Goal: Task Accomplishment & Management: Manage account settings

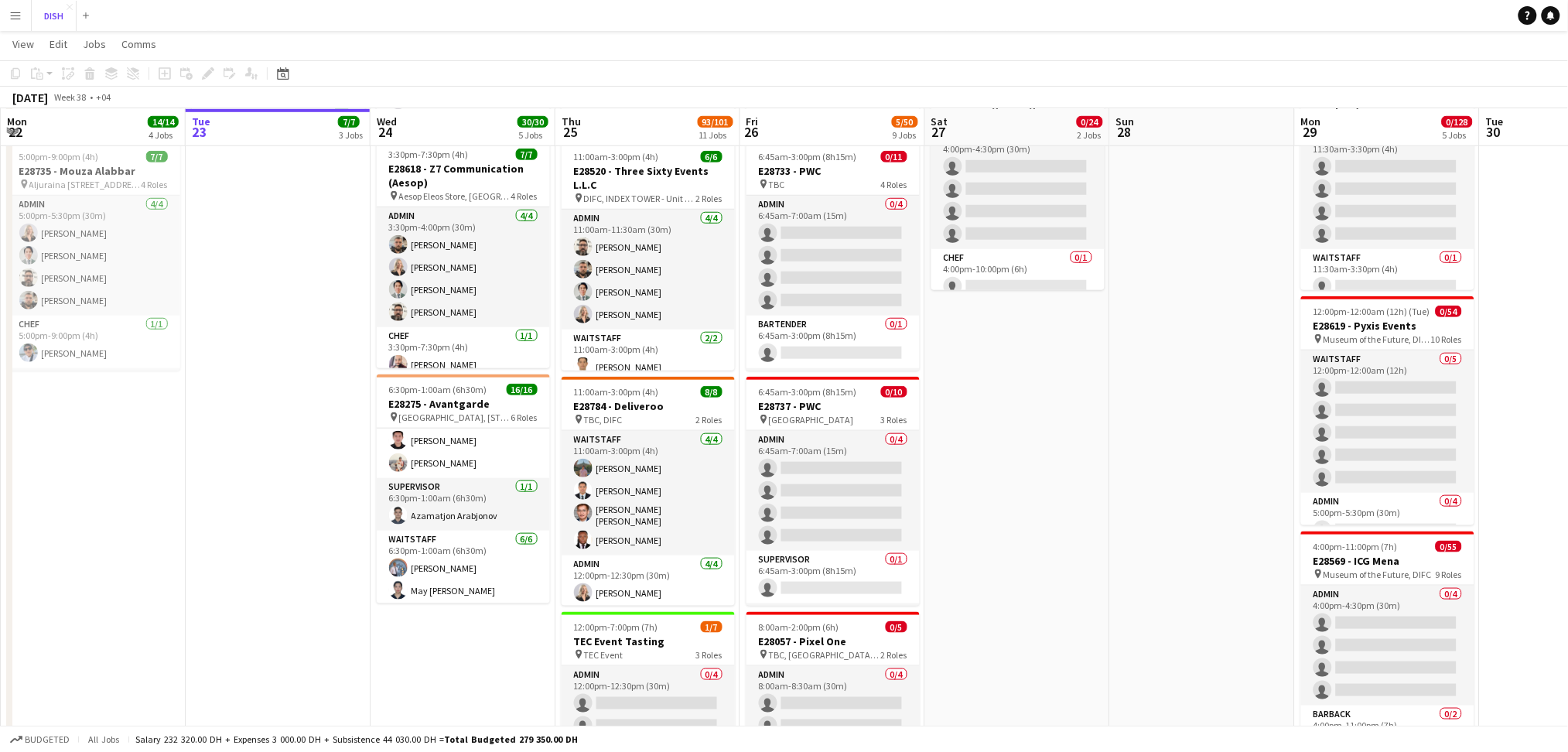
scroll to position [366, 0]
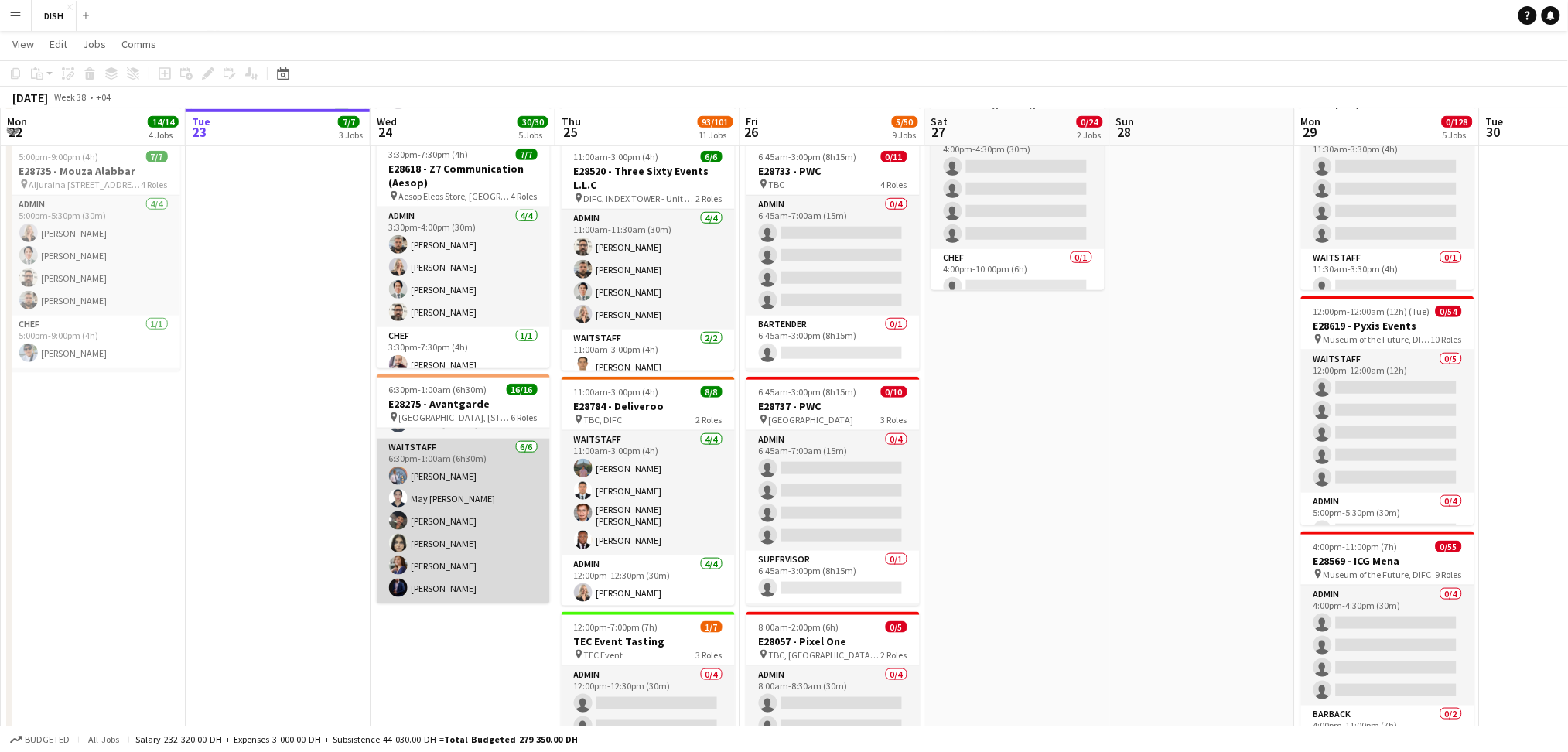
click at [477, 535] on app-card-role "Waitstaff [DATE] 6:30pm-1:00am (6h30m) [PERSON_NAME] May [PERSON_NAME] [PERSON_…" at bounding box center [463, 521] width 173 height 165
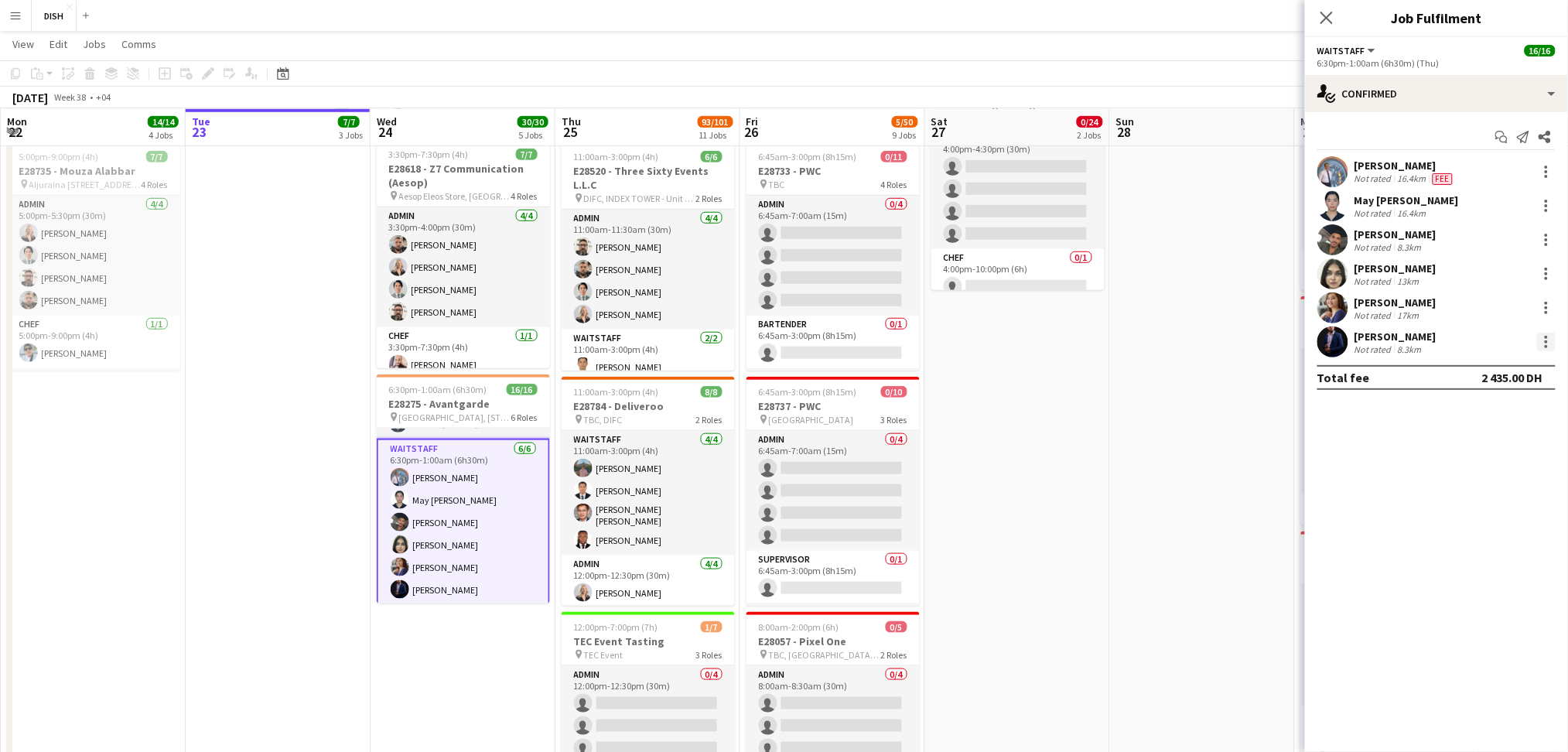
click at [1537, 340] on div at bounding box center [1546, 342] width 19 height 19
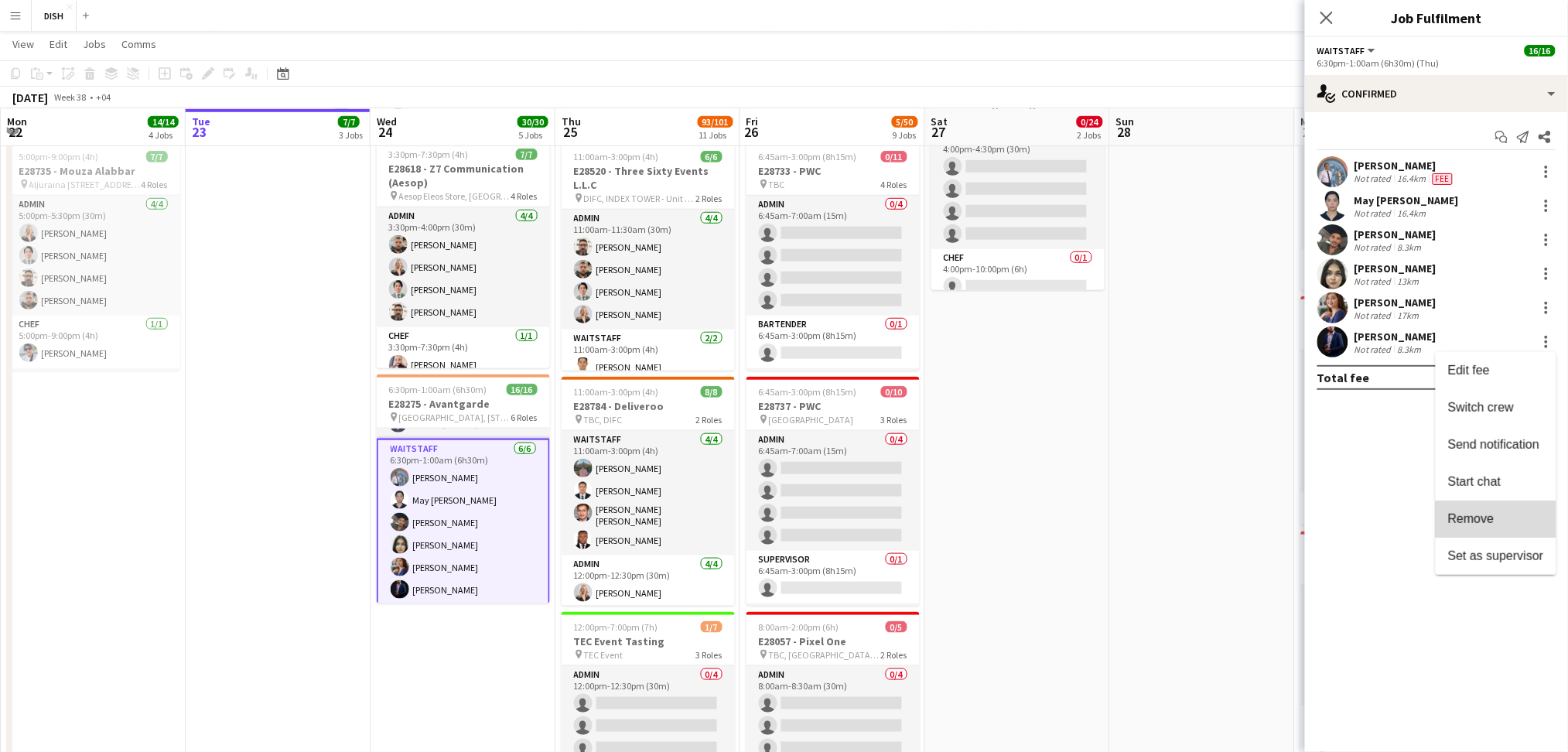
click at [1483, 523] on span "Remove" at bounding box center [1471, 519] width 46 height 13
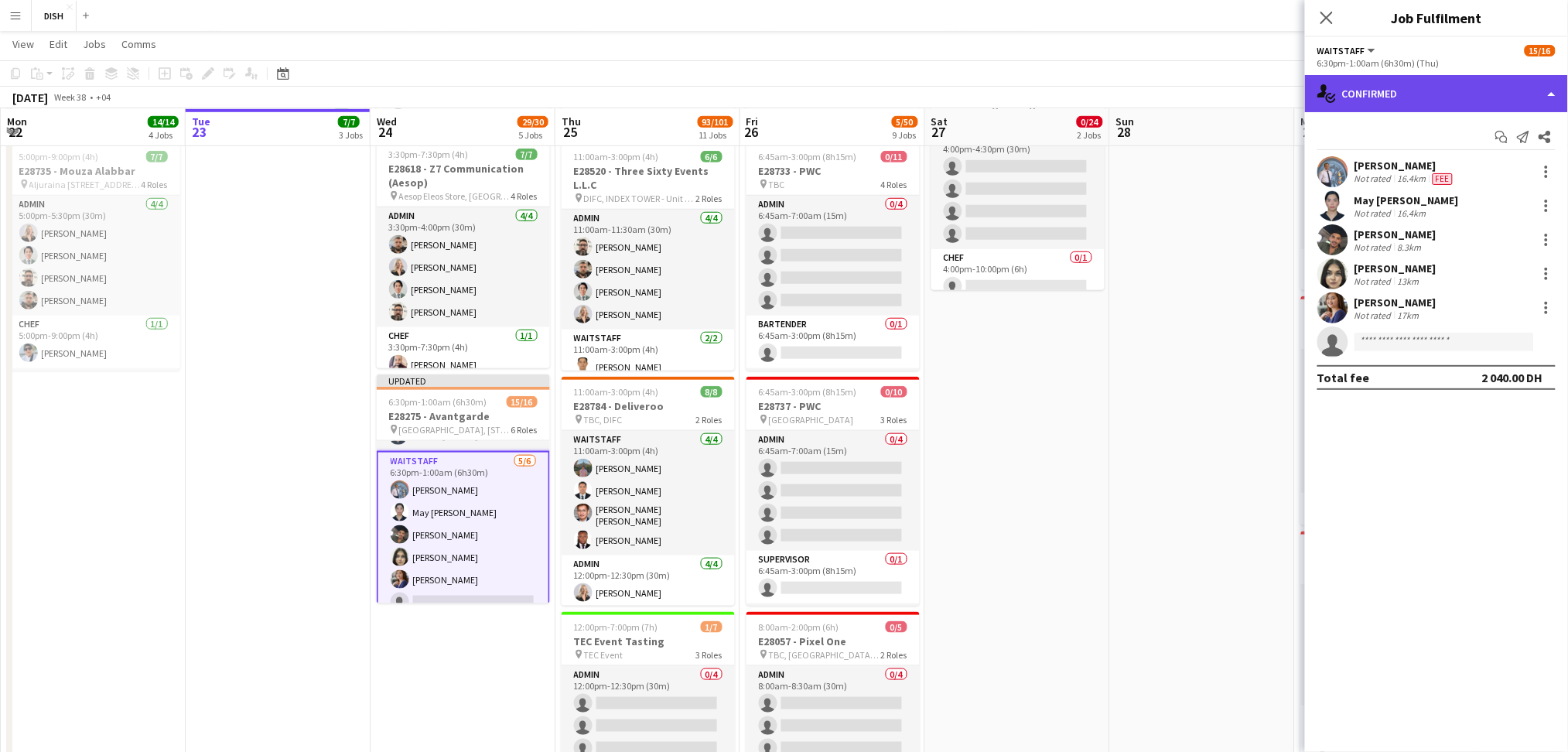
click at [1517, 86] on div "single-neutral-actions-check-2 Confirmed" at bounding box center [1436, 93] width 263 height 37
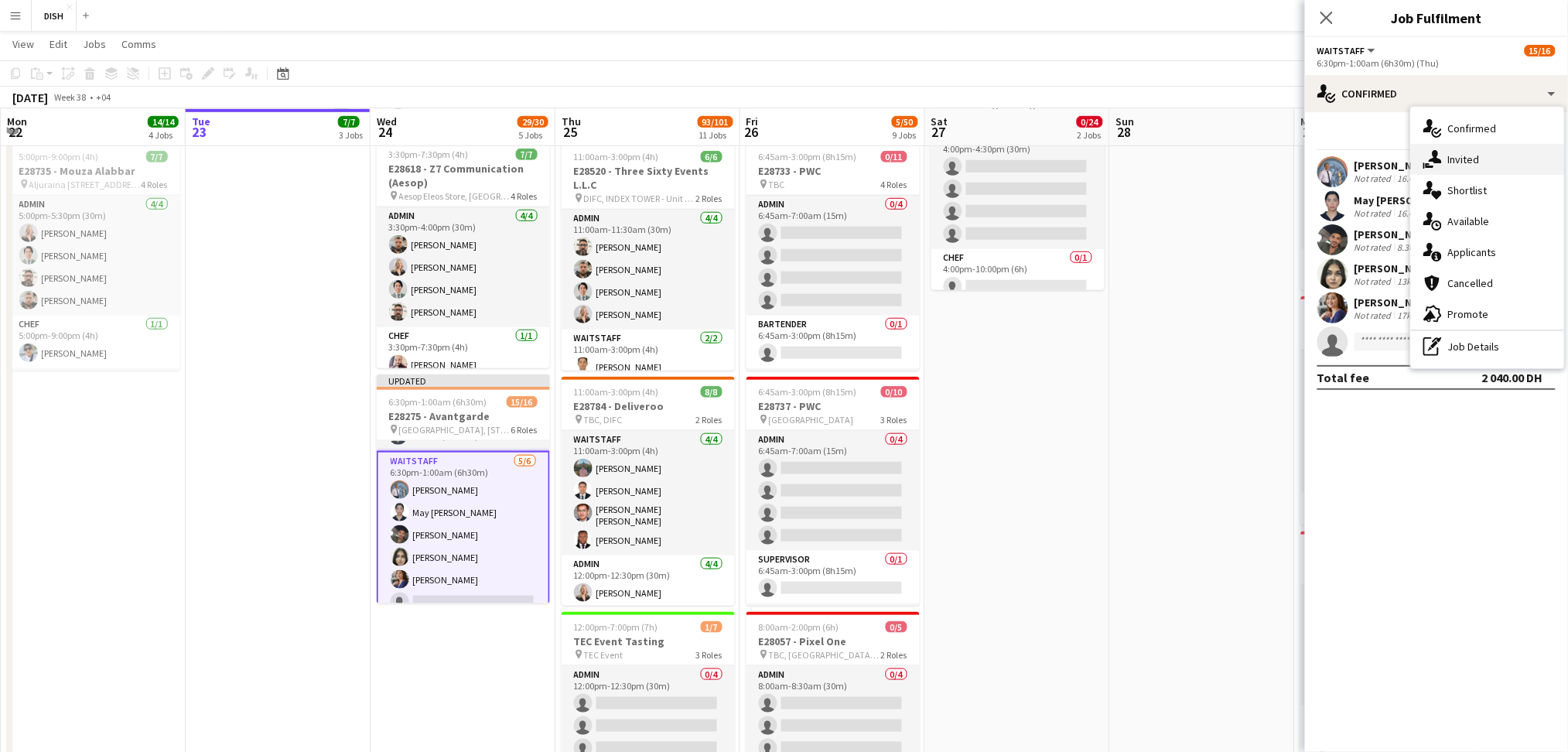
click at [1436, 166] on icon "single-neutral-actions-share-1" at bounding box center [1432, 159] width 19 height 19
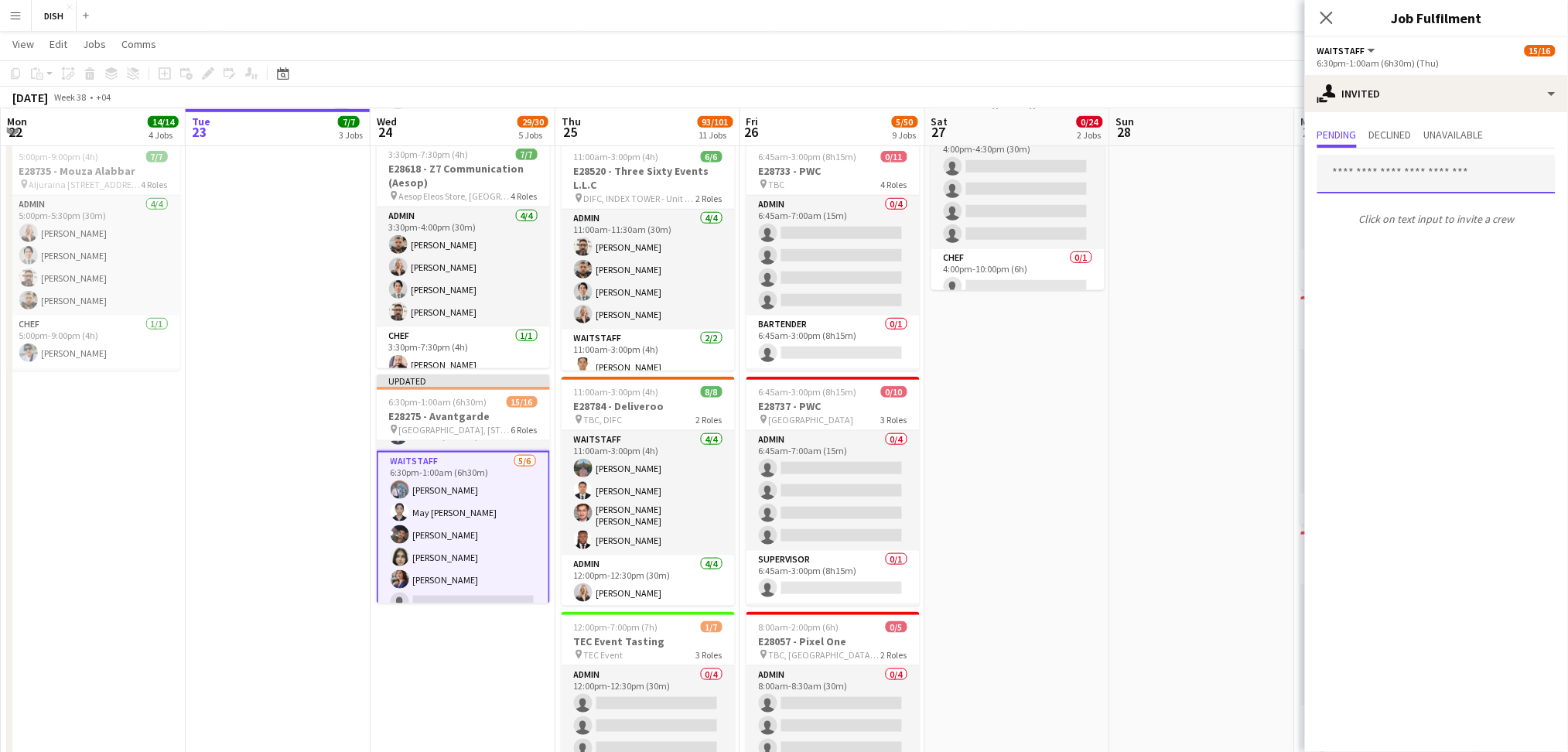
click at [1399, 185] on input "text" at bounding box center [1436, 173] width 238 height 39
type input "*"
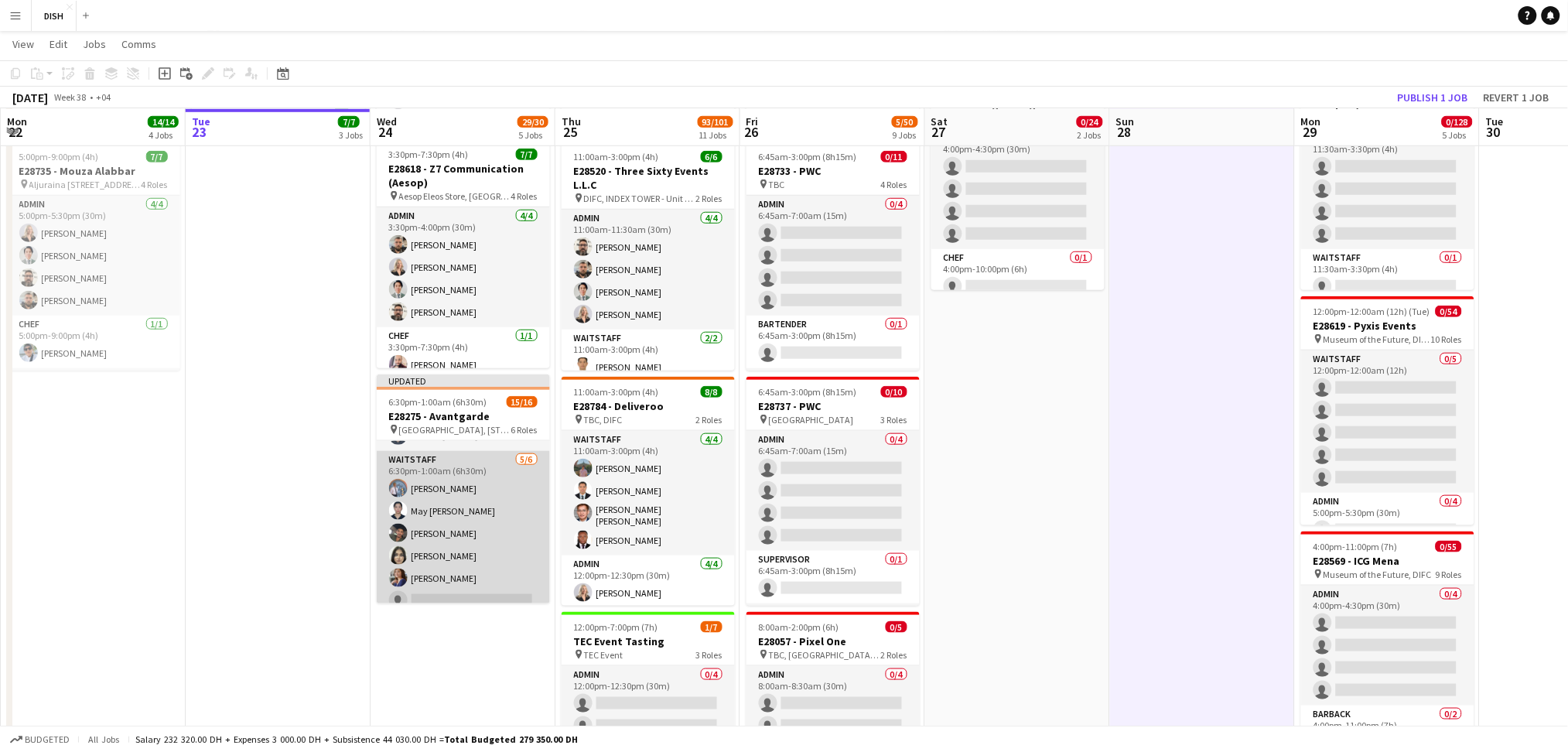
click at [422, 564] on app-card-role "Waitstaff [DATE] 6:30pm-1:00am (6h30m) [PERSON_NAME] May [PERSON_NAME] [PERSON_…" at bounding box center [463, 533] width 173 height 165
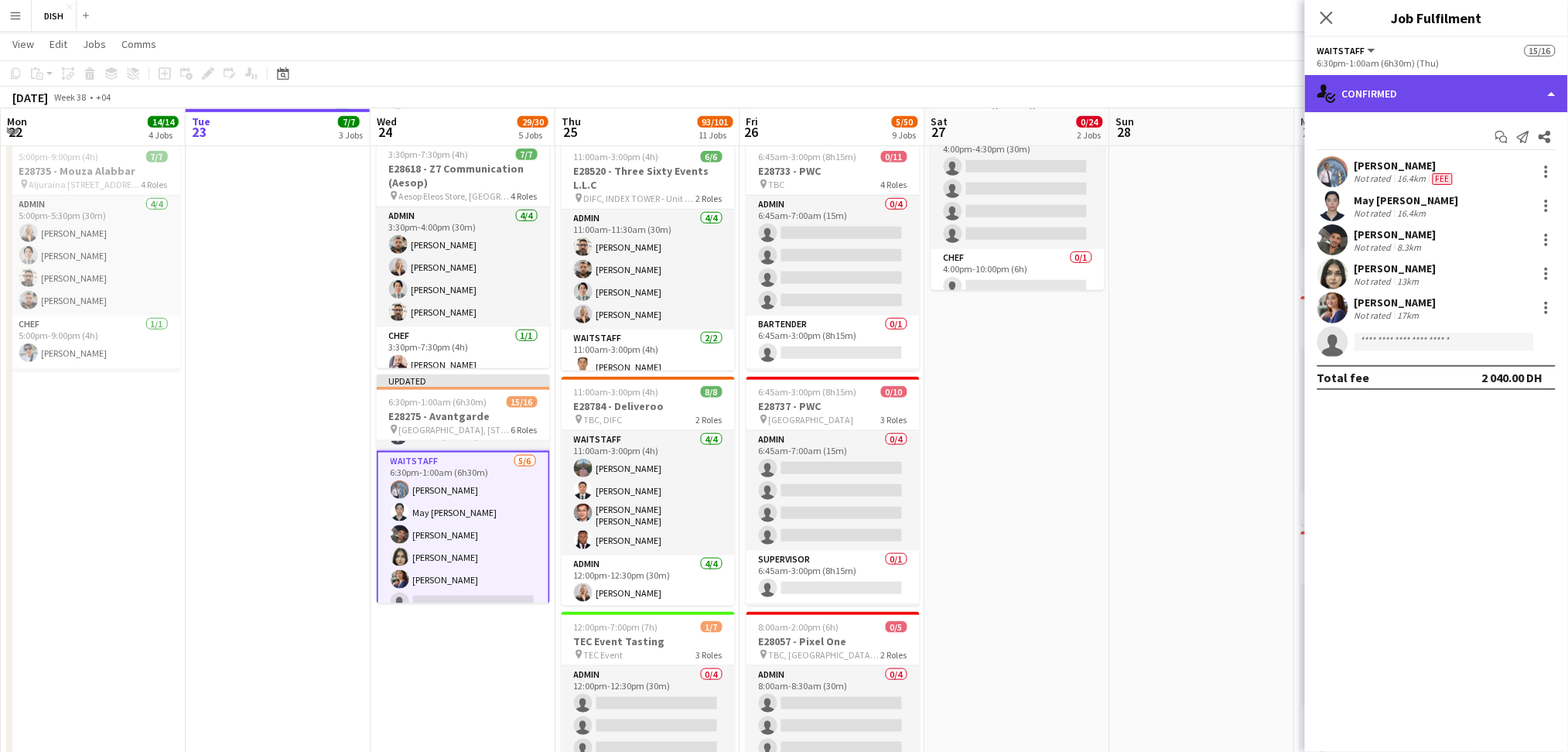
click at [1474, 88] on div "single-neutral-actions-check-2 Confirmed" at bounding box center [1436, 93] width 263 height 37
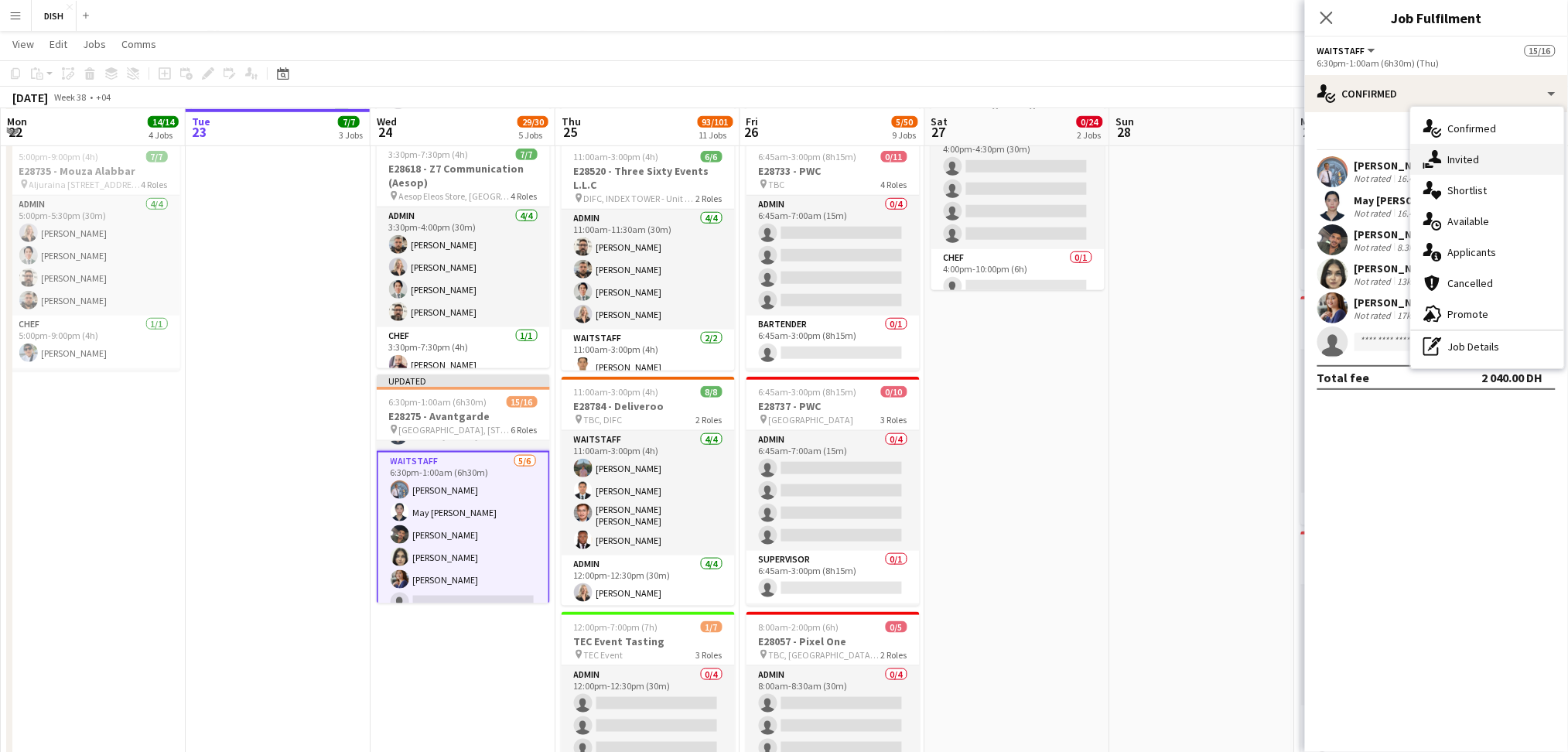
click at [1454, 153] on span "Invited" at bounding box center [1464, 159] width 32 height 14
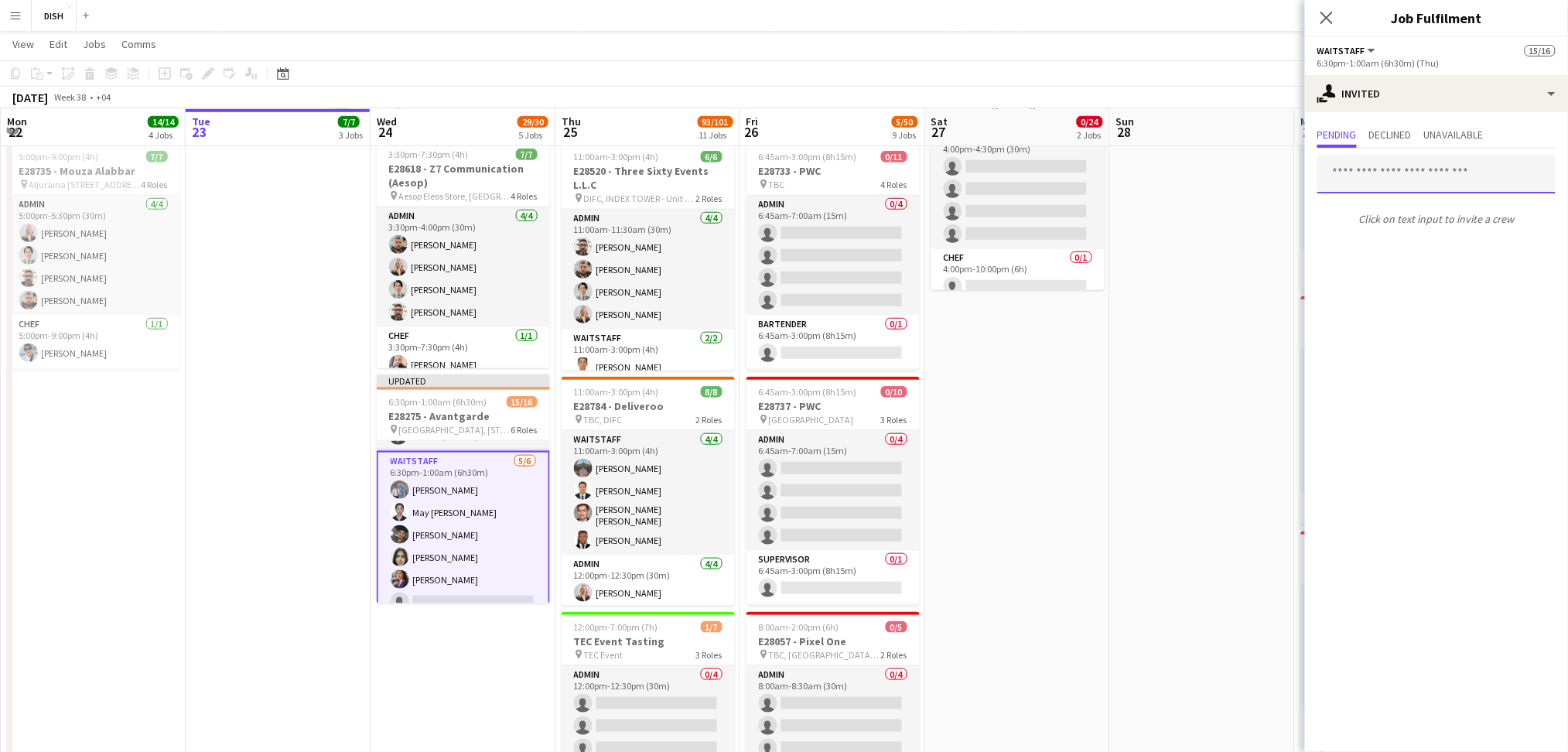
click at [1383, 179] on input "text" at bounding box center [1436, 173] width 238 height 39
type input "*****"
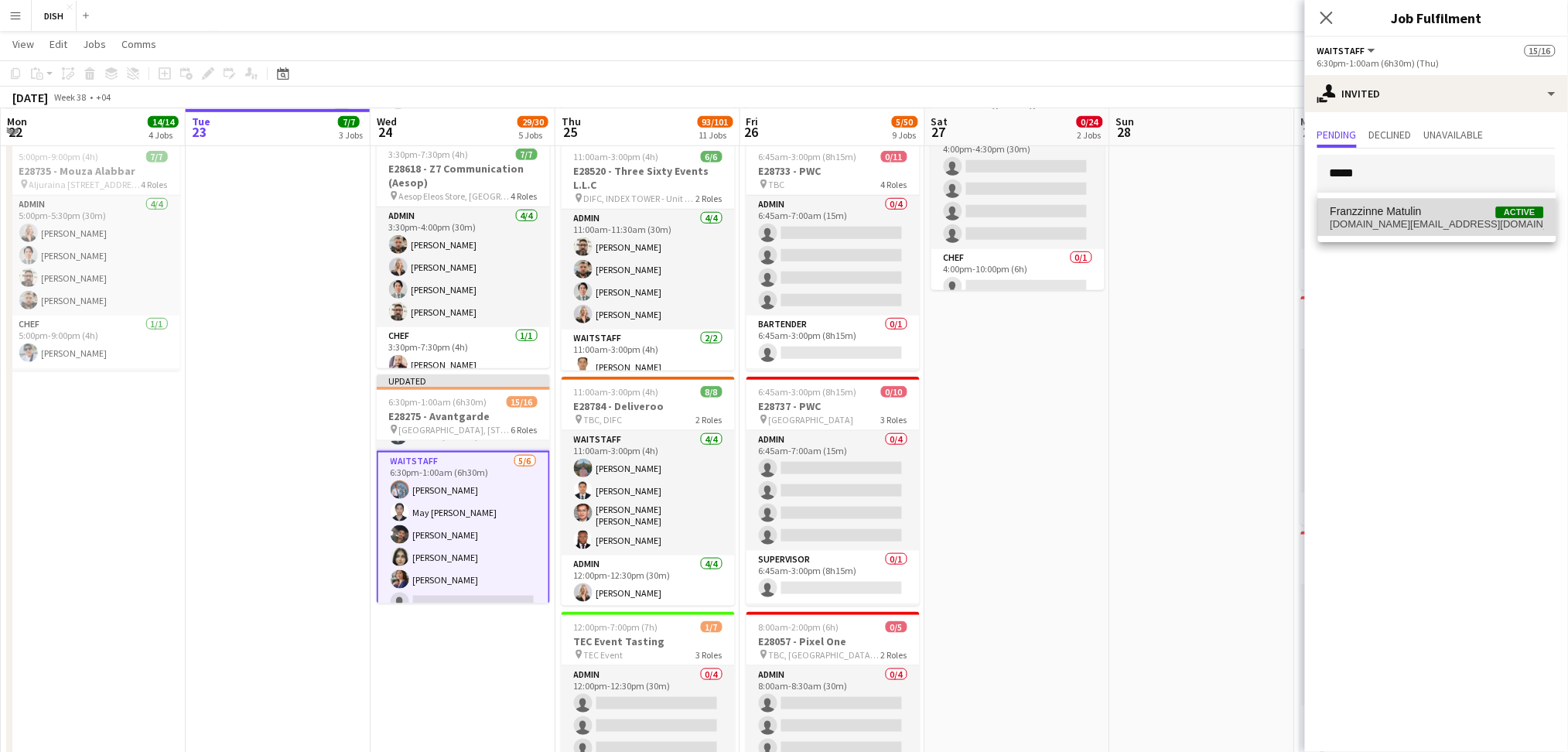
click at [1404, 205] on span "Franzzinne Matulin" at bounding box center [1376, 212] width 91 height 13
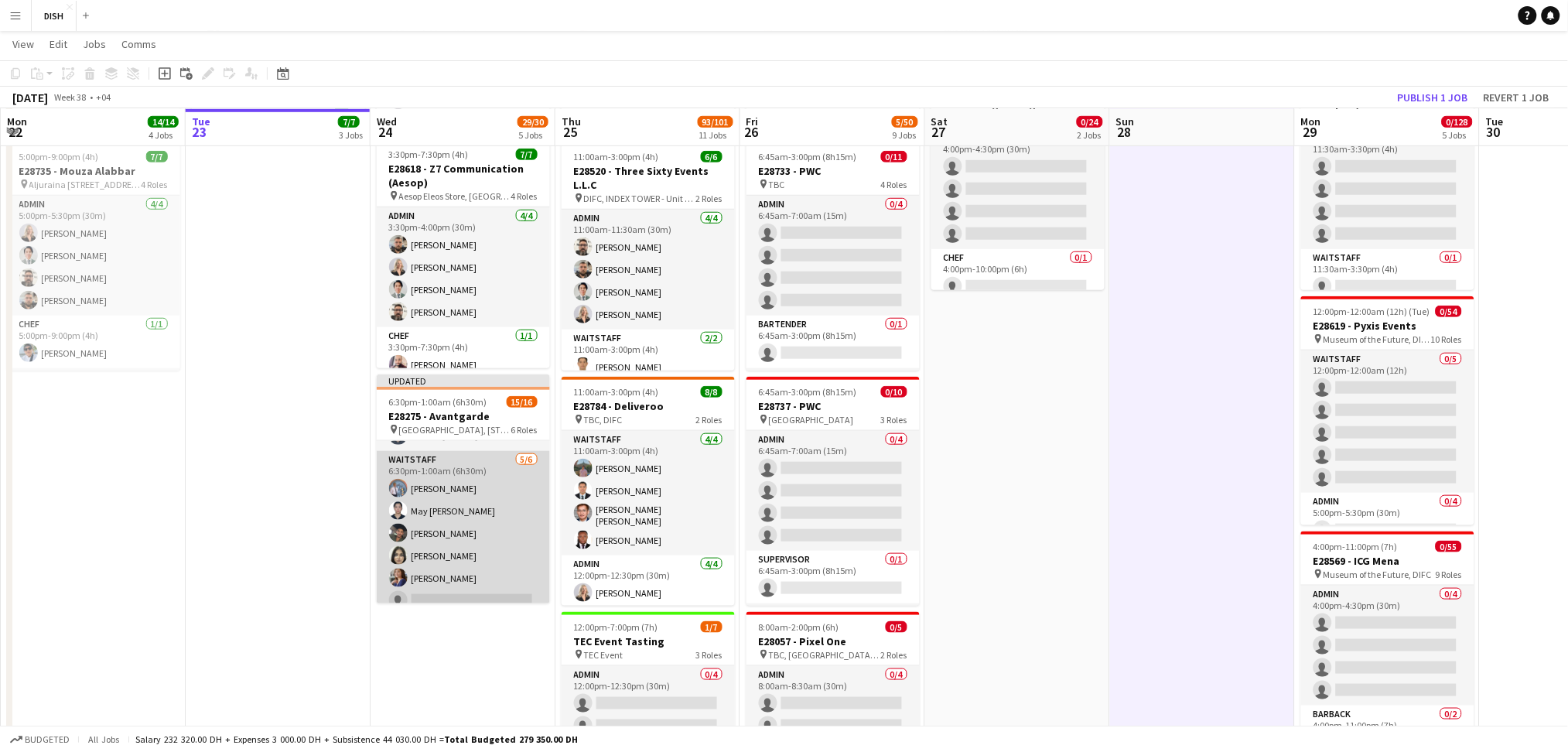
scroll to position [378, 0]
click at [469, 561] on app-card-role "Waitstaff [DATE] 6:30pm-1:00am (6h30m) [PERSON_NAME] May [PERSON_NAME] [PERSON_…" at bounding box center [463, 521] width 173 height 165
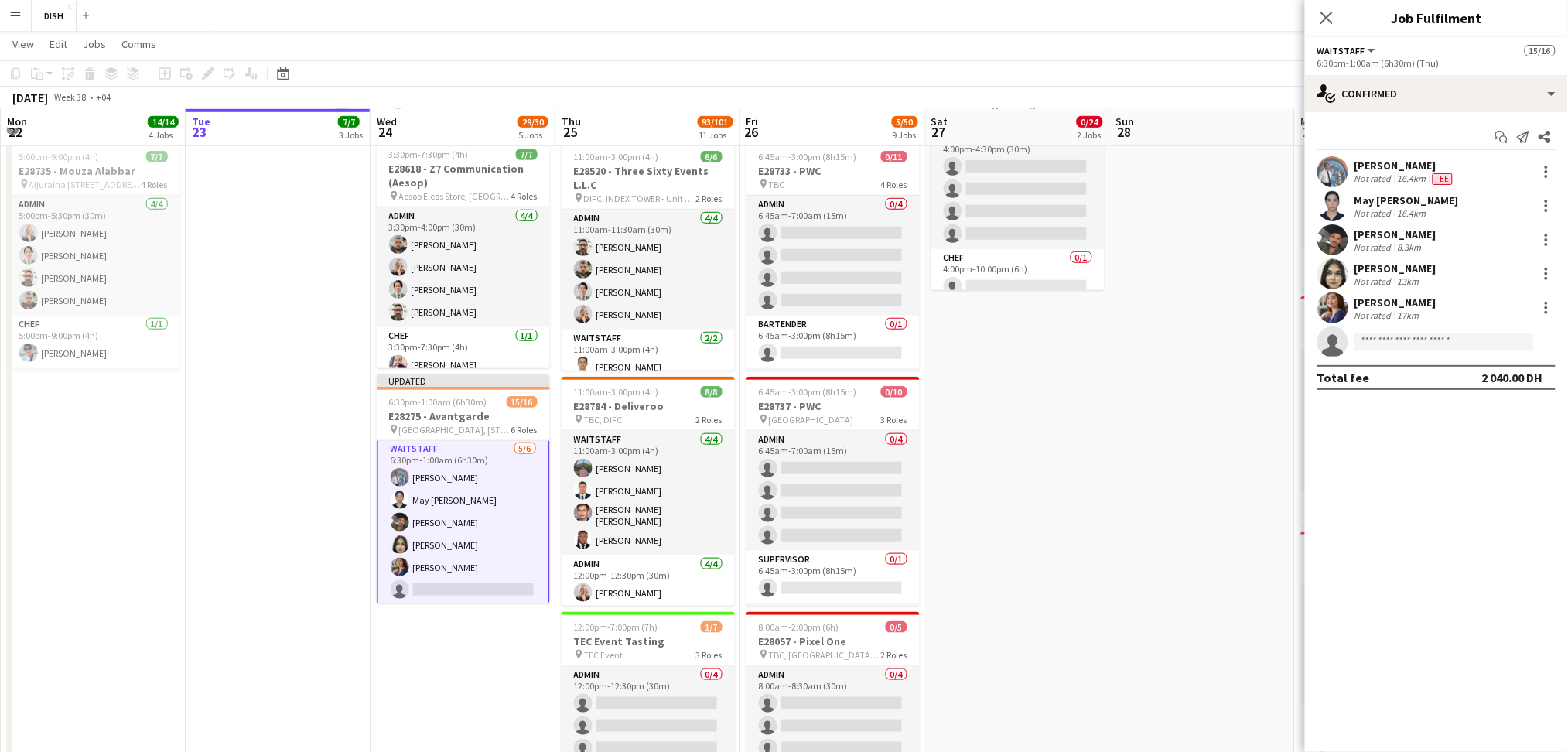
scroll to position [379, 0]
click at [1397, 344] on input at bounding box center [1444, 342] width 180 height 19
type input "****"
click at [1414, 384] on span "[PHONE_NUMBER]" at bounding box center [1445, 389] width 154 height 12
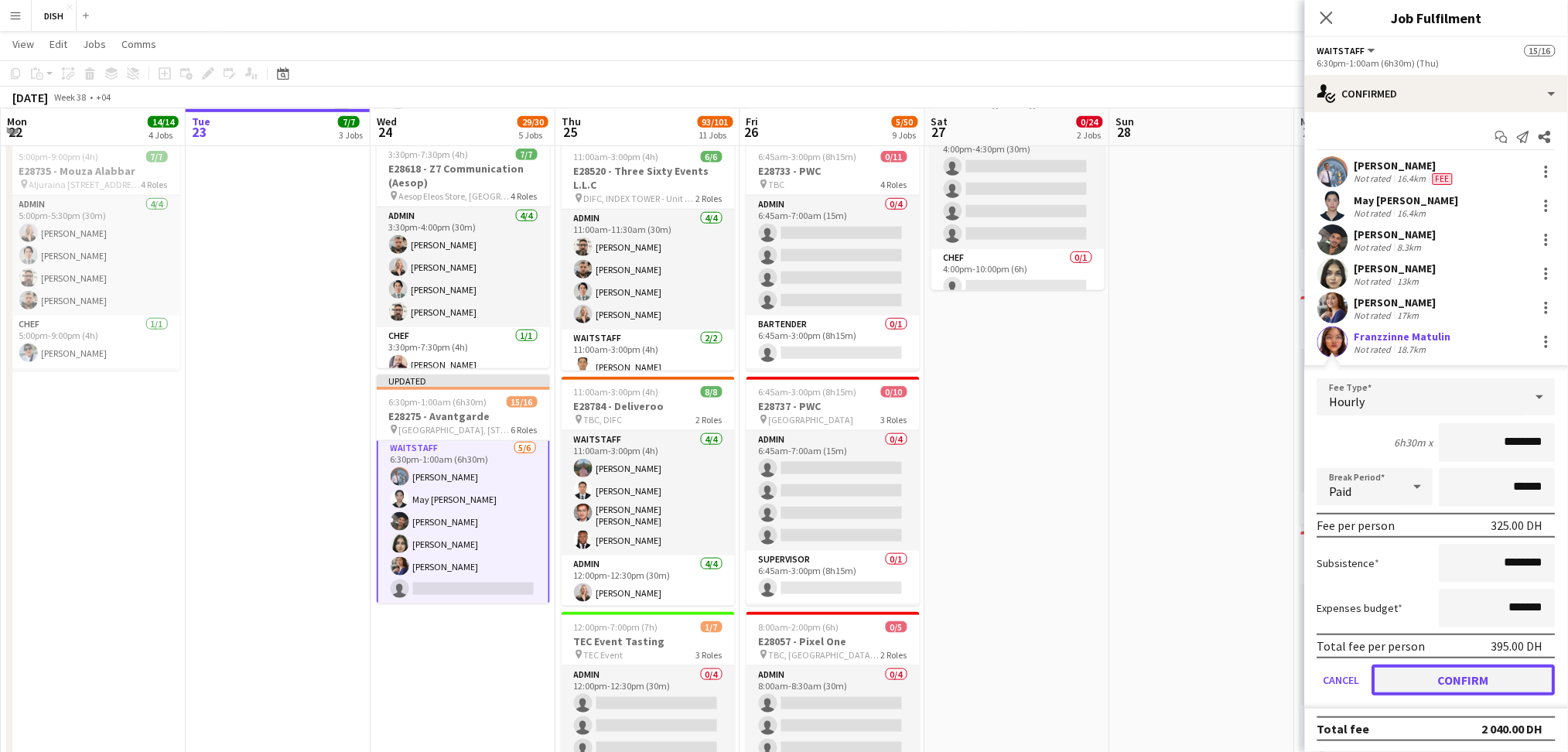
click at [1500, 682] on button "Confirm" at bounding box center [1463, 680] width 184 height 31
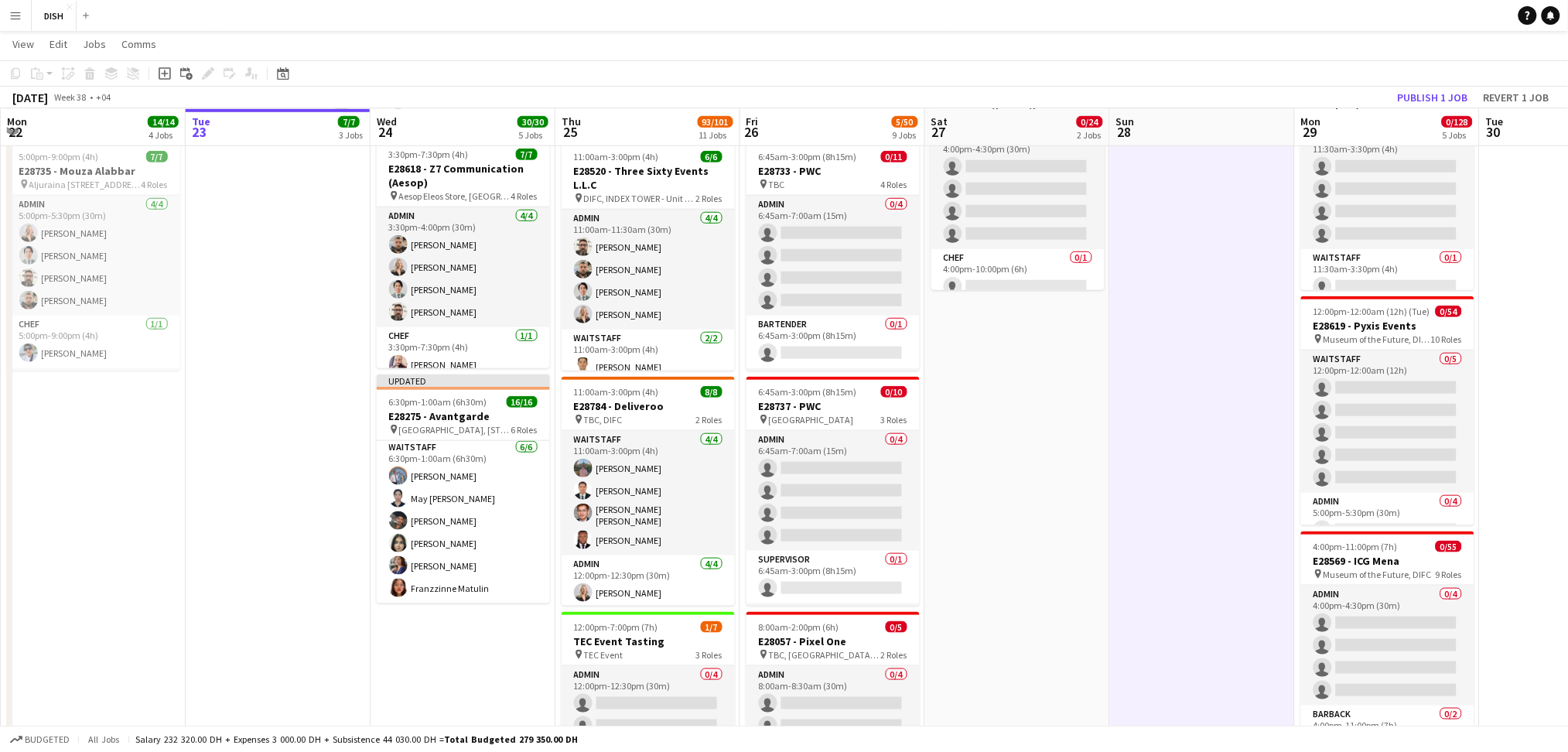
scroll to position [378, 0]
click at [1422, 102] on button "Publish 1 job" at bounding box center [1433, 97] width 83 height 20
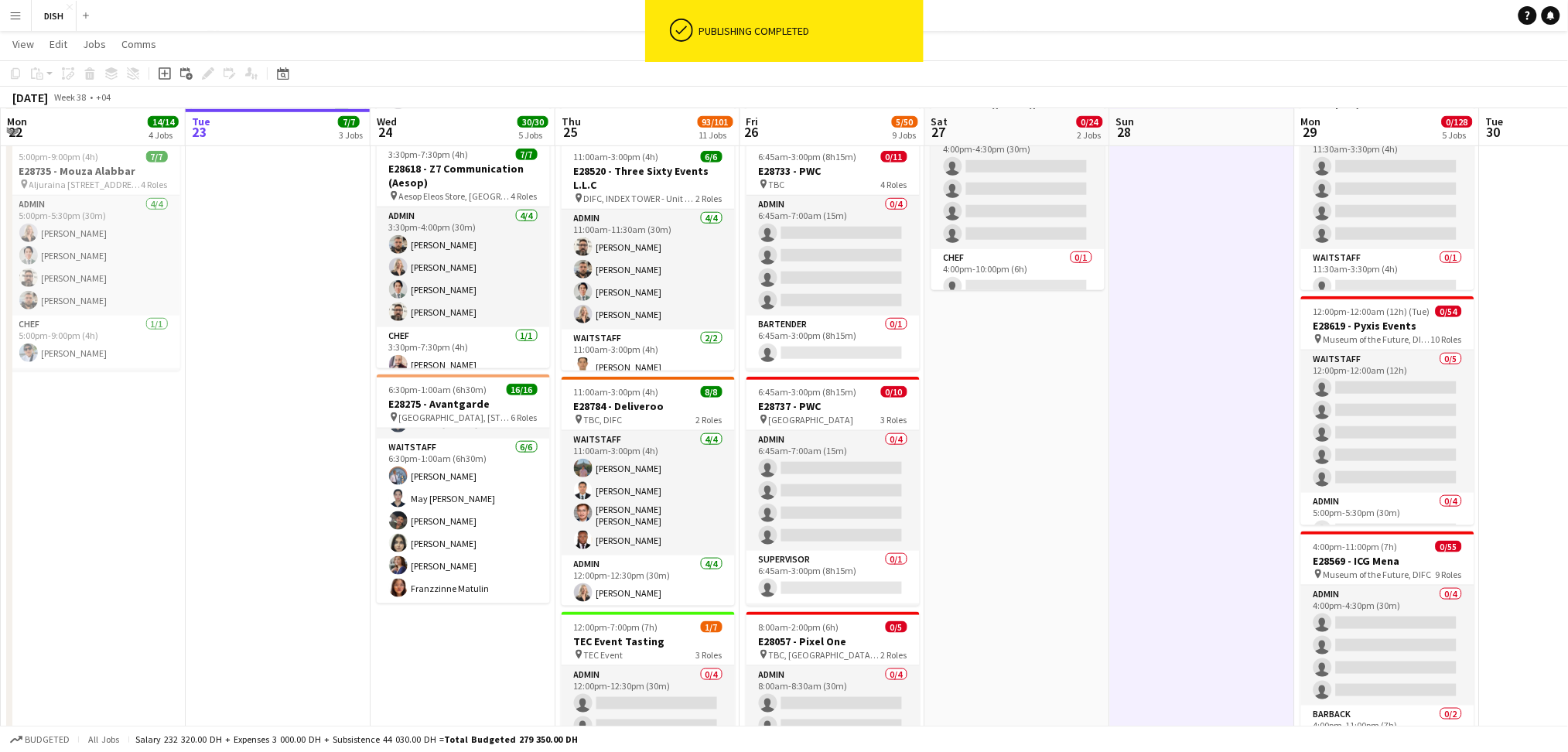
scroll to position [366, 0]
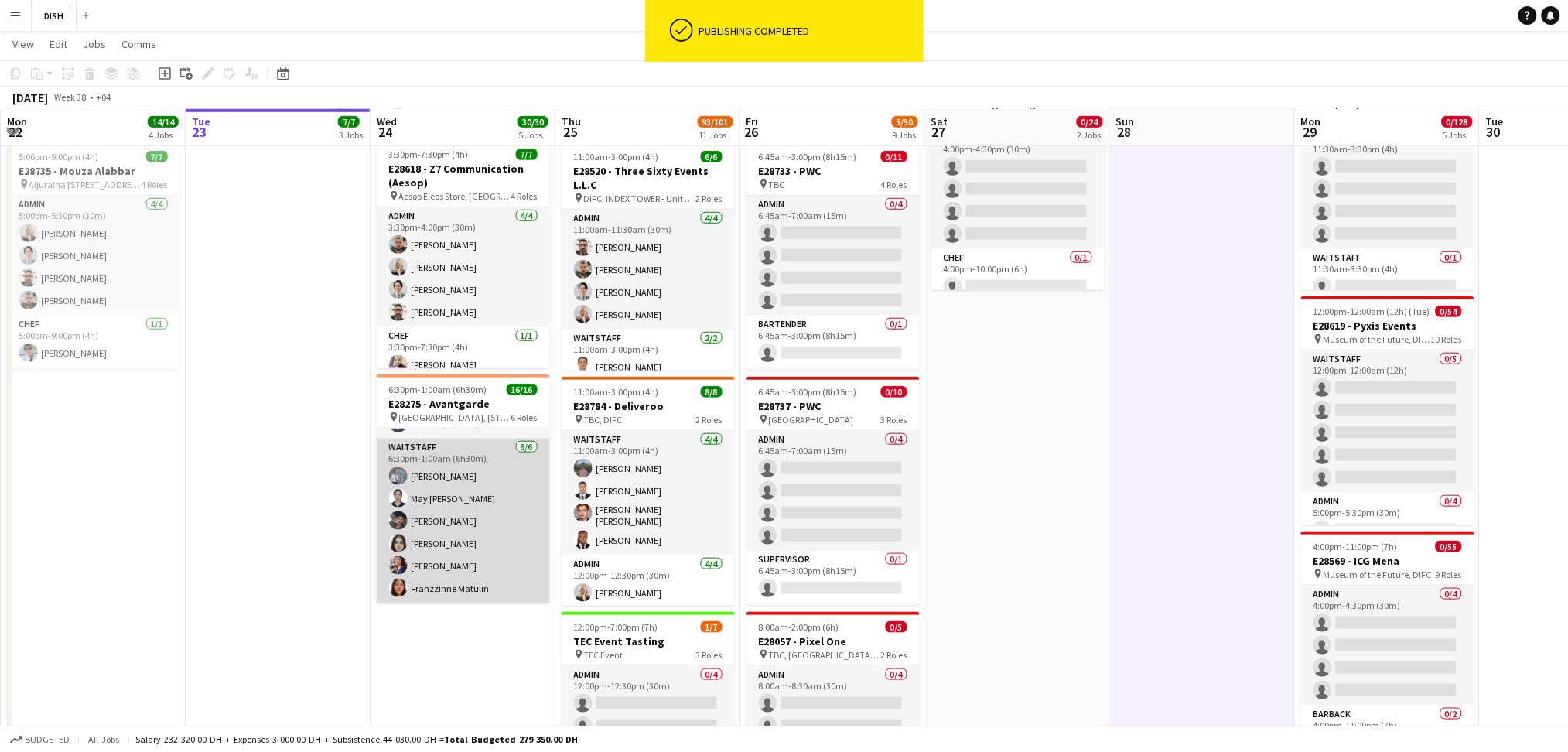
click at [466, 536] on app-card-role "Waitstaff [DATE] 6:30pm-1:00am (6h30m) [PERSON_NAME] May [PERSON_NAME] [PERSON_…" at bounding box center [463, 521] width 173 height 165
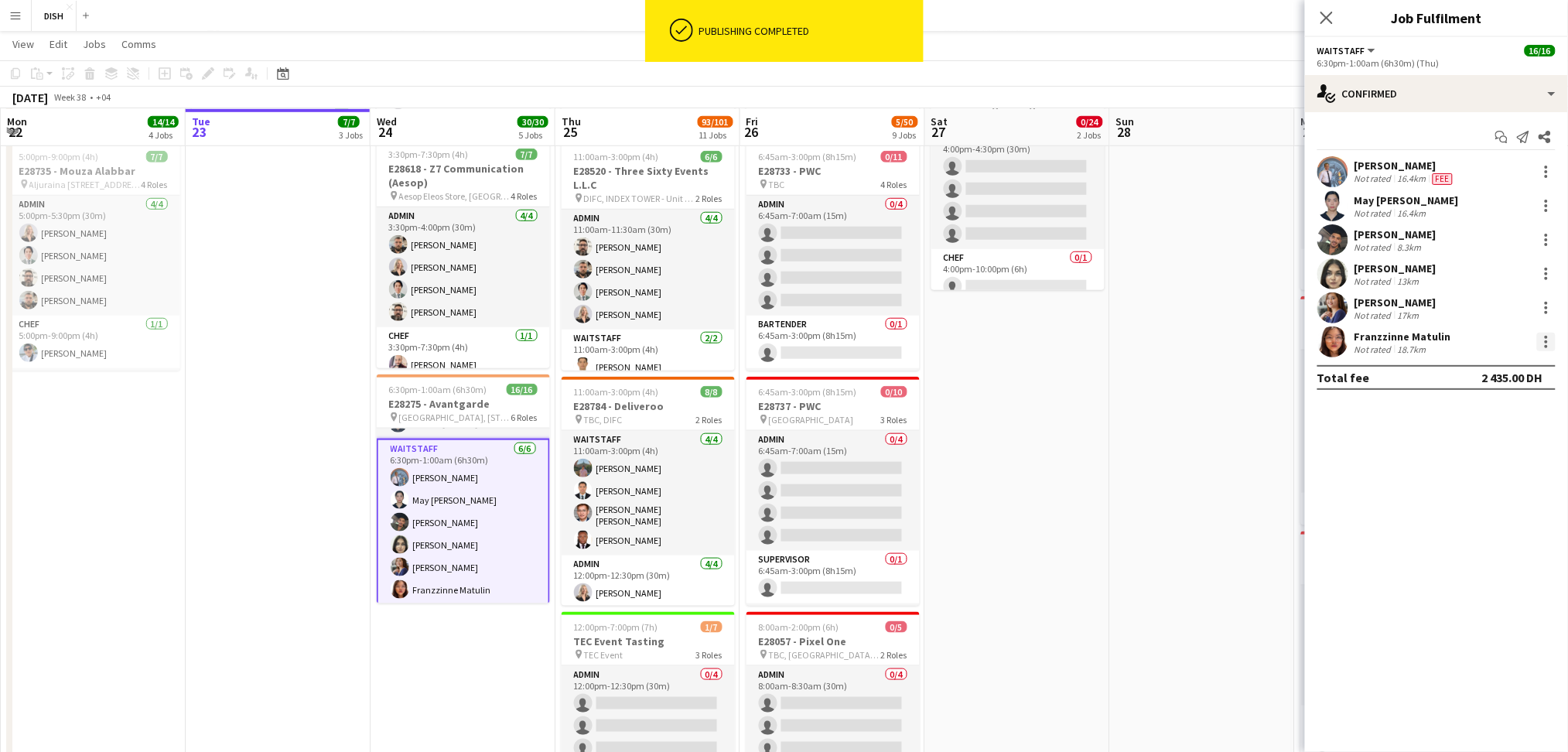
click at [1544, 333] on div at bounding box center [1546, 342] width 19 height 19
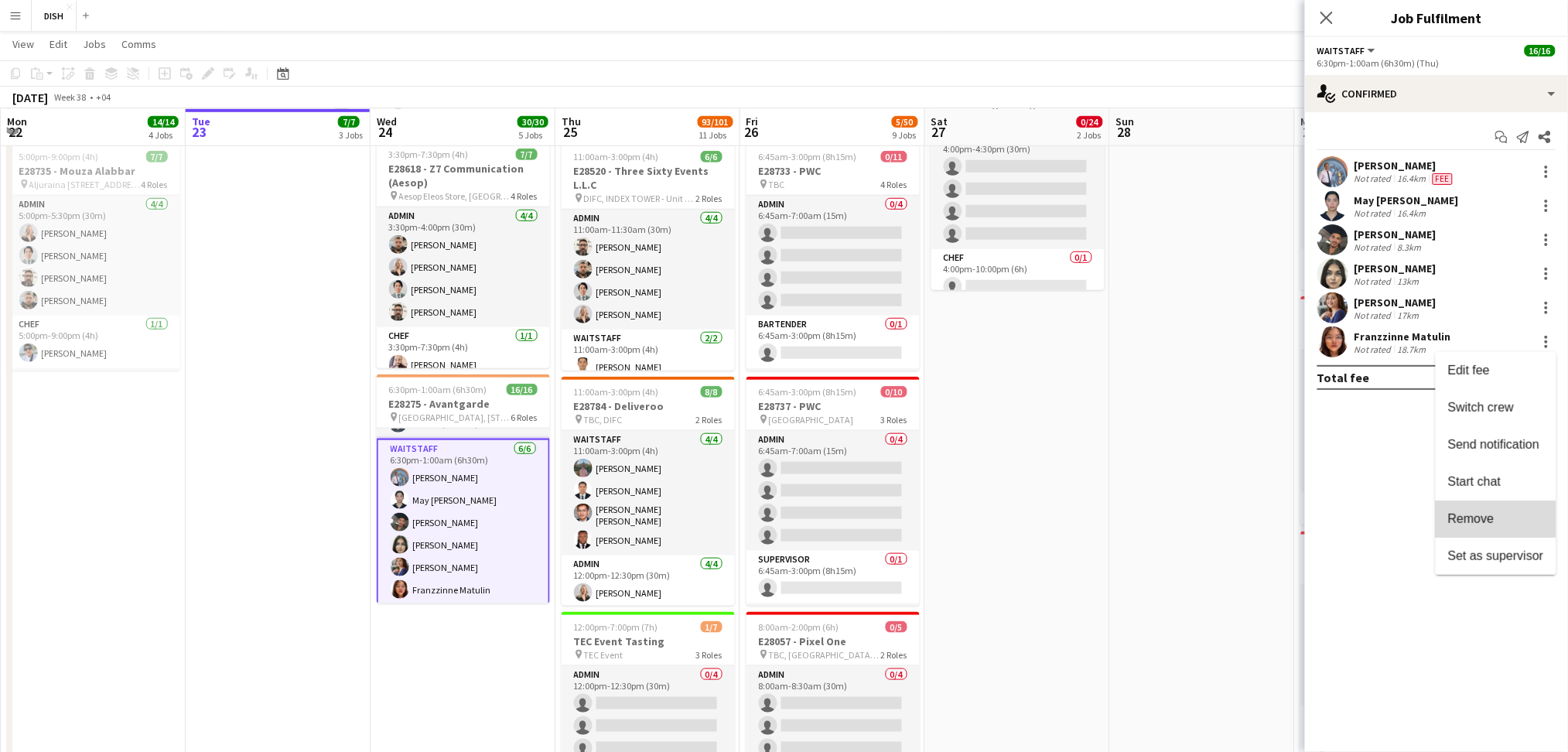
click at [1474, 509] on button "Remove" at bounding box center [1495, 518] width 121 height 37
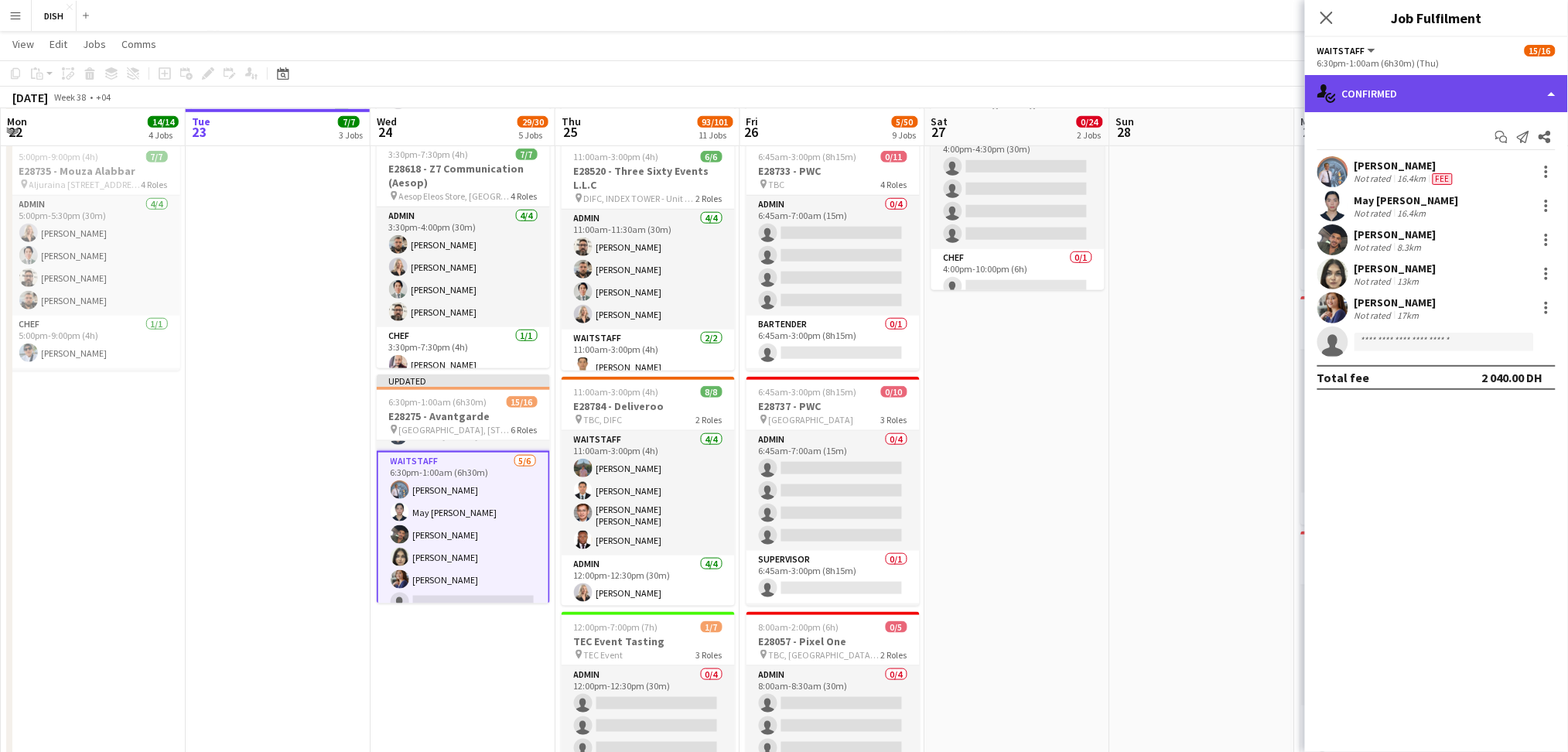
click at [1522, 92] on div "single-neutral-actions-check-2 Confirmed" at bounding box center [1436, 93] width 263 height 37
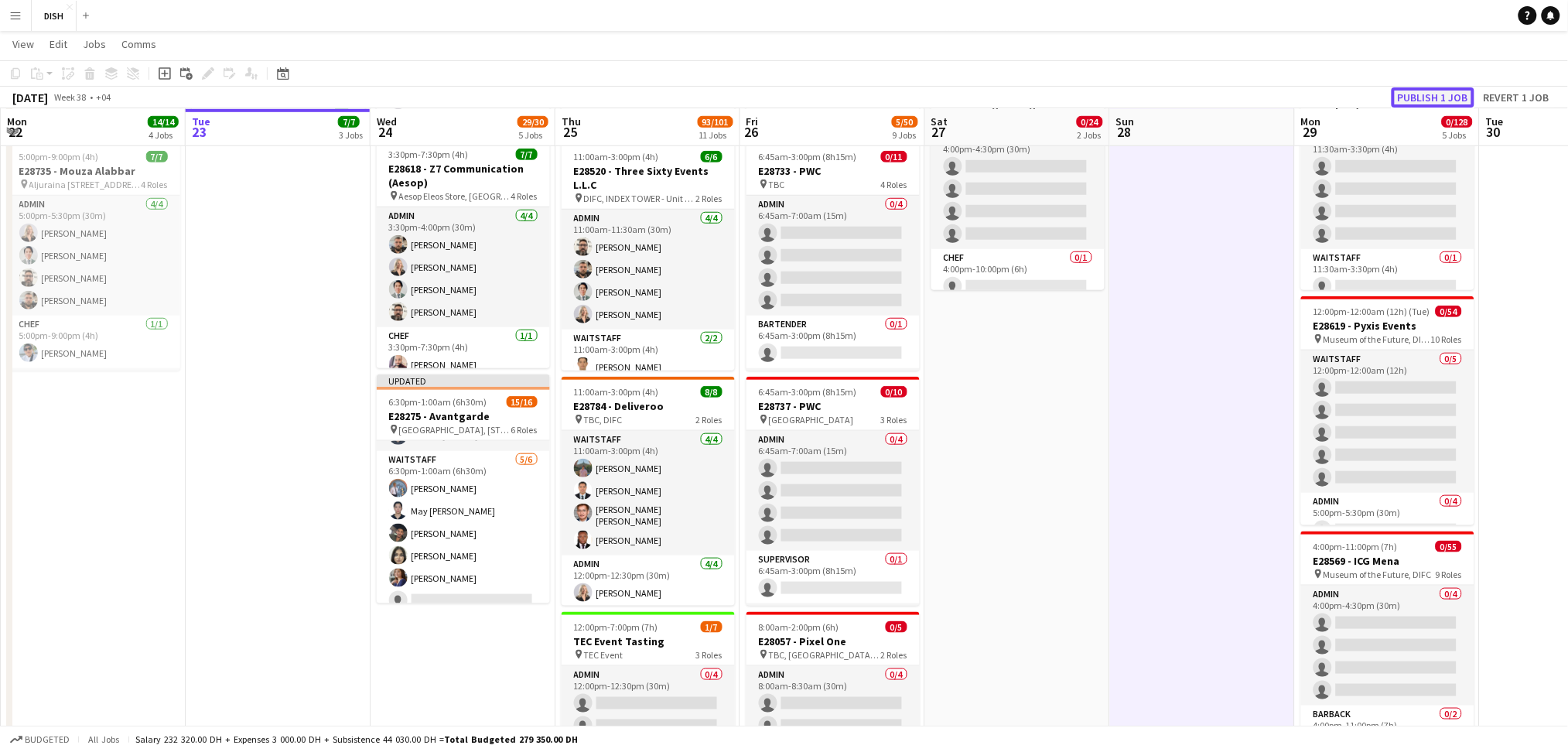
click at [1455, 94] on button "Publish 1 job" at bounding box center [1433, 97] width 83 height 20
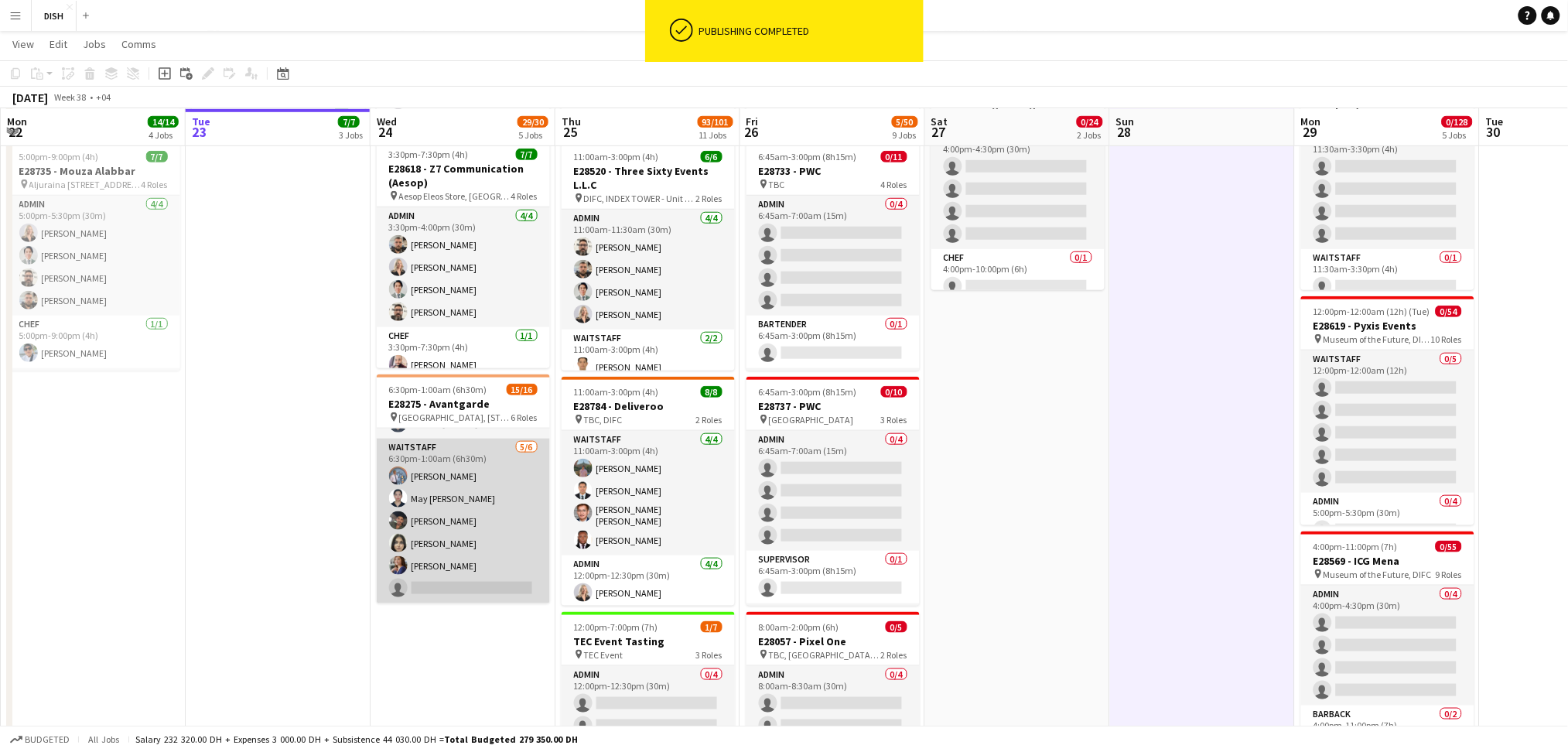
click at [506, 479] on app-card-role "Waitstaff [DATE] 6:30pm-1:00am (6h30m) [PERSON_NAME] May [PERSON_NAME] [PERSON_…" at bounding box center [463, 521] width 173 height 165
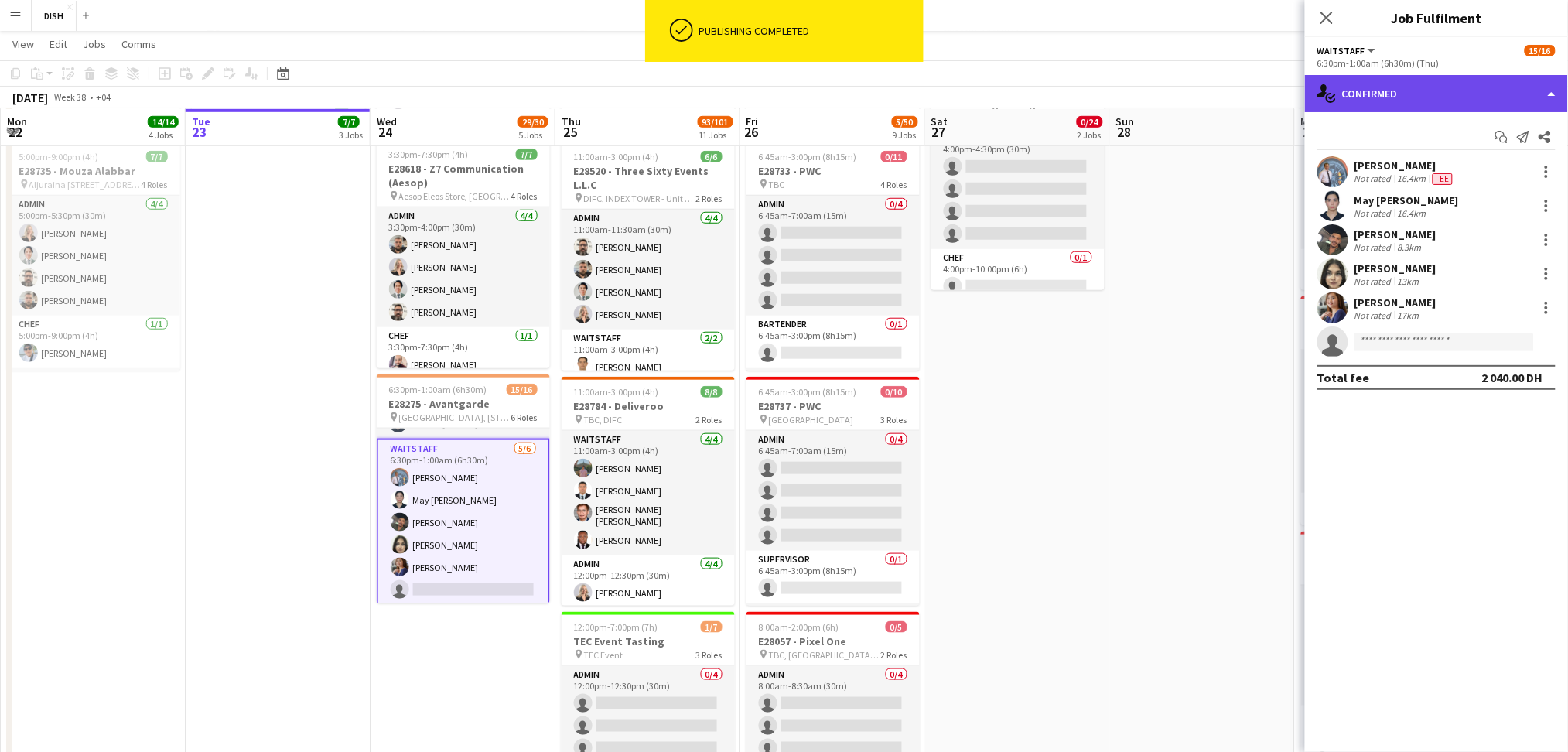
click at [1421, 97] on div "single-neutral-actions-check-2 Confirmed" at bounding box center [1436, 93] width 263 height 37
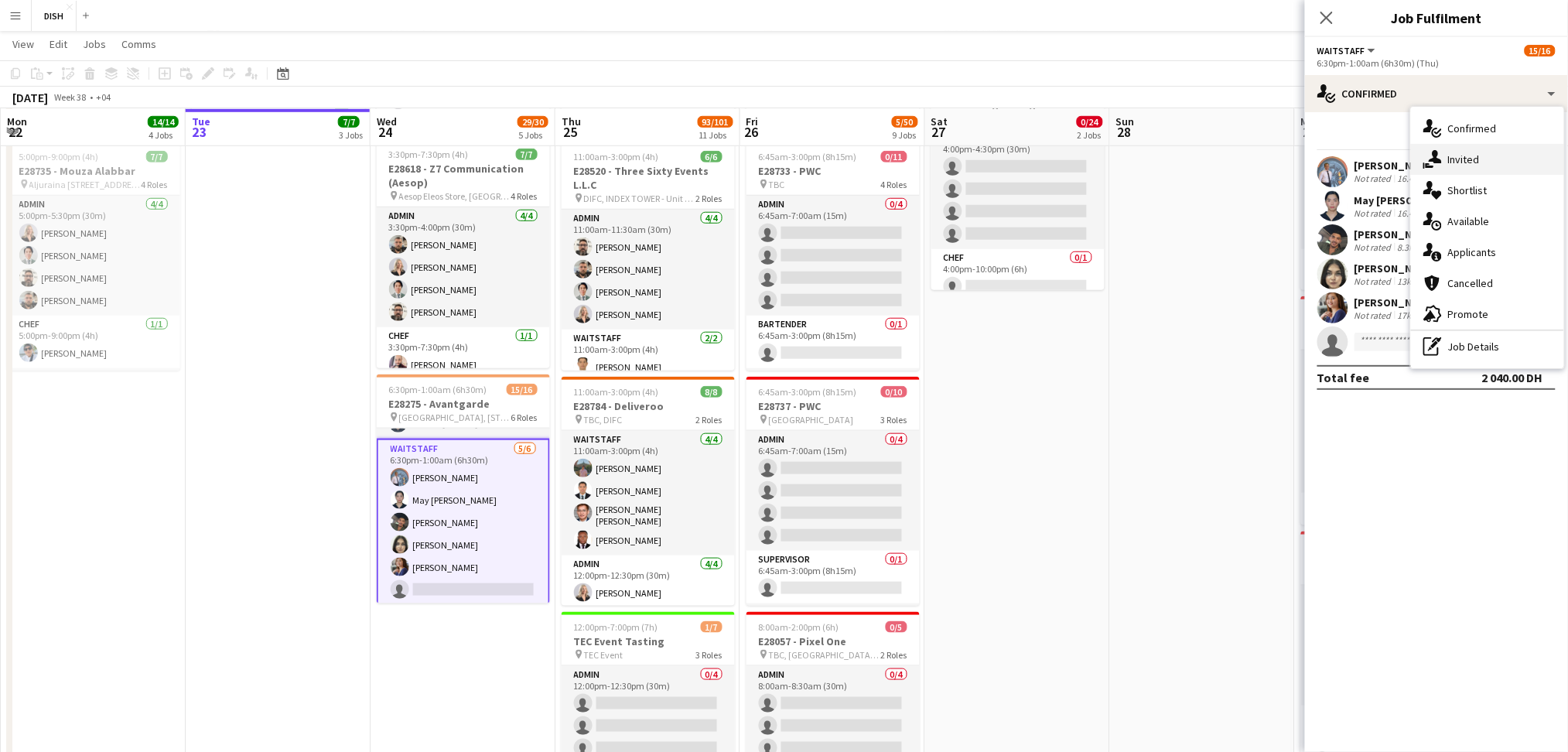
click at [1477, 167] on div "single-neutral-actions-share-1 Invited" at bounding box center [1487, 159] width 154 height 31
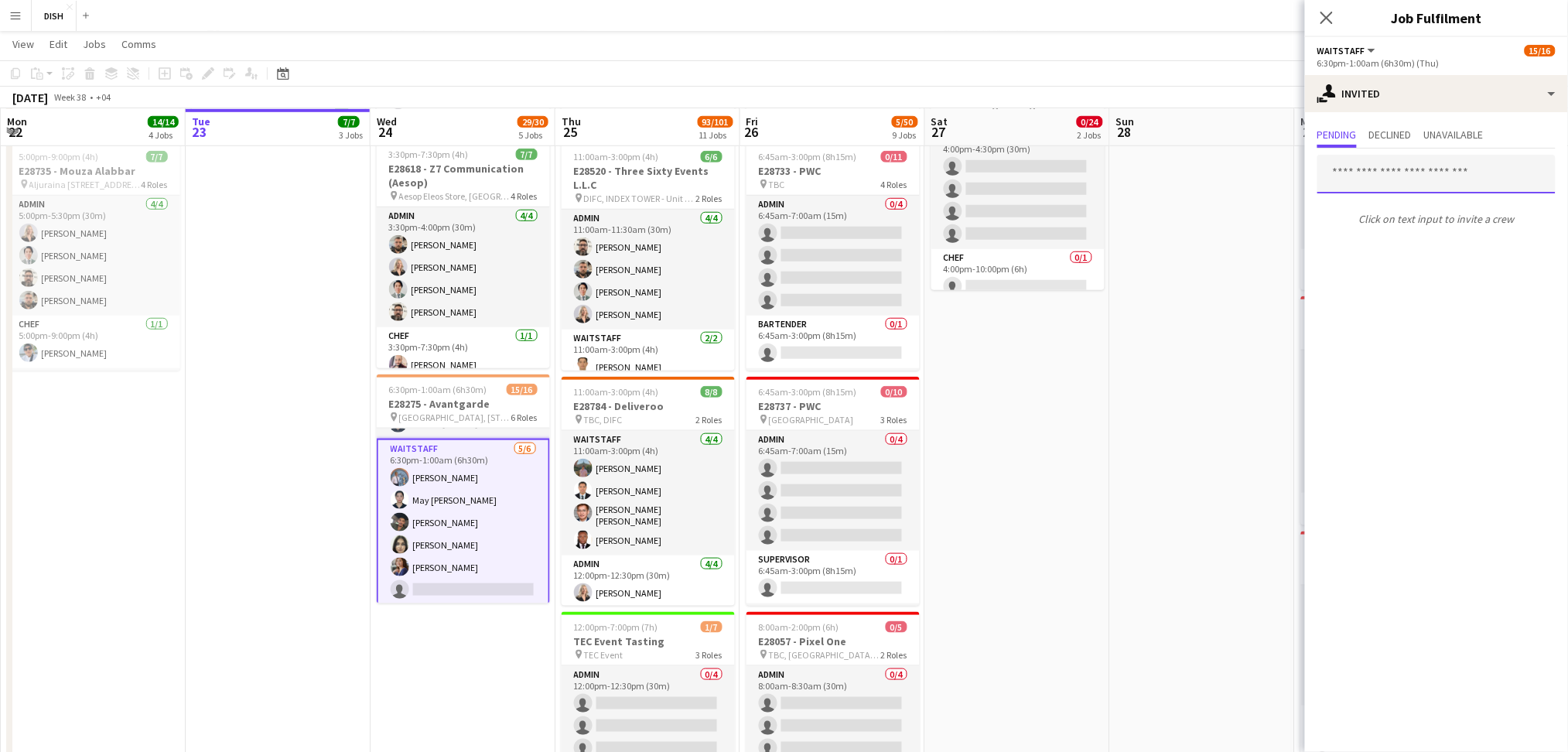
click at [1418, 186] on input "text" at bounding box center [1436, 173] width 238 height 39
type input "***"
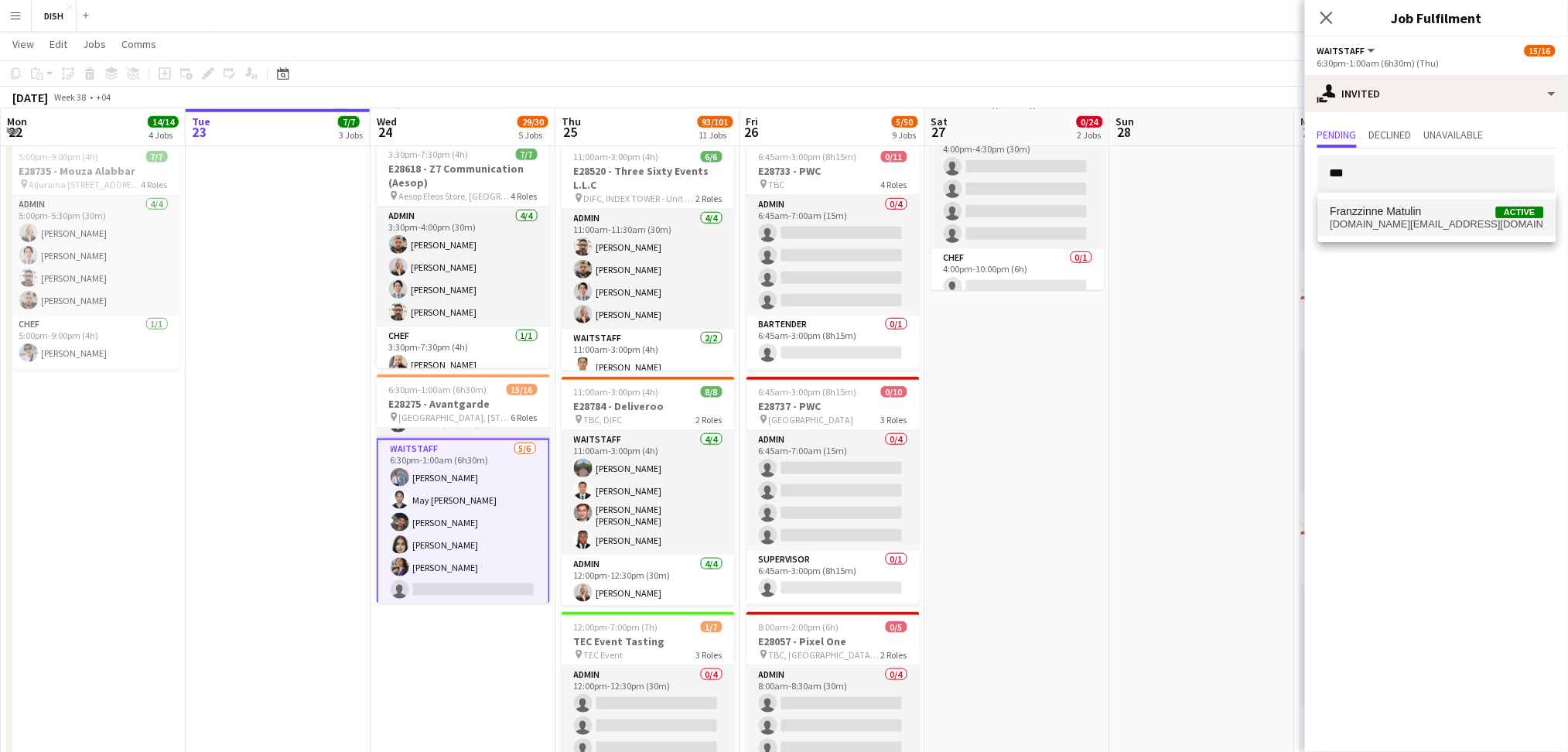
click at [1414, 221] on span "[DOMAIN_NAME][EMAIL_ADDRESS][DOMAIN_NAME]" at bounding box center [1437, 224] width 214 height 12
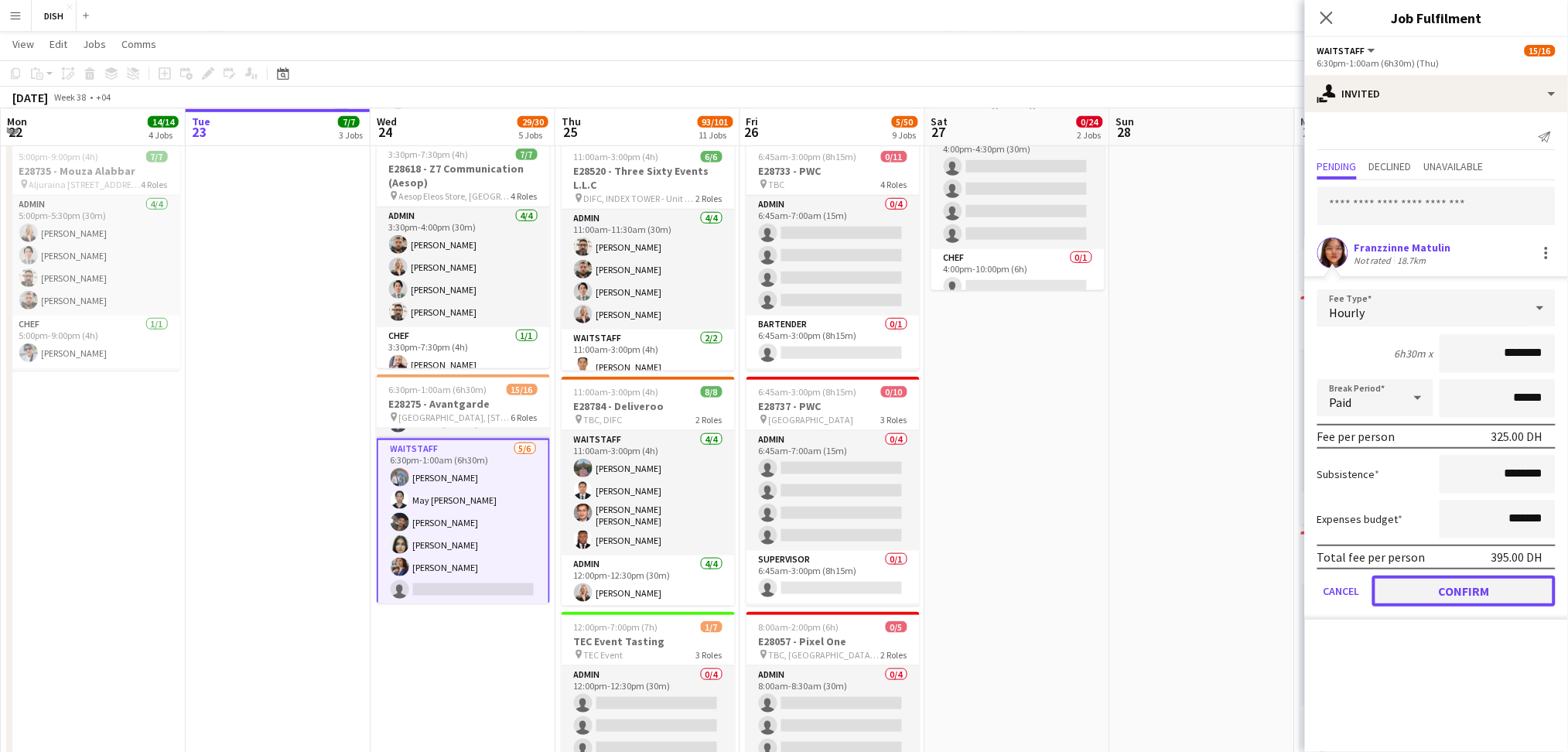
click at [1487, 582] on button "Confirm" at bounding box center [1463, 591] width 184 height 31
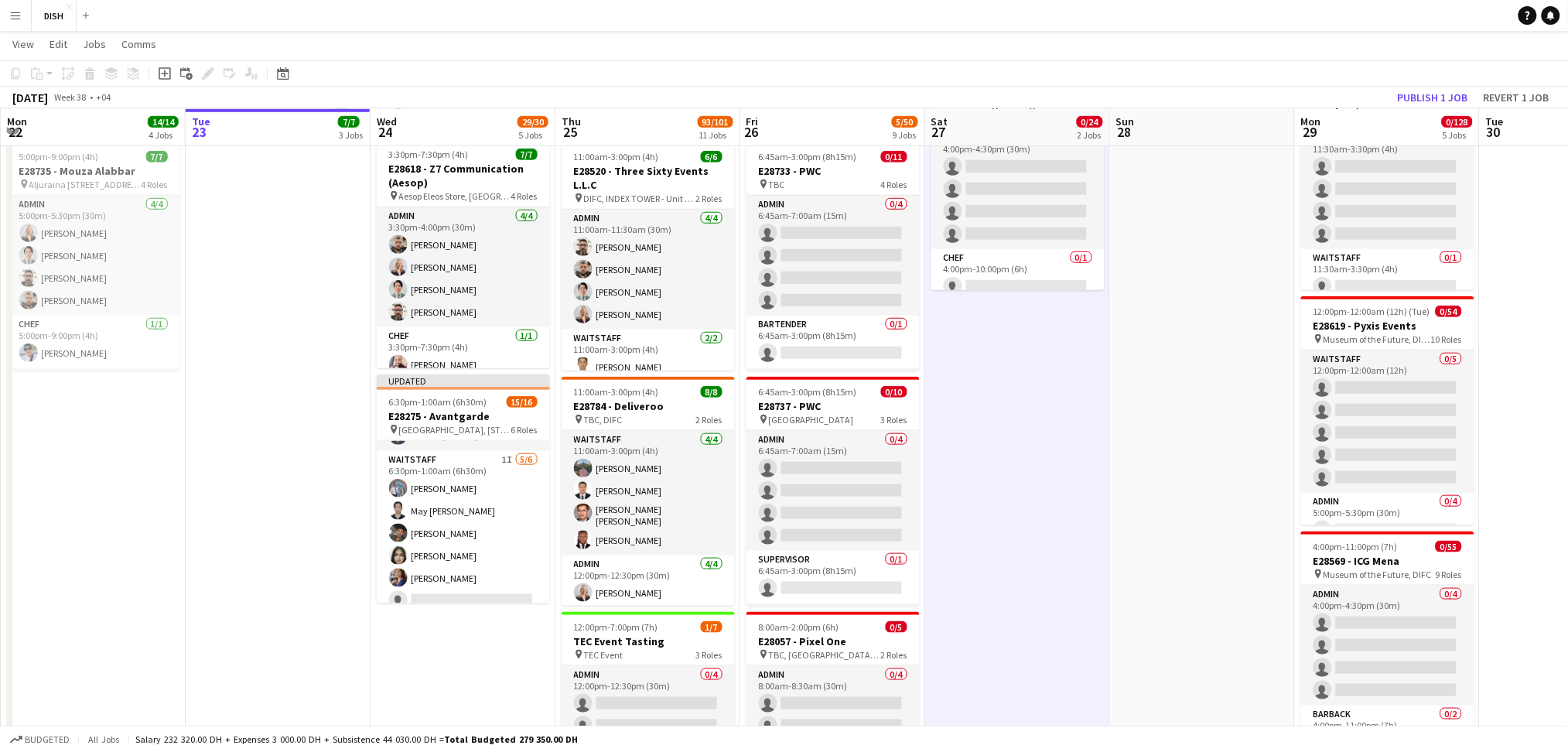
click at [1444, 85] on app-toolbar "Copy Paste Paste Ctrl+V Paste with crew Ctrl+Shift+V Paste linked Job [GEOGRAPH…" at bounding box center [784, 74] width 1568 height 26
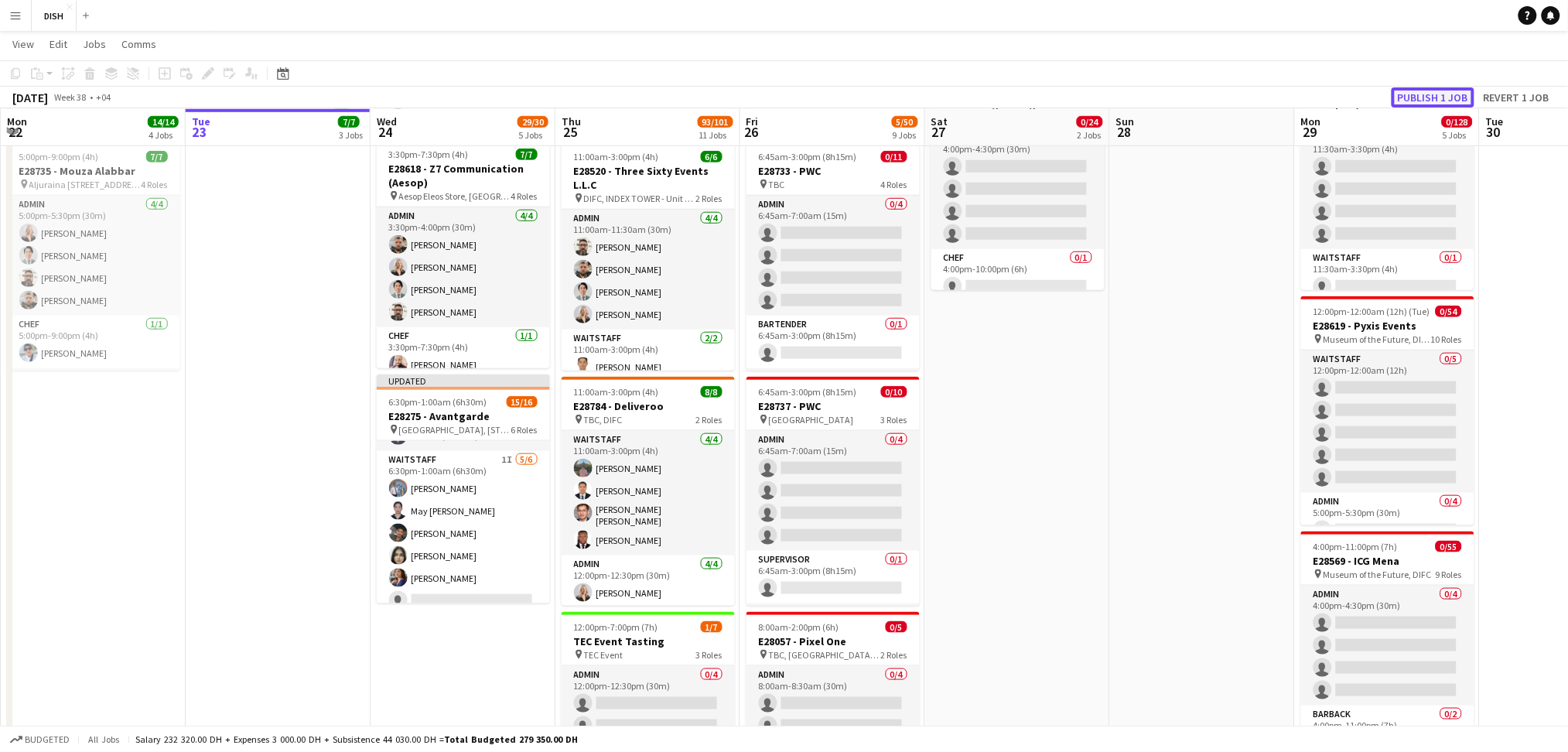
click at [1444, 94] on button "Publish 1 job" at bounding box center [1433, 97] width 83 height 20
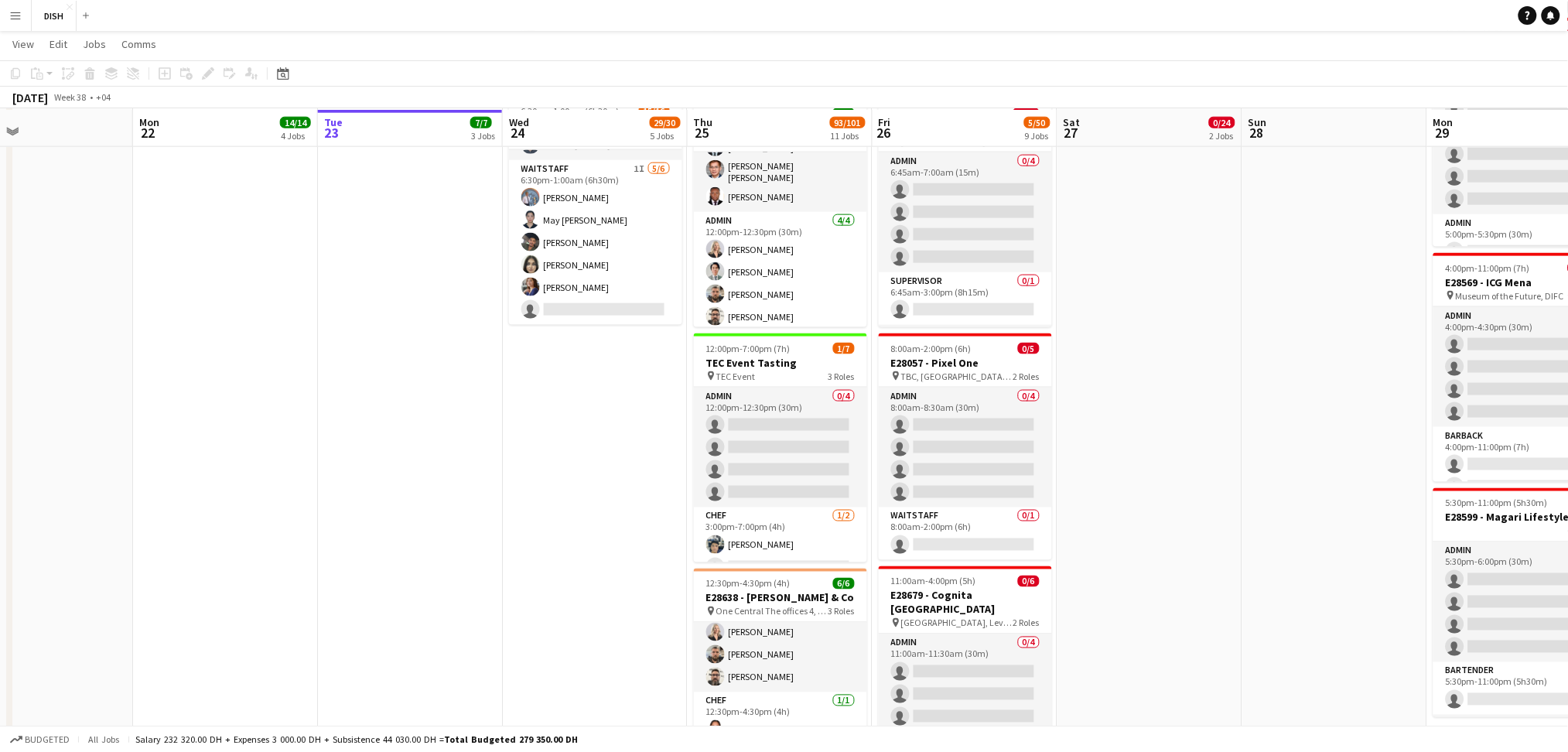
scroll to position [635, 0]
click at [8, 18] on button "Menu" at bounding box center [15, 15] width 31 height 31
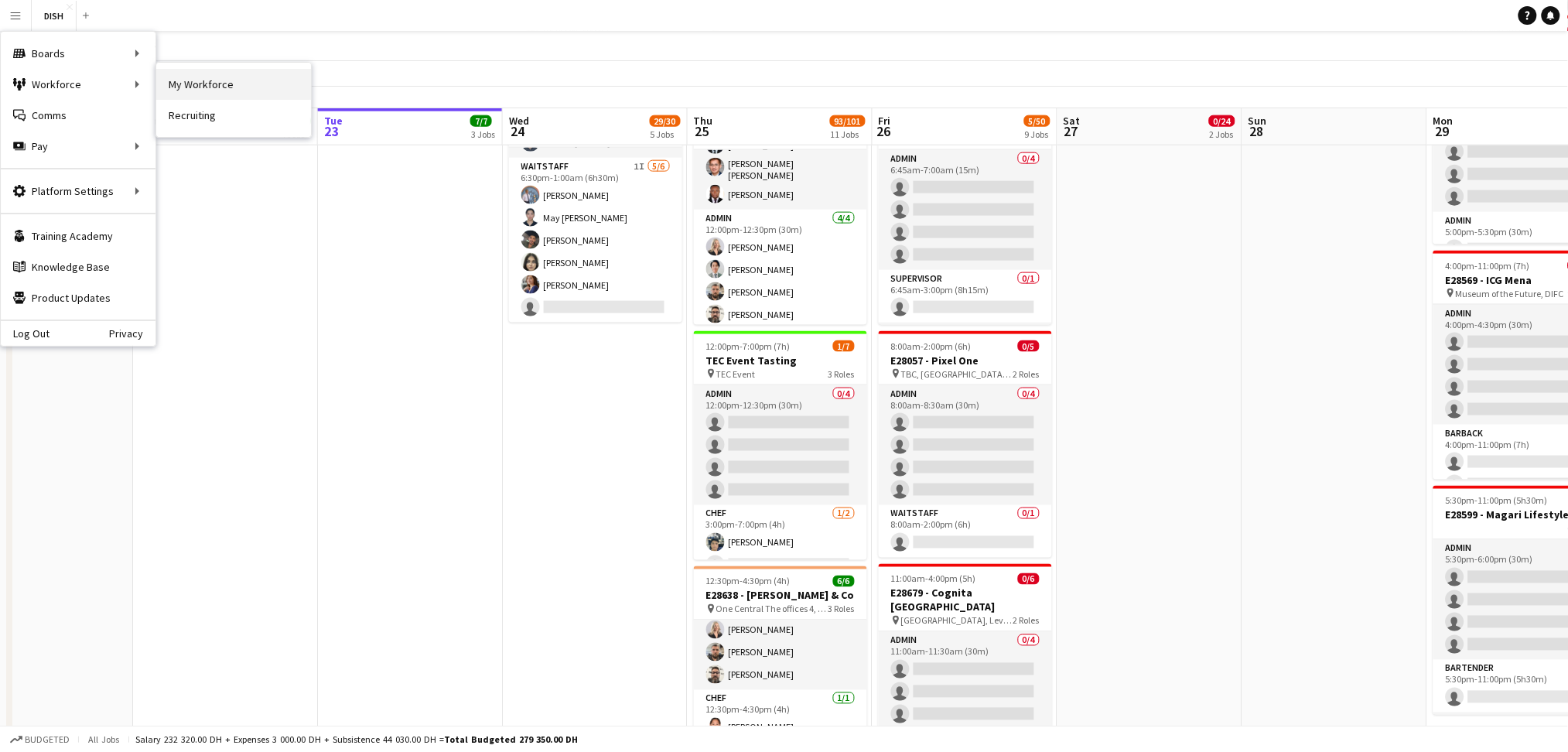
click at [181, 92] on link "My Workforce" at bounding box center [234, 84] width 154 height 31
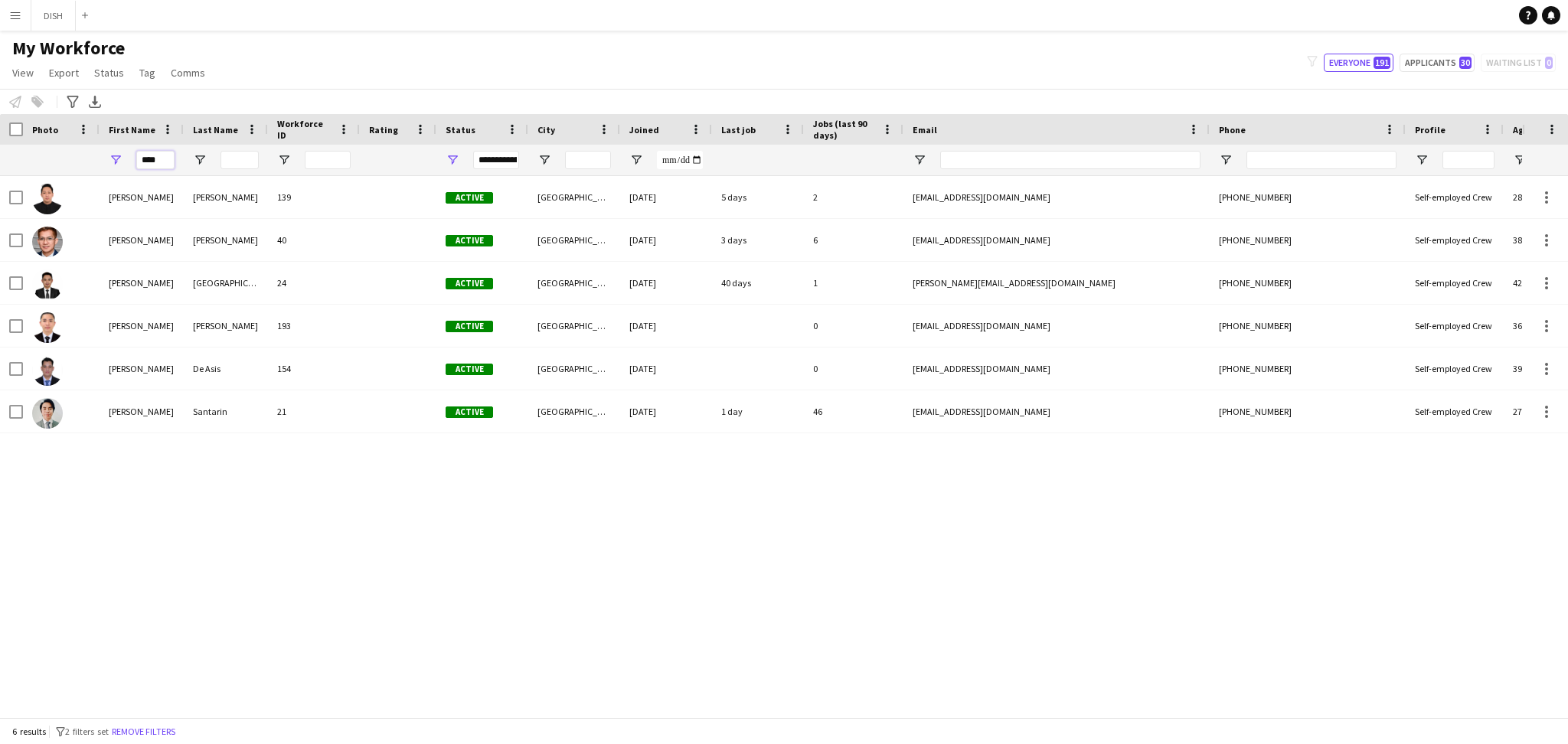
drag, startPoint x: 164, startPoint y: 158, endPoint x: 111, endPoint y: 152, distance: 53.3
click at [111, 152] on div "****" at bounding box center [142, 159] width 84 height 31
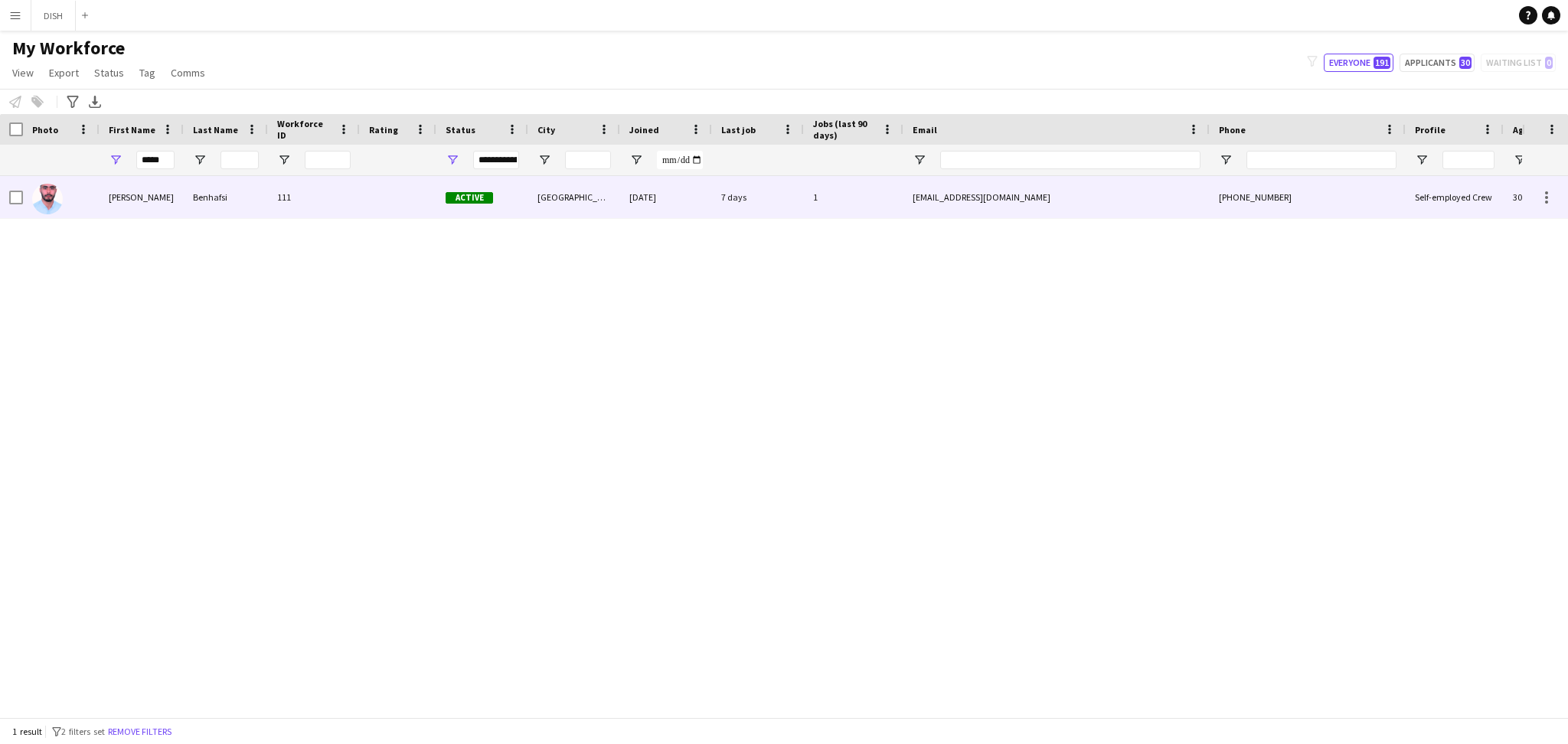
click at [44, 209] on img at bounding box center [47, 199] width 31 height 31
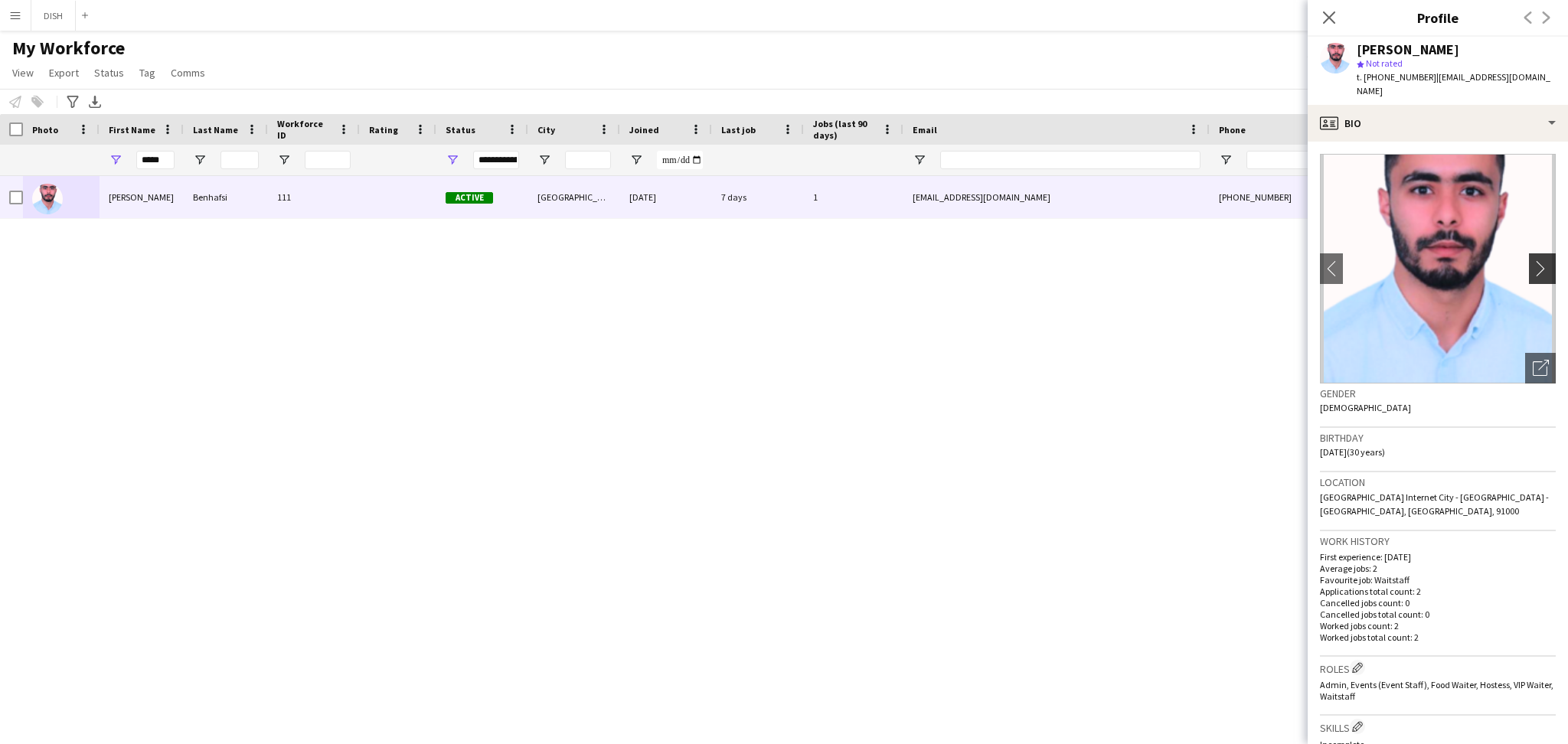
click at [1529, 254] on button "chevron-right" at bounding box center [1544, 269] width 31 height 31
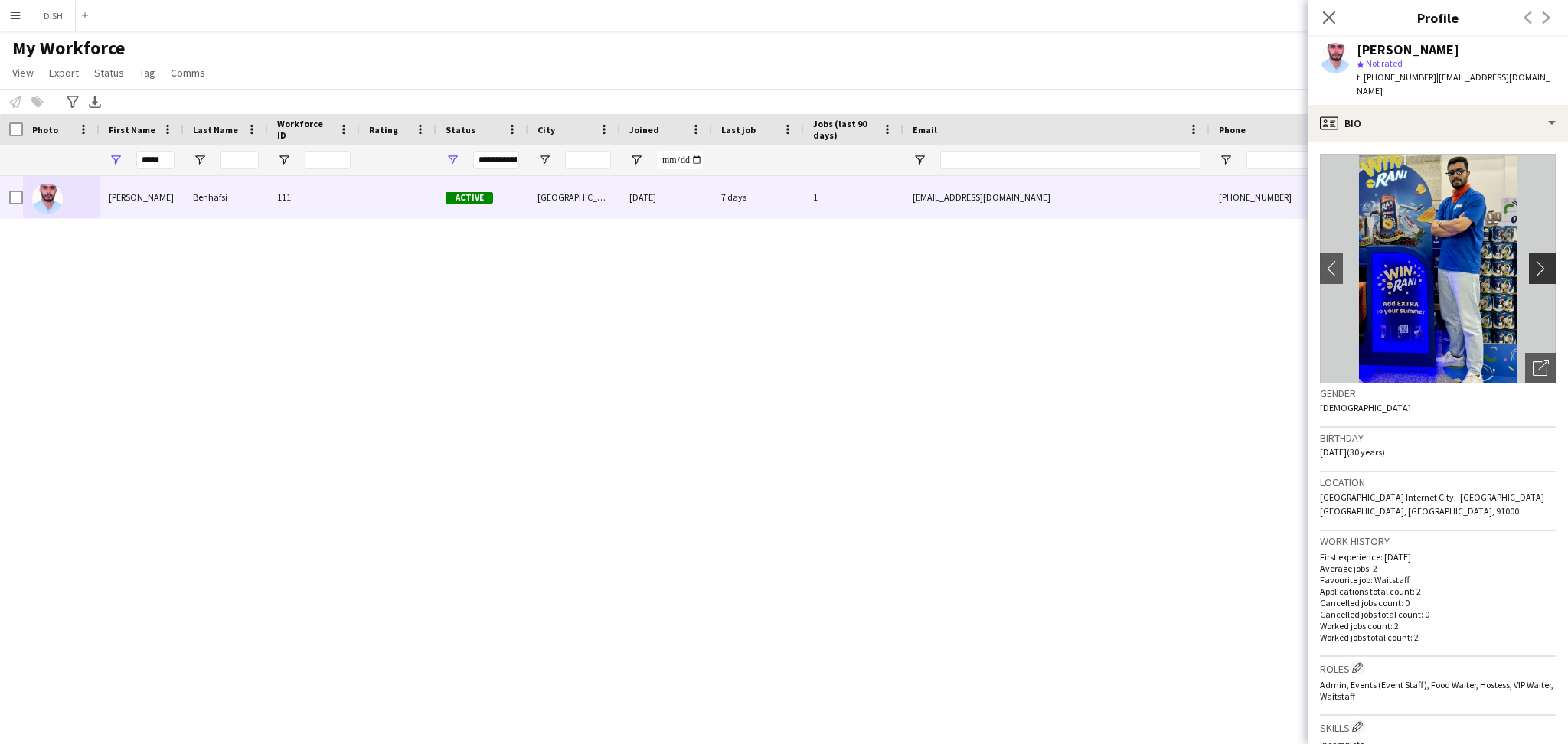
click at [1533, 260] on app-icon "chevron-right" at bounding box center [1544, 268] width 23 height 16
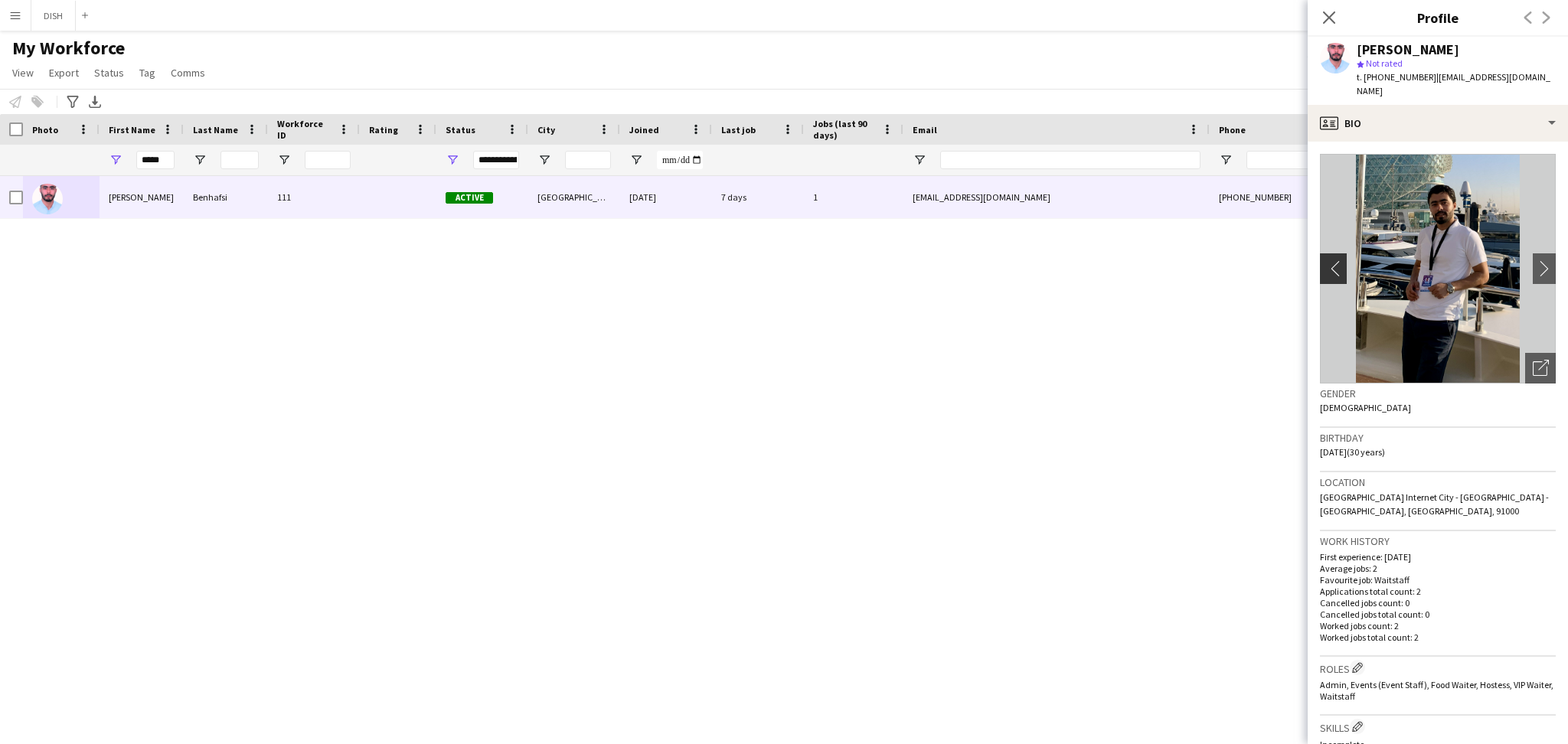
click at [1332, 260] on app-icon "chevron-left" at bounding box center [1331, 268] width 23 height 16
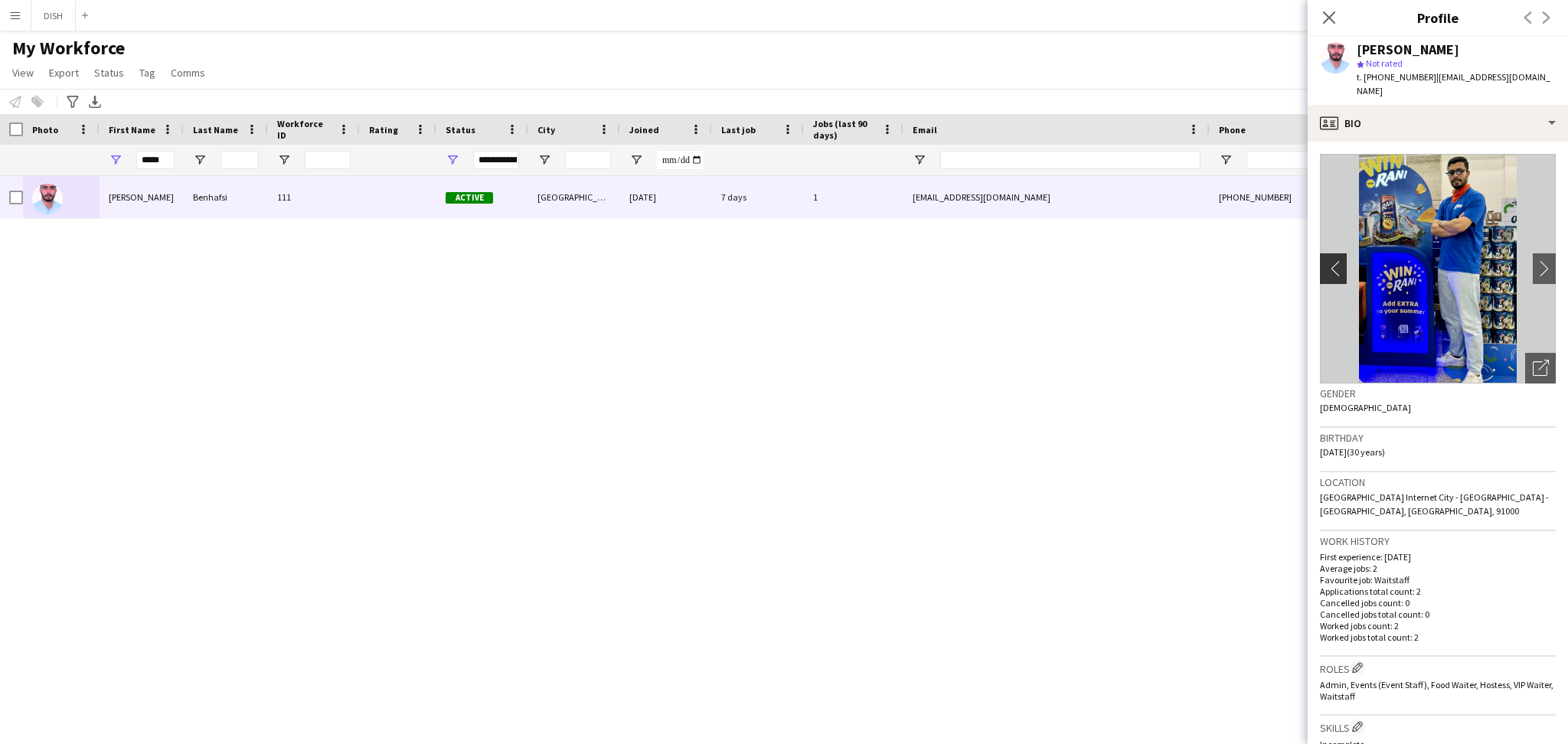
click at [1336, 260] on app-icon "chevron-left" at bounding box center [1331, 268] width 23 height 16
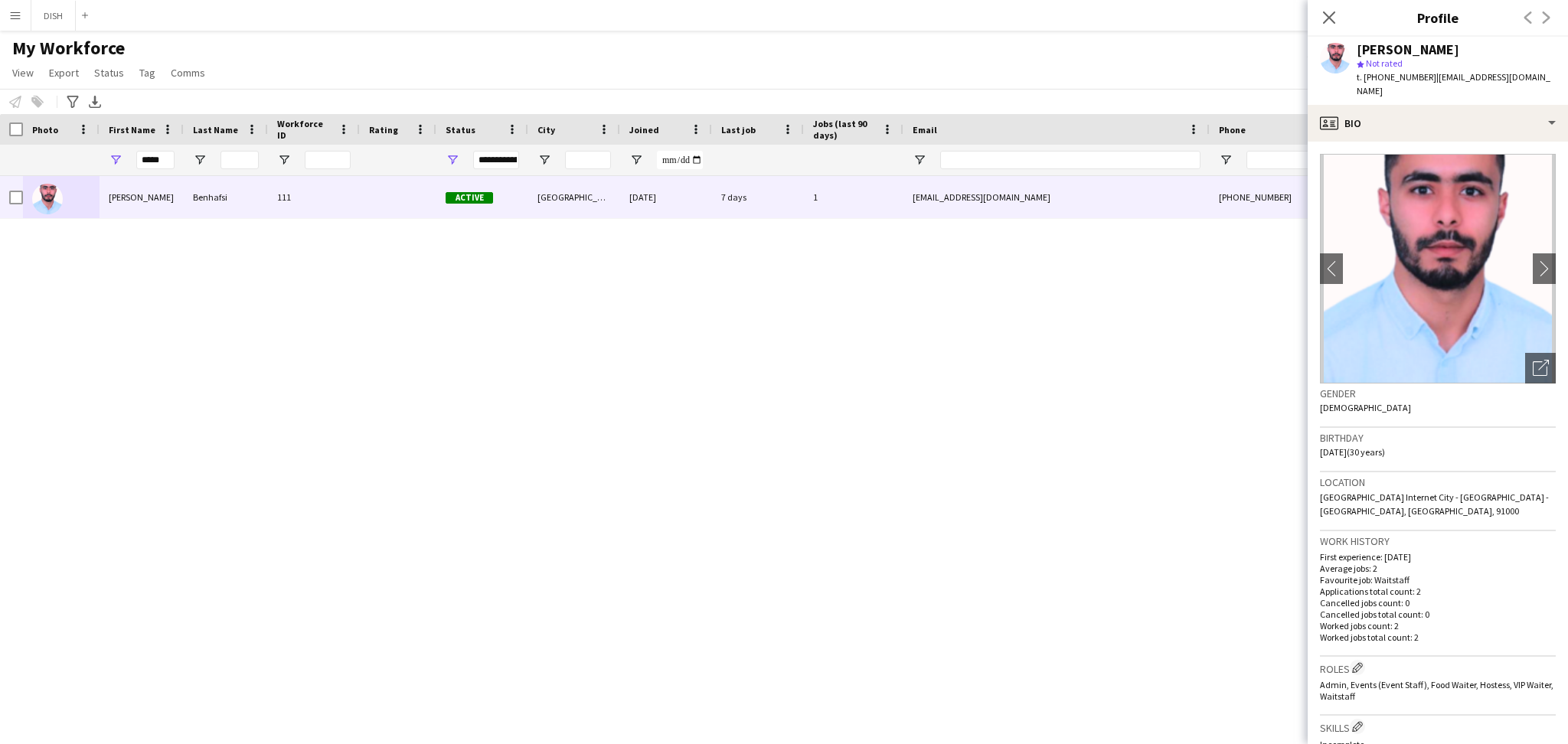
scroll to position [409, 0]
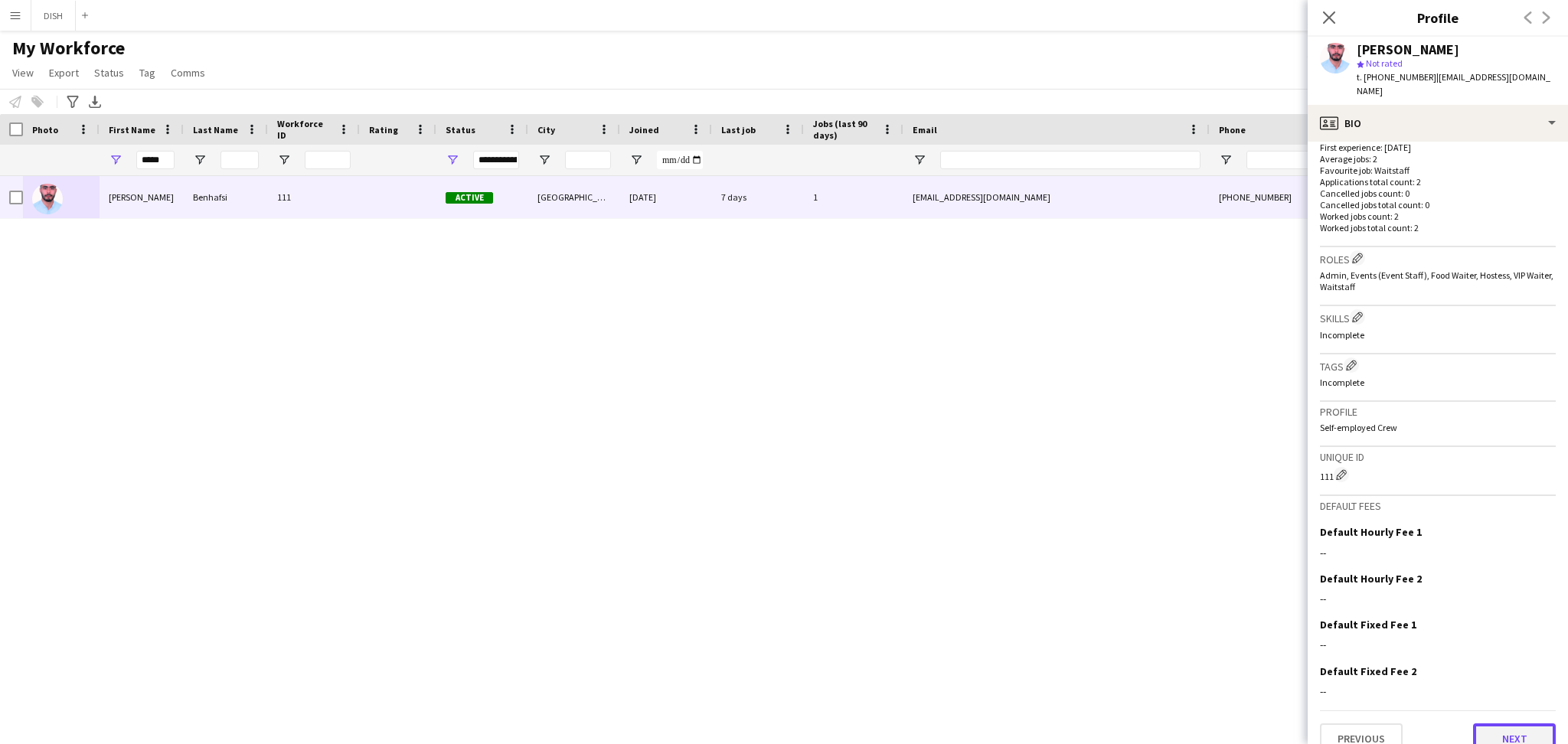
click at [1502, 723] on button "Next" at bounding box center [1514, 738] width 83 height 31
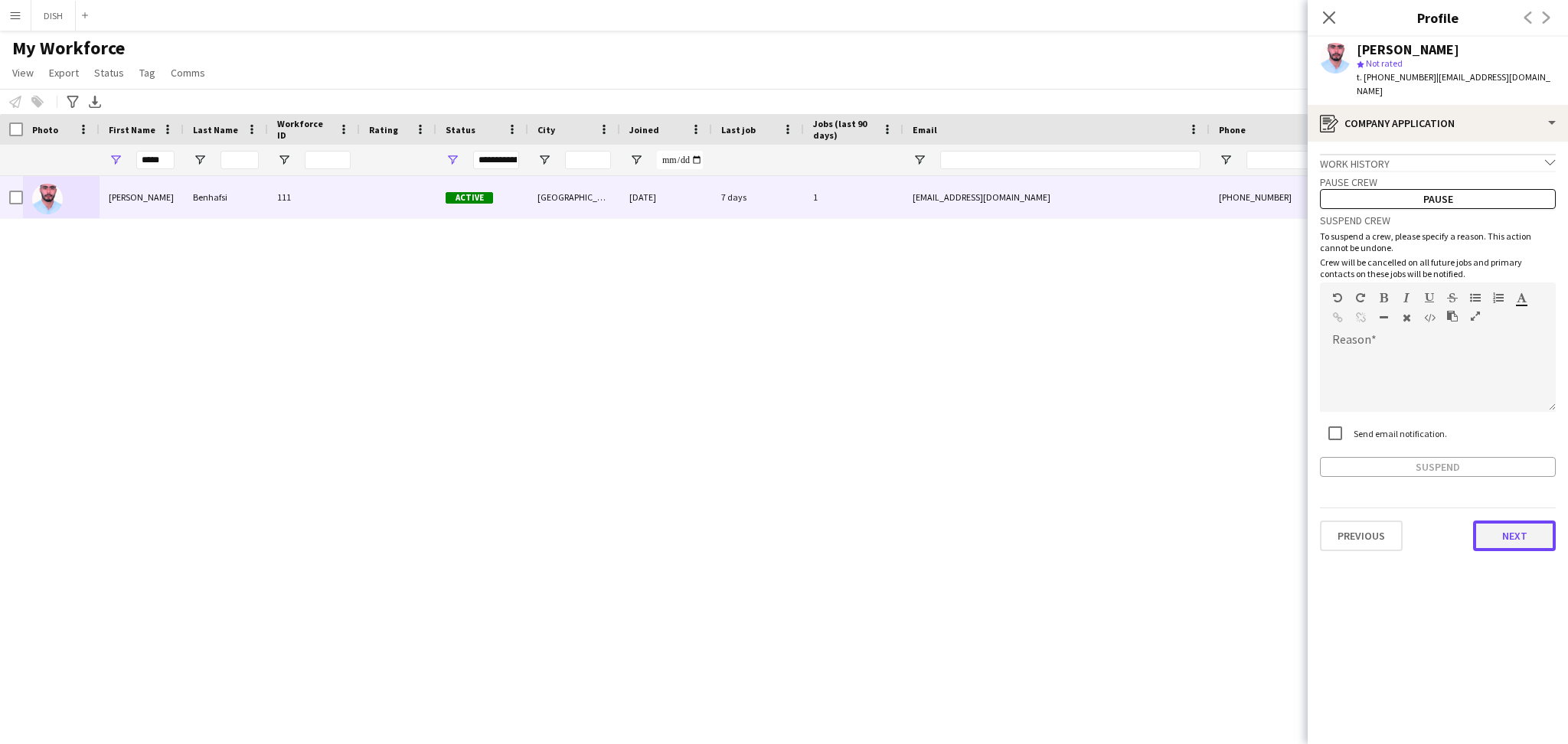
click at [1500, 525] on button "Next" at bounding box center [1514, 536] width 83 height 31
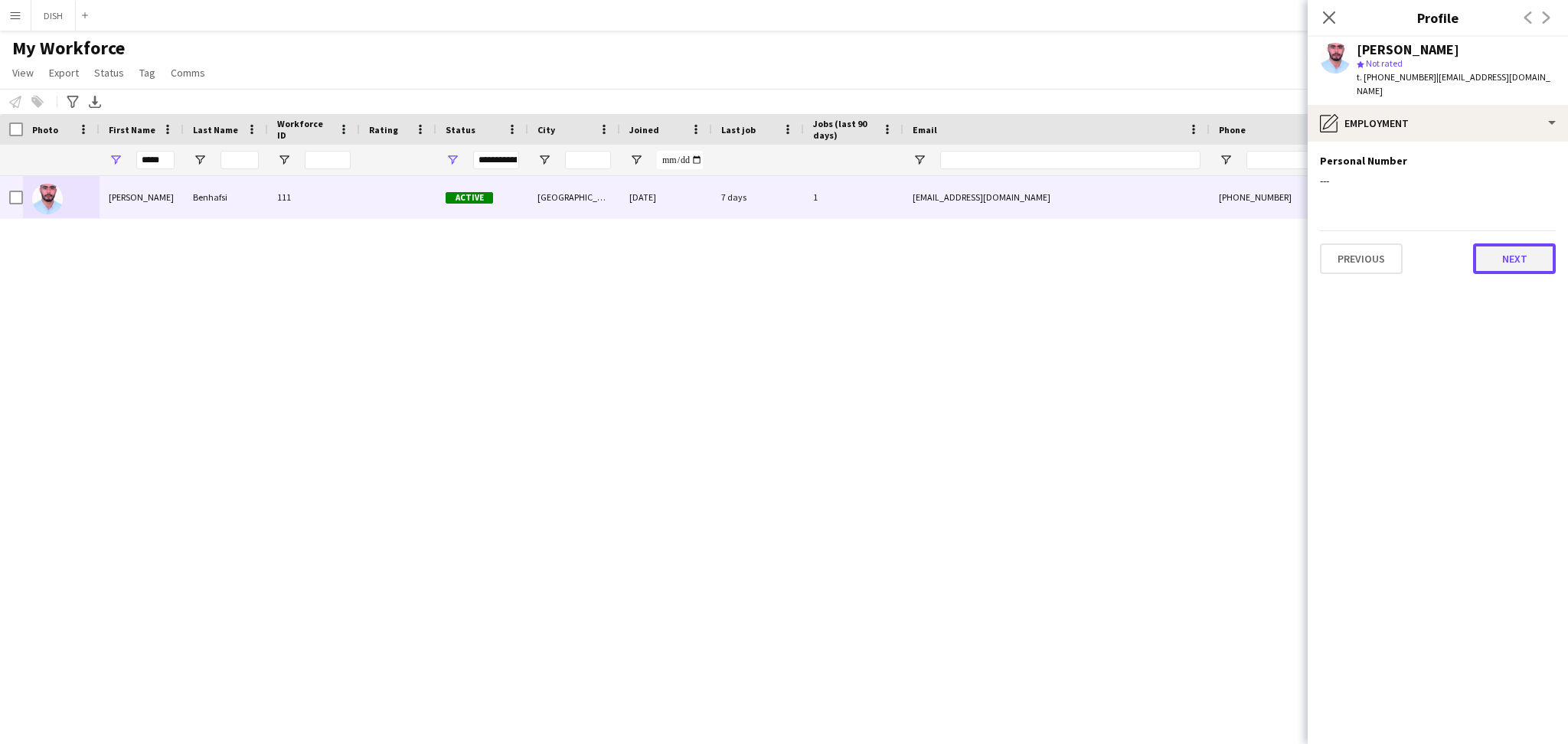
click at [1509, 246] on button "Next" at bounding box center [1514, 258] width 83 height 31
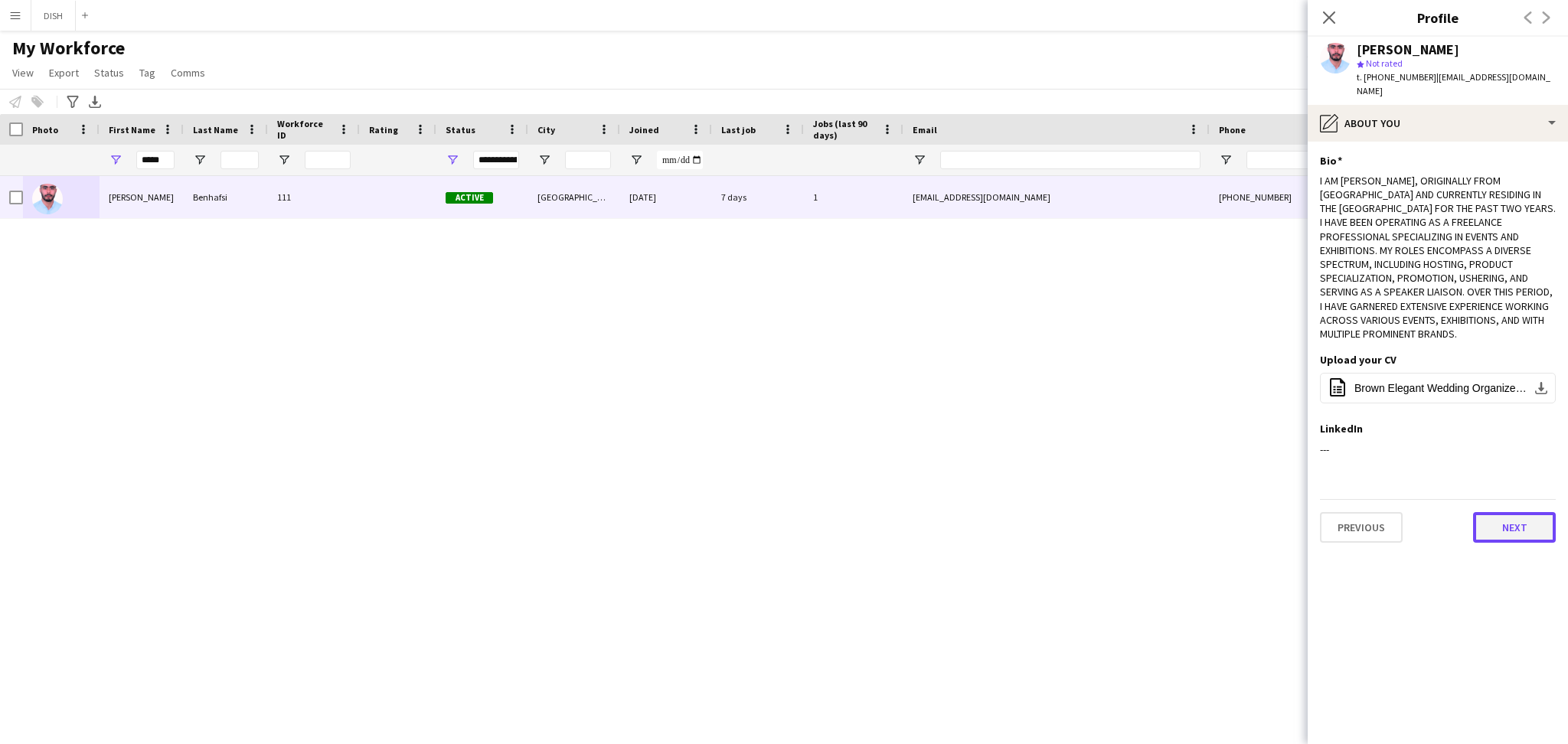
click at [1494, 512] on button "Next" at bounding box center [1514, 527] width 83 height 31
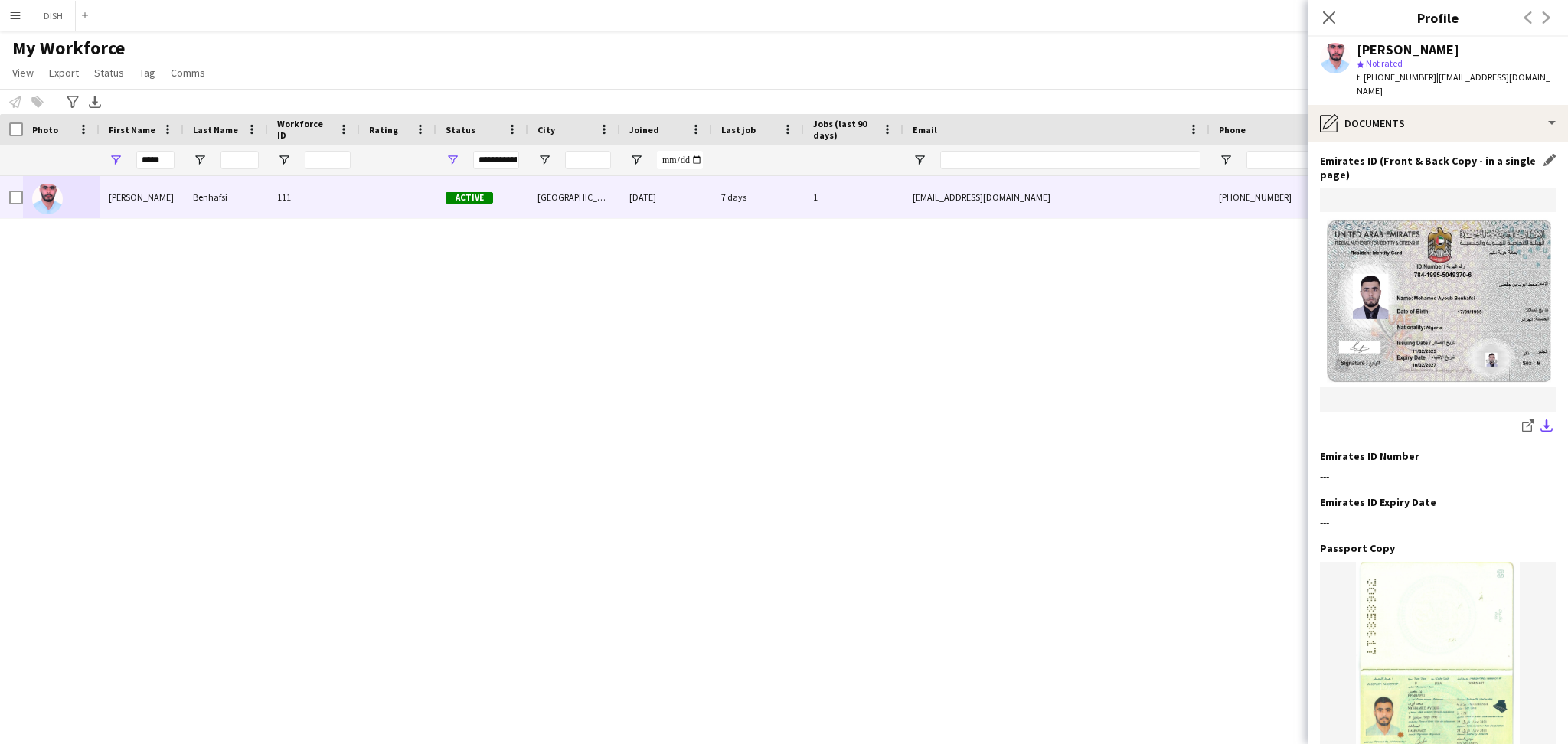
click at [1541, 420] on app-icon "download-bottom" at bounding box center [1547, 427] width 12 height 15
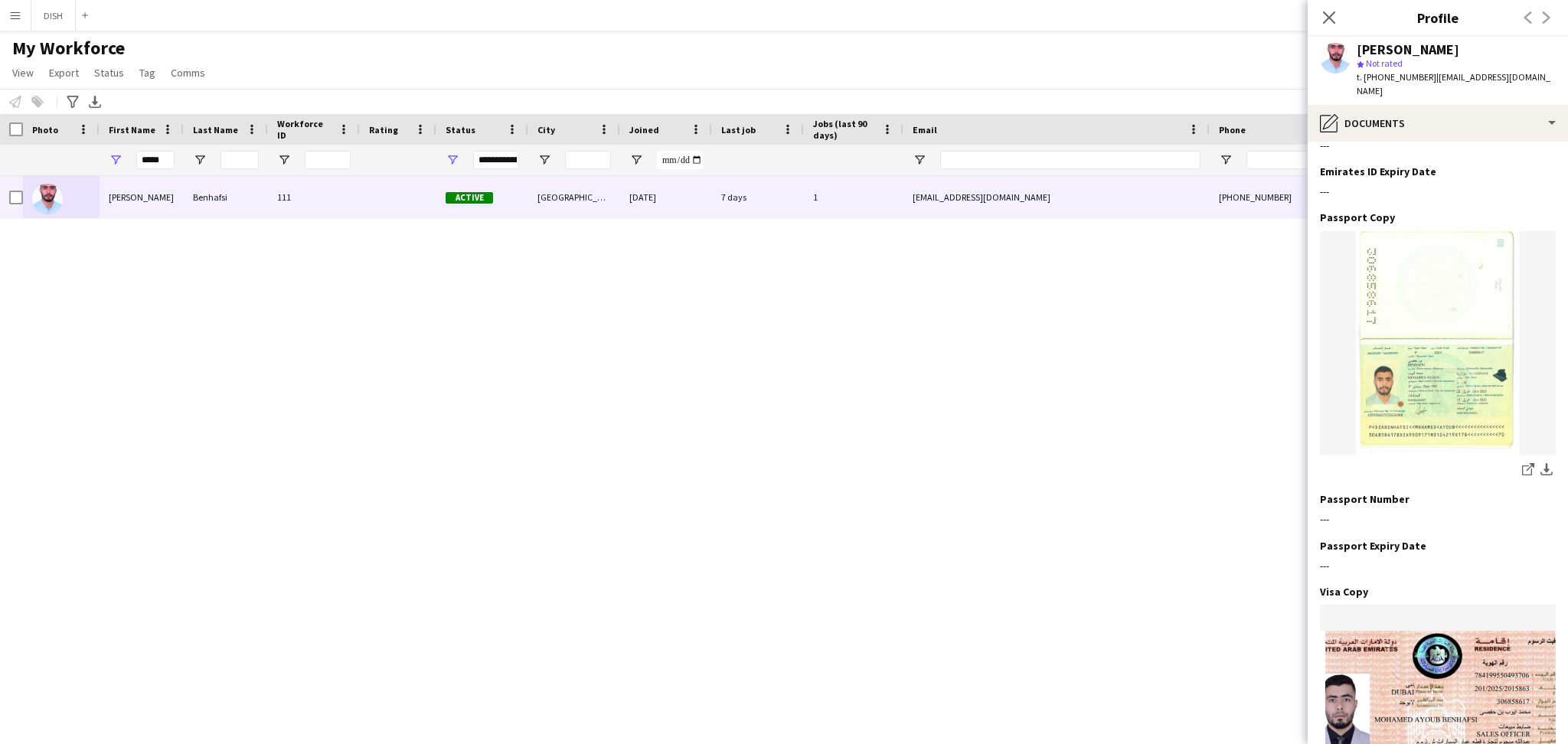
scroll to position [0, 0]
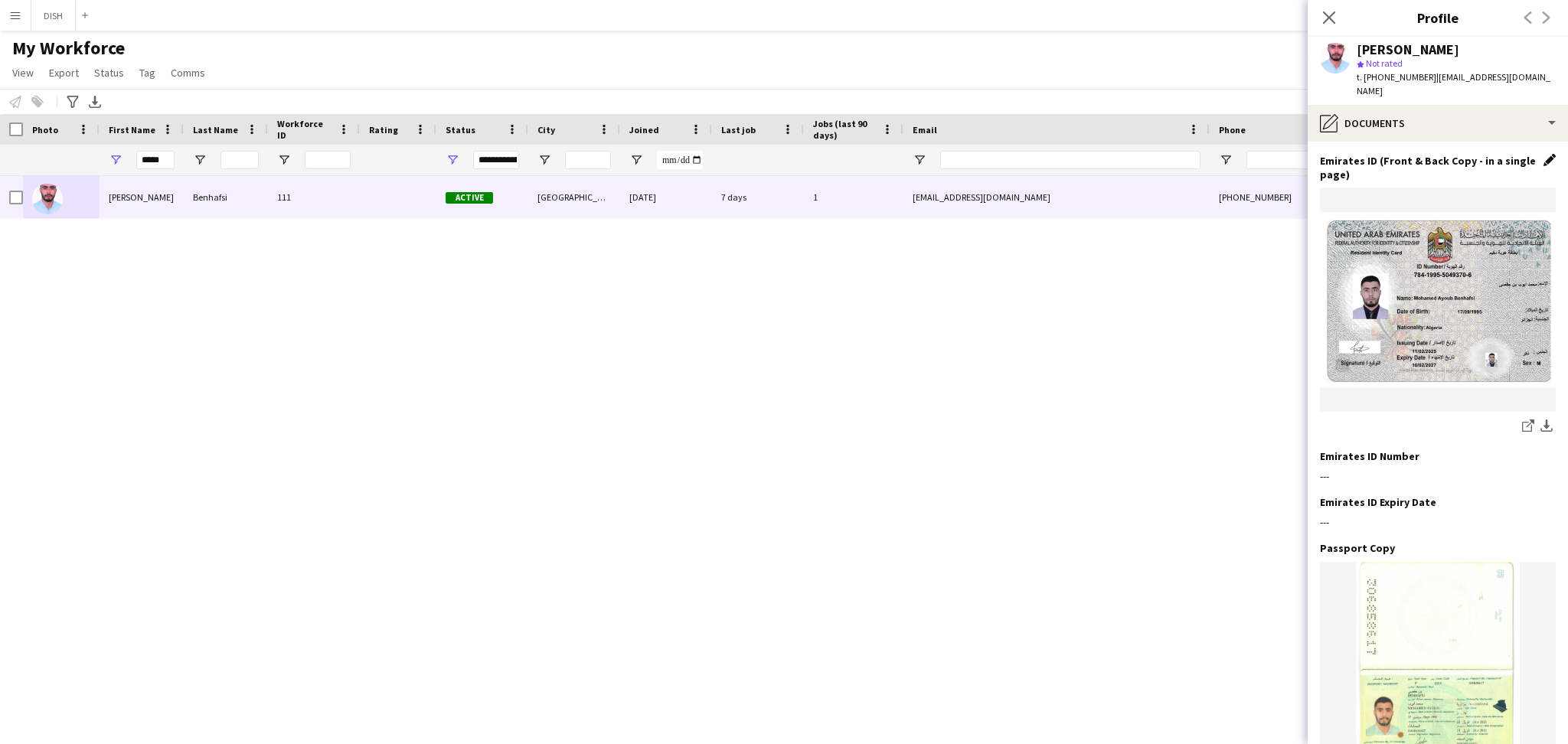
click at [1544, 154] on app-icon "Edit this field" at bounding box center [1549, 159] width 12 height 12
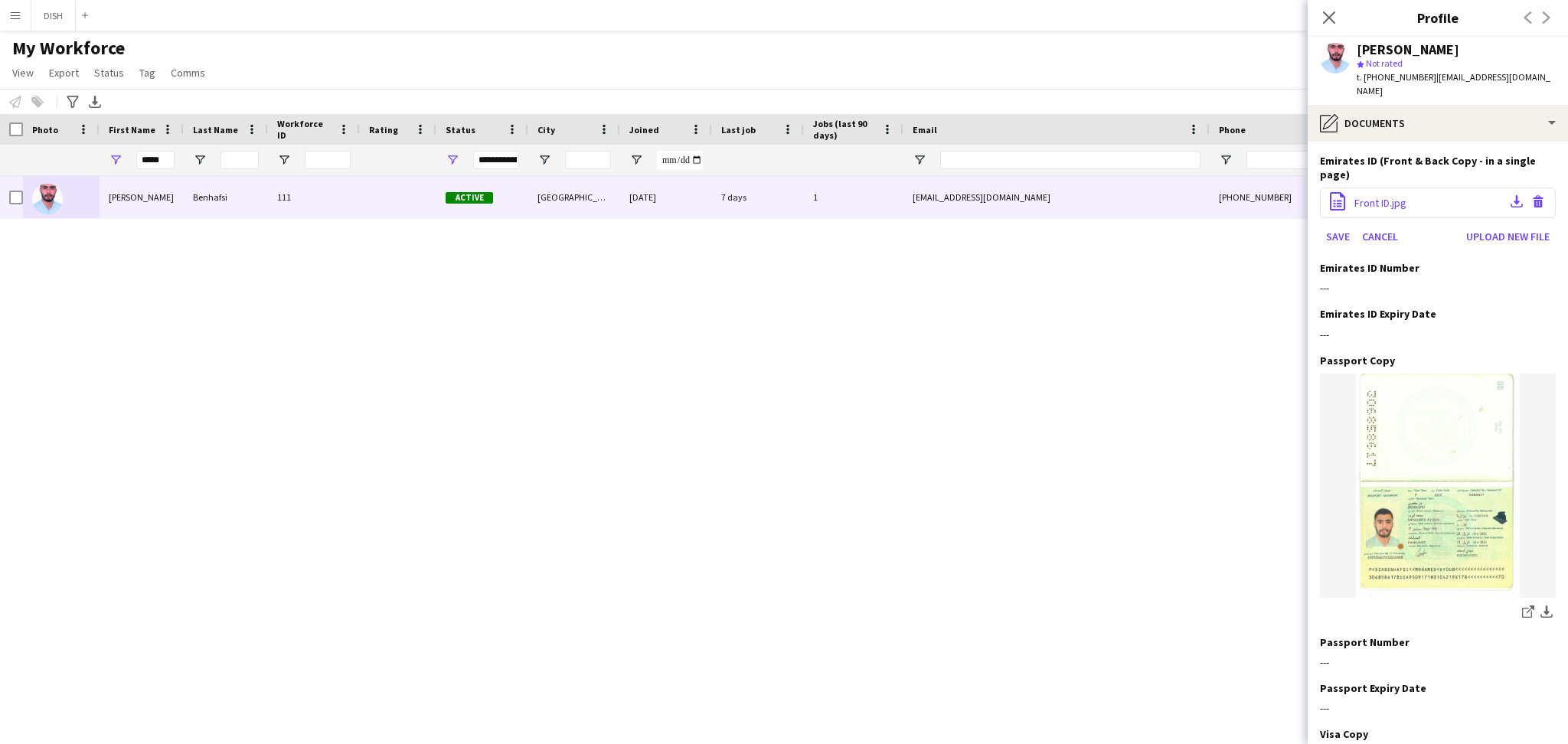
click at [1450, 187] on div "office-file-sheet Front ID.jpg Download file Delete file" at bounding box center [1437, 202] width 236 height 31
drag, startPoint x: 170, startPoint y: 161, endPoint x: 55, endPoint y: 139, distance: 117.1
click at [55, 139] on div "Workforce Details Photo First Name Age" at bounding box center [830, 145] width 1660 height 62
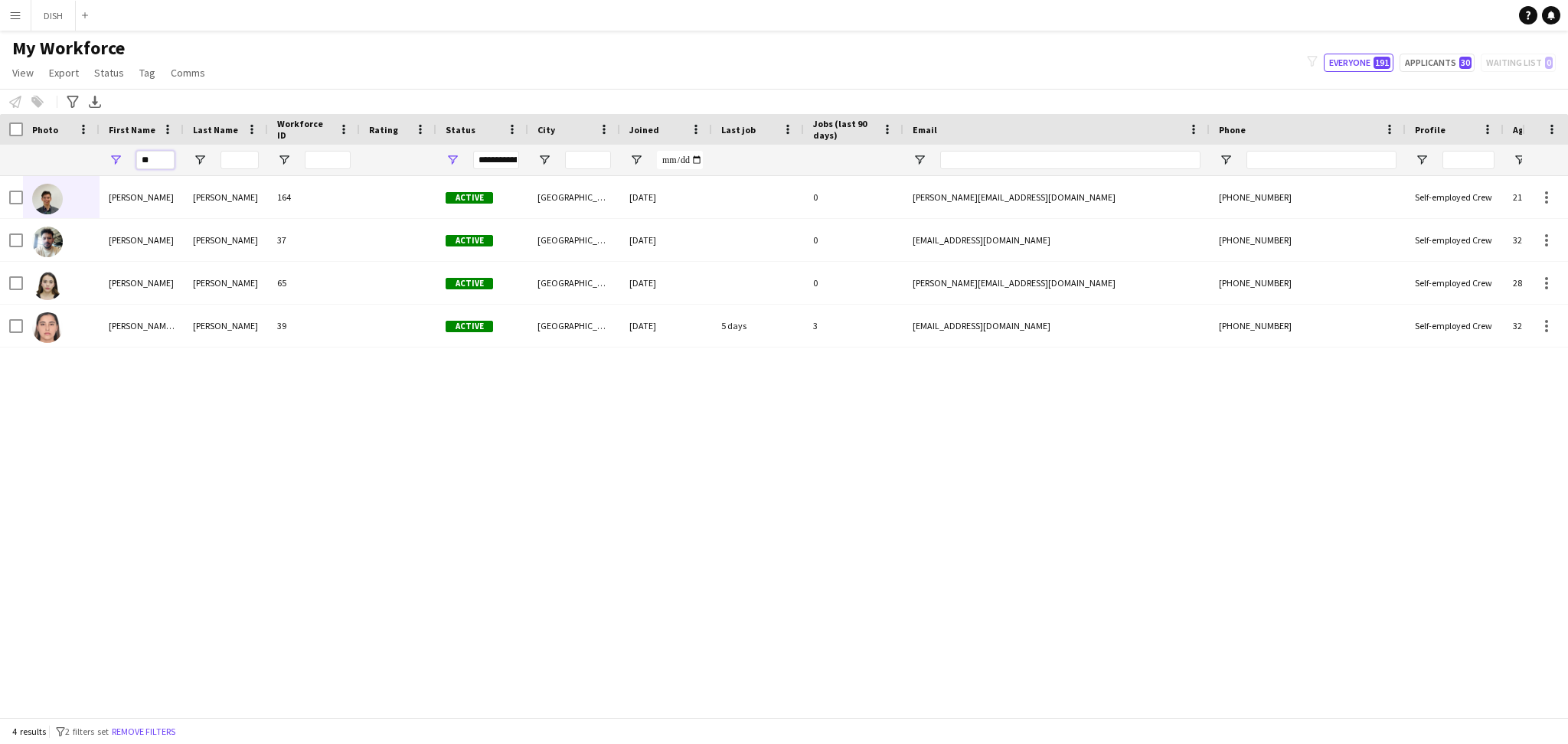
type input "*"
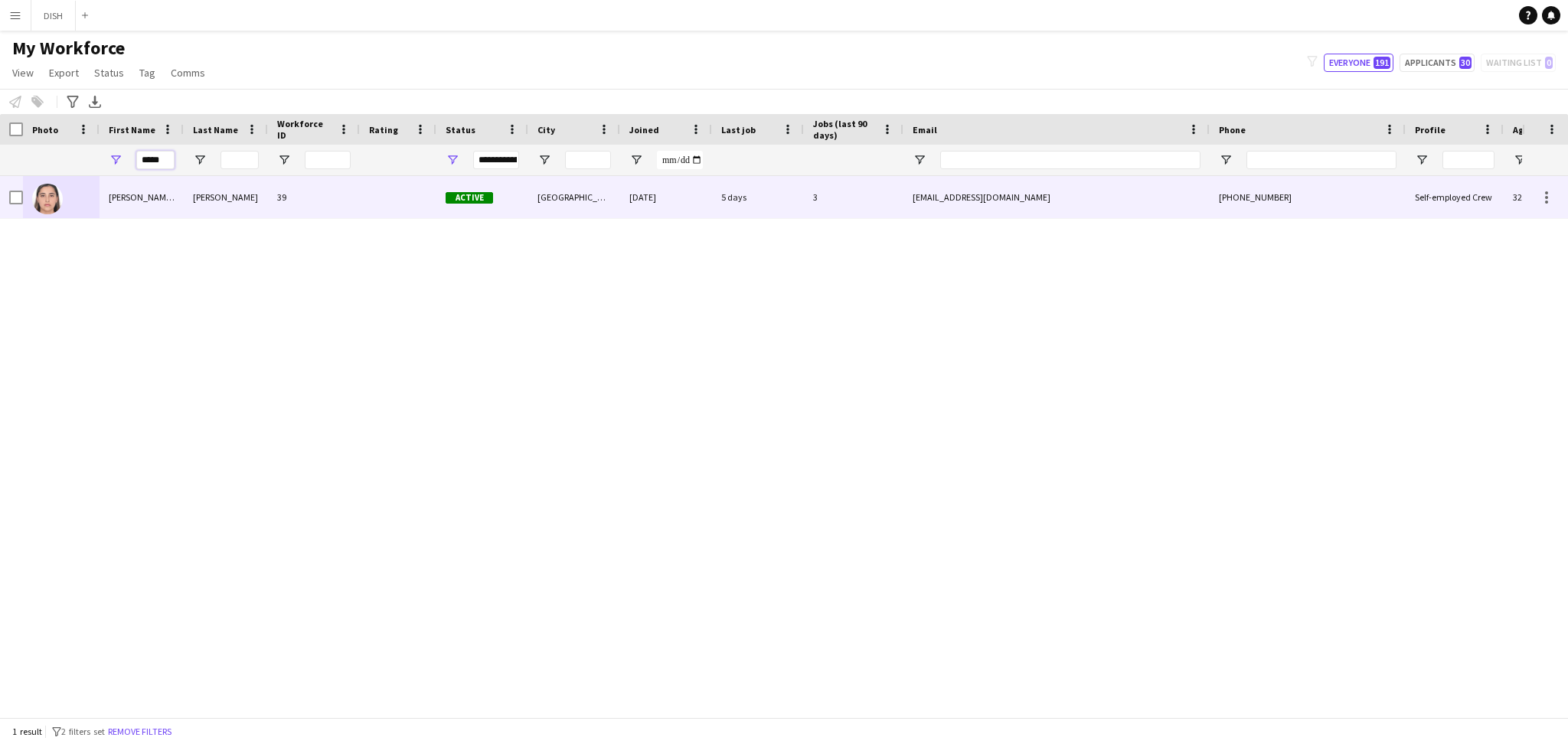
type input "*****"
click at [143, 202] on div "[PERSON_NAME] [PERSON_NAME]" at bounding box center [142, 197] width 84 height 42
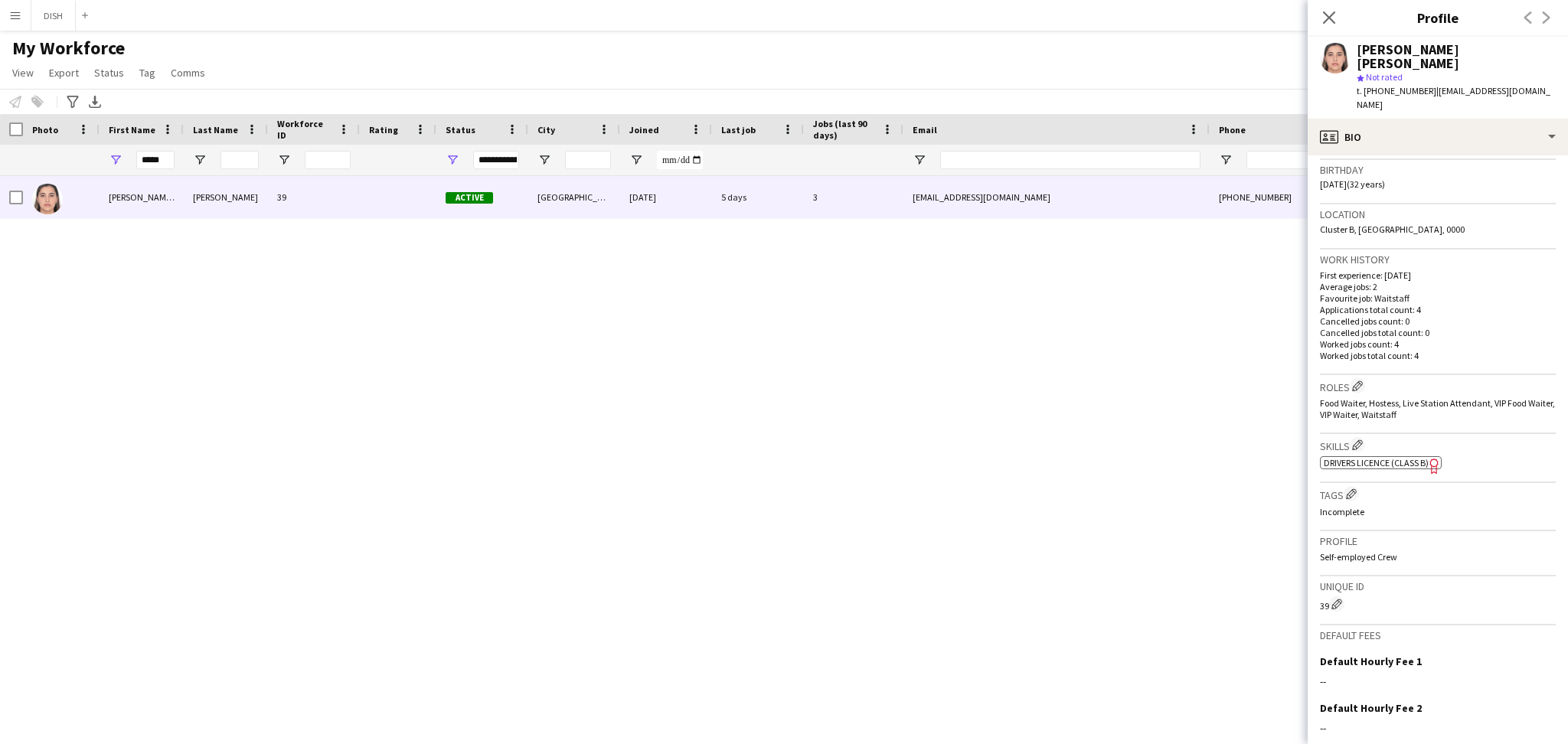
scroll to position [397, 0]
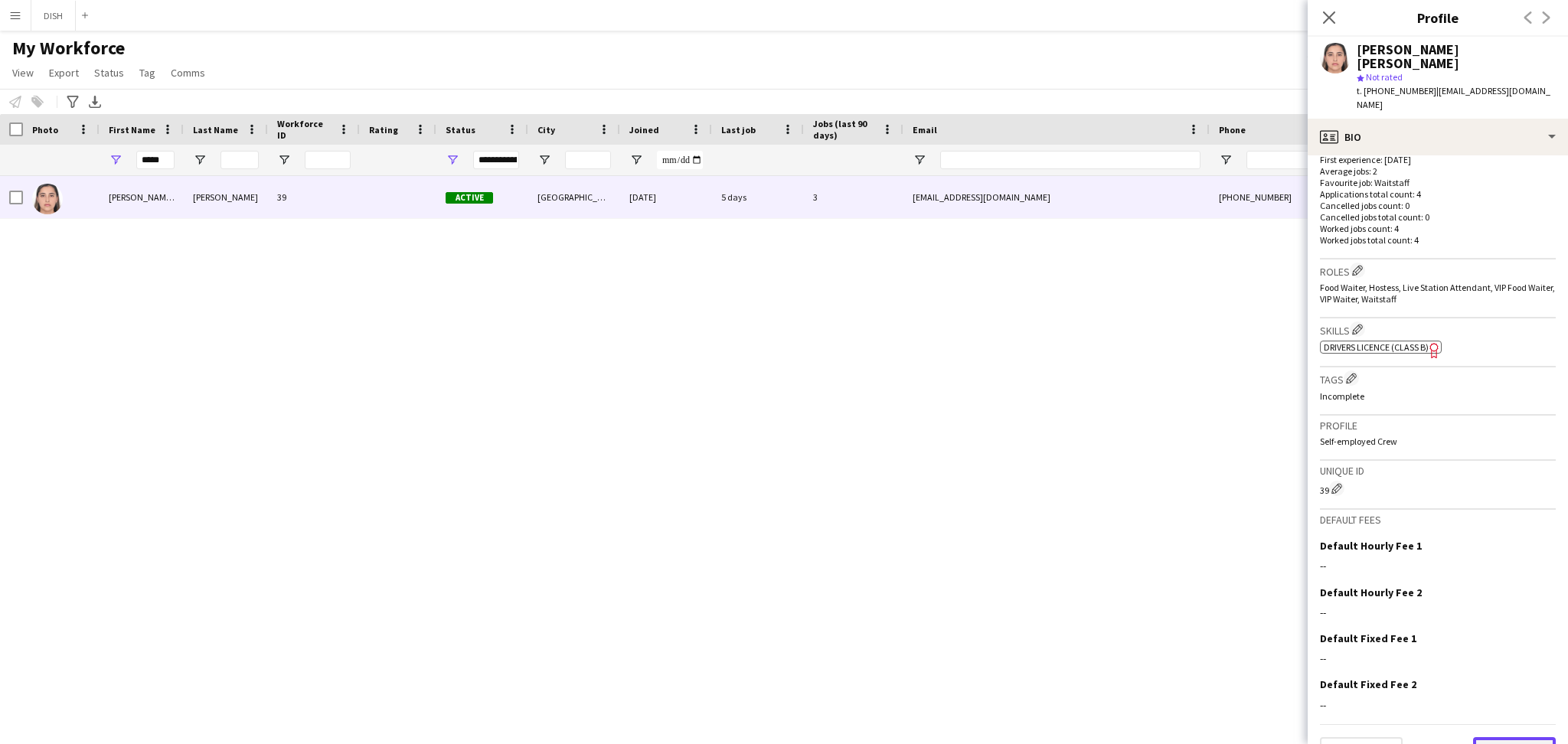
click at [1508, 737] on button "Next" at bounding box center [1514, 752] width 83 height 31
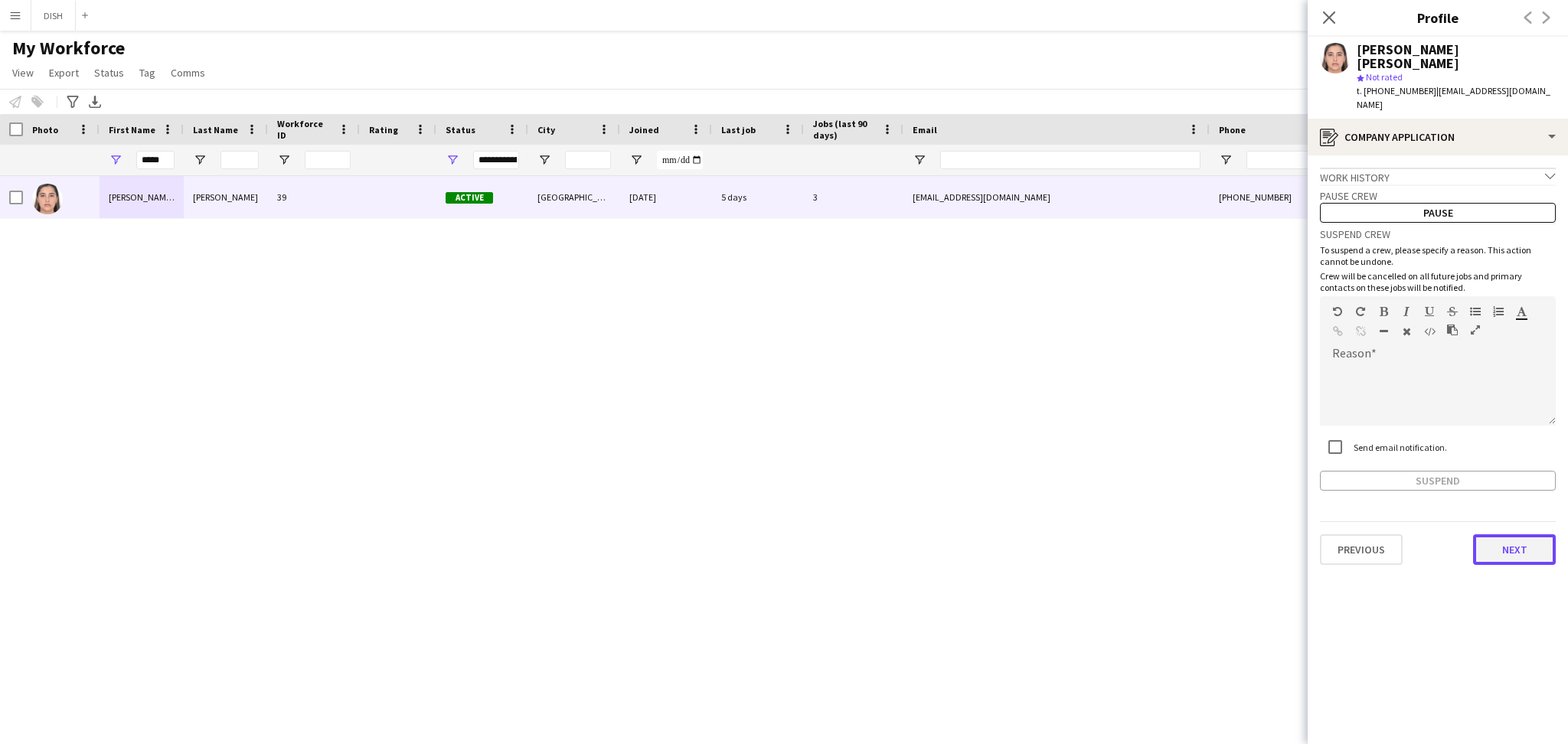
click at [1509, 534] on button "Next" at bounding box center [1514, 549] width 83 height 31
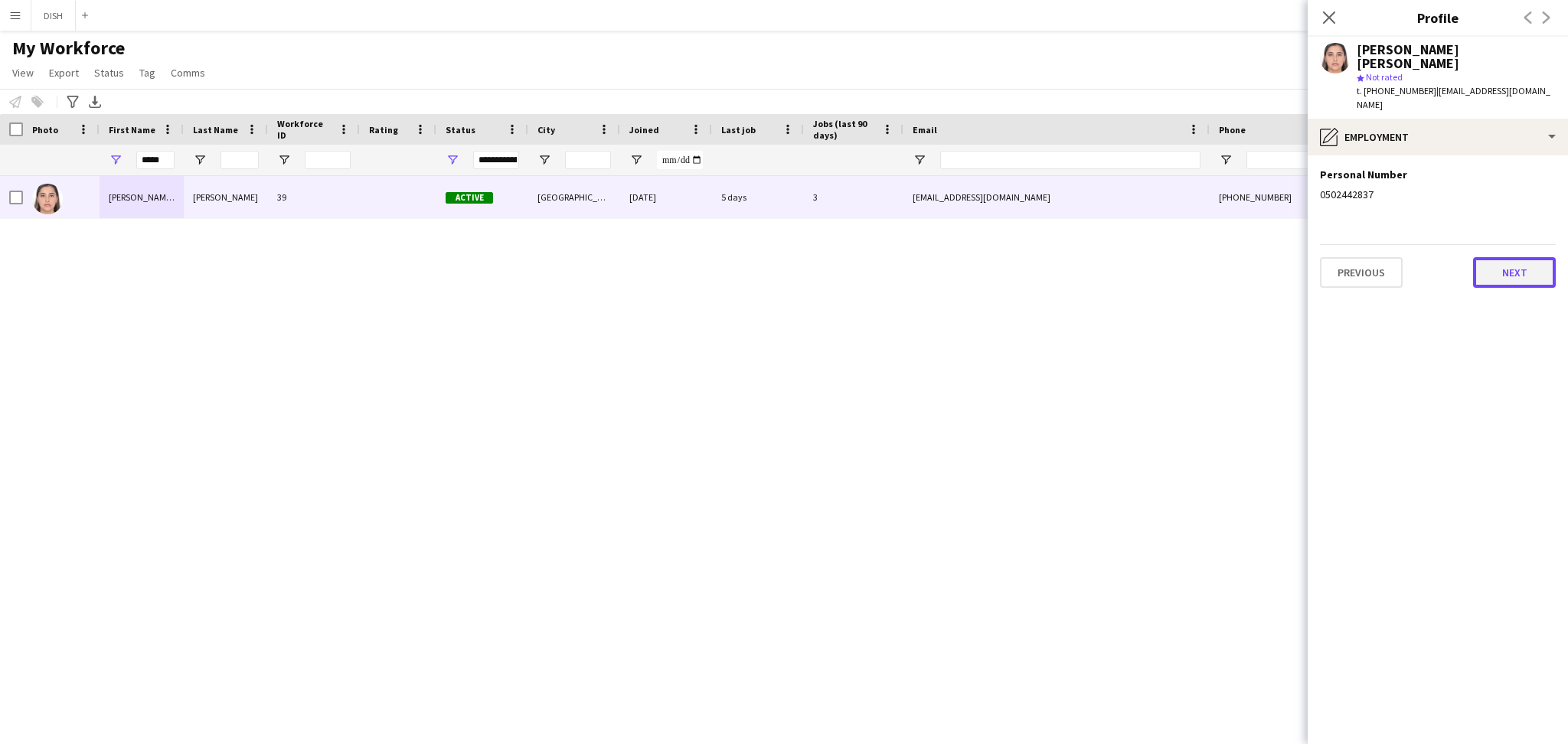
click at [1534, 257] on button "Next" at bounding box center [1514, 272] width 83 height 31
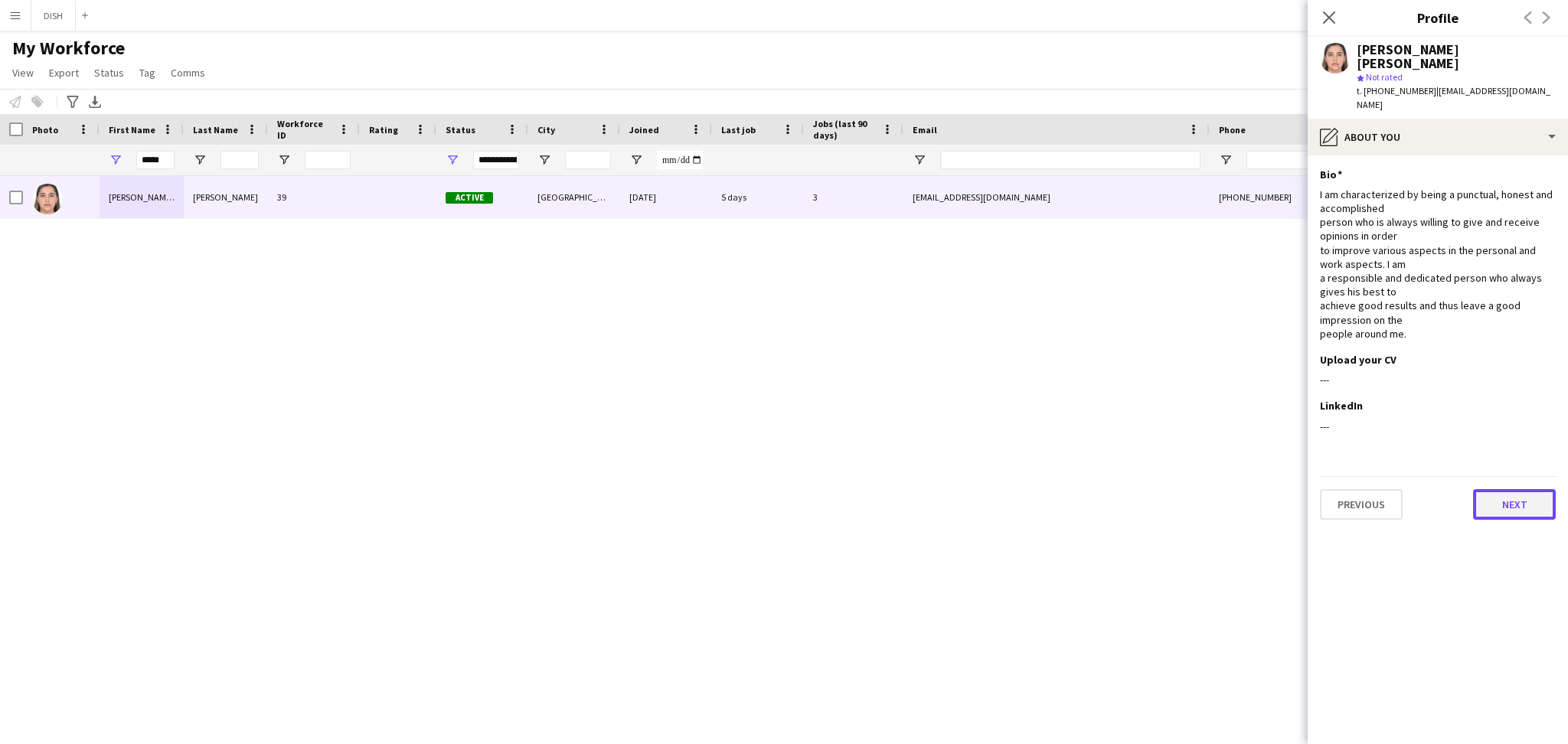
click at [1539, 489] on button "Next" at bounding box center [1514, 504] width 83 height 31
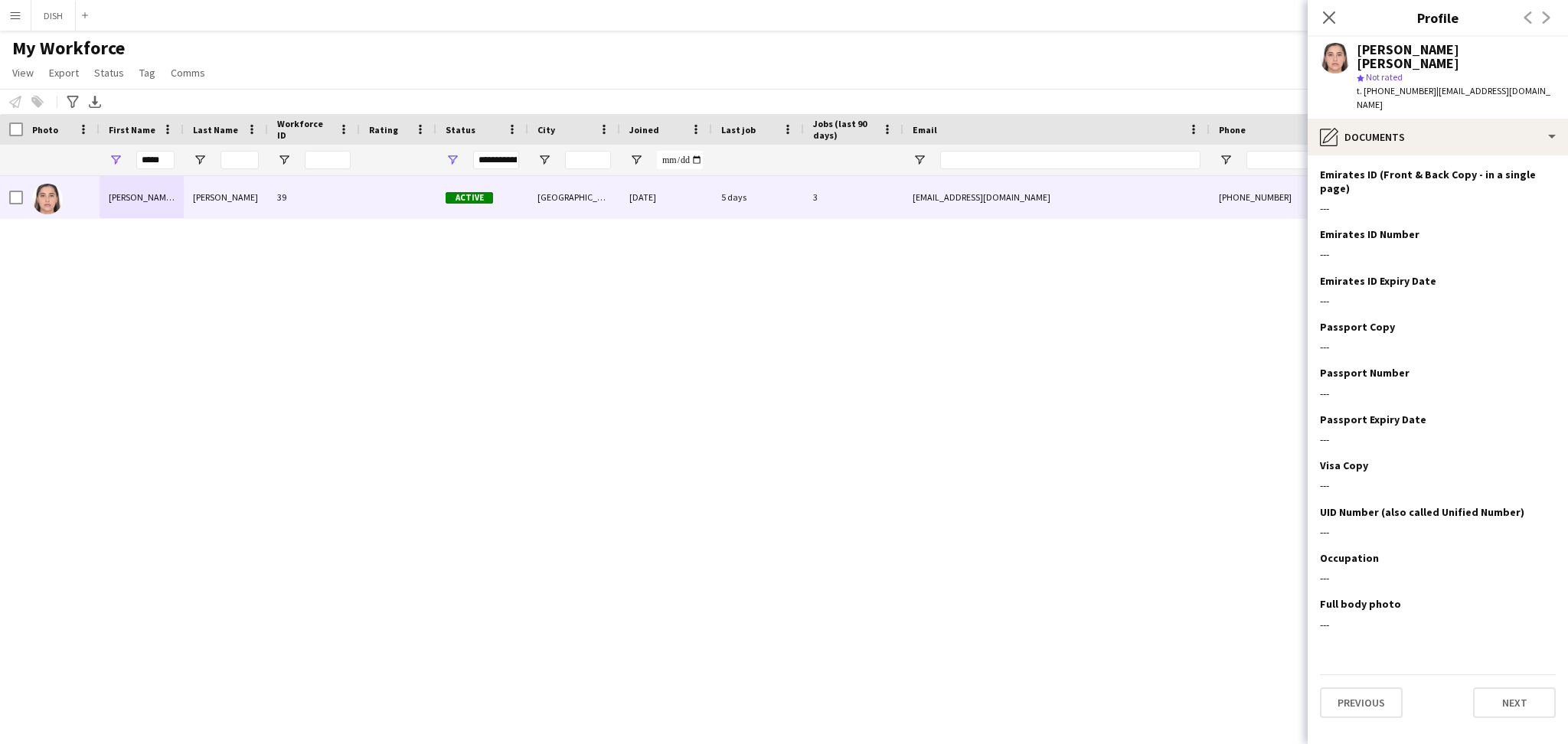
click at [1382, 156] on app-section-data-types "Emirates ID (Front & Back Copy - in a single page) Edit this field --- Emirates…" at bounding box center [1437, 450] width 260 height 589
click at [1387, 168] on h3 "Emirates ID (Front & Back Copy - in a single page)" at bounding box center [1432, 182] width 224 height 28
click at [1068, 433] on div "[PERSON_NAME] [PERSON_NAME] 39 Active [GEOGRAPHIC_DATA] [DATE] 5 days 3 [EMAIL_…" at bounding box center [761, 439] width 1522 height 526
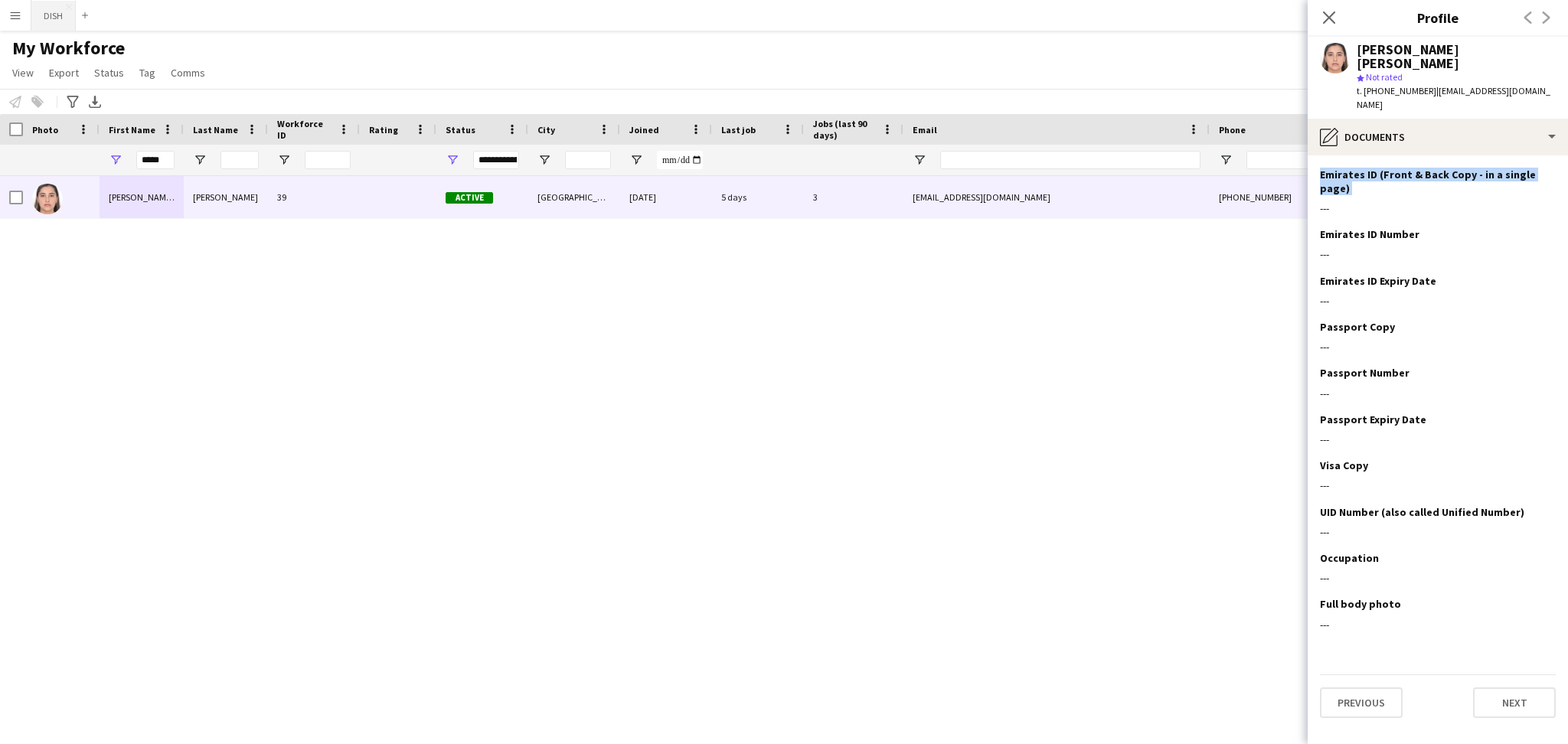
click at [50, 10] on button "DISH Close" at bounding box center [54, 16] width 45 height 30
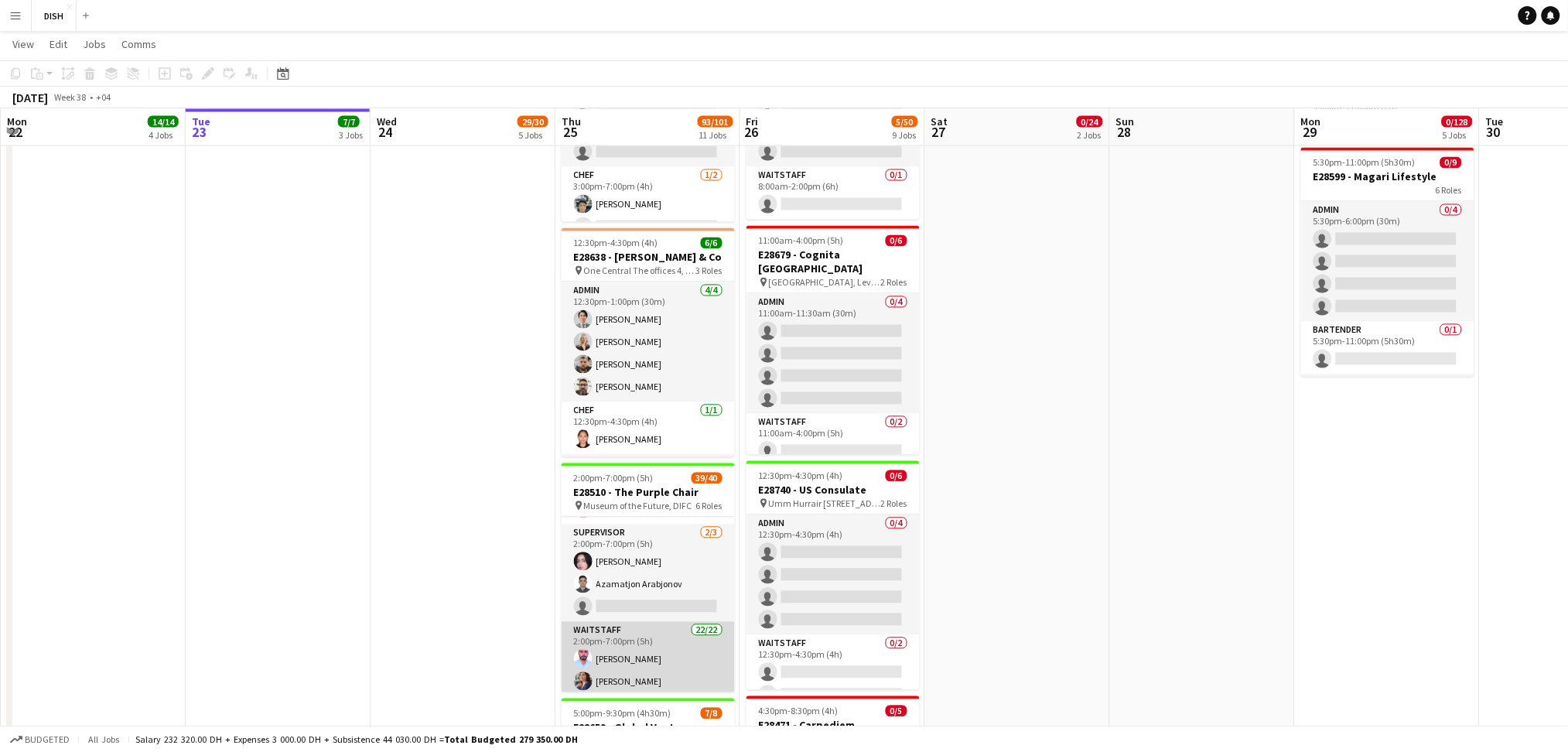
scroll to position [565, 0]
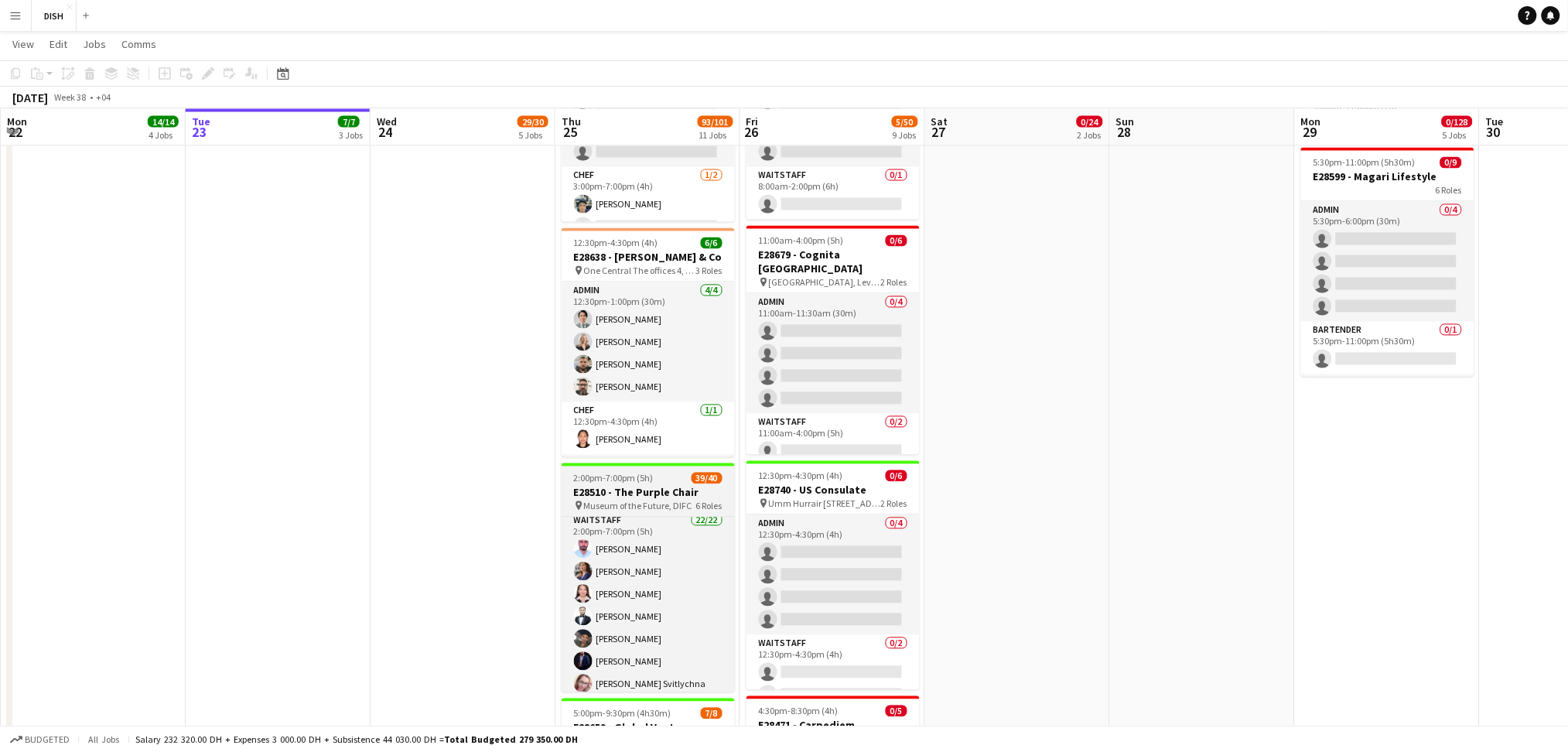
click at [678, 476] on div "2:00pm-7:00pm (5h) 39/40" at bounding box center [648, 479] width 173 height 11
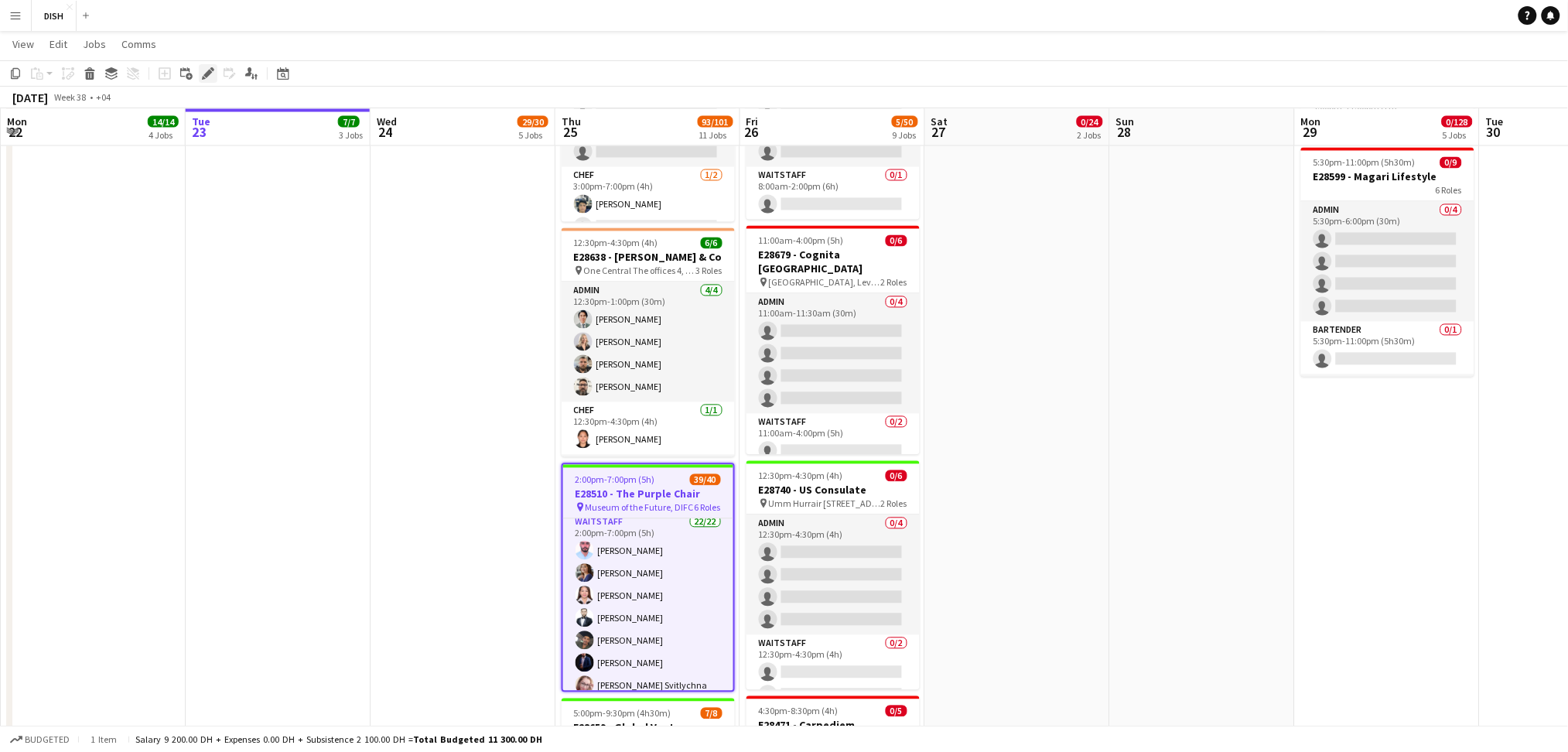
click at [207, 78] on icon "Edit" at bounding box center [207, 73] width 12 height 12
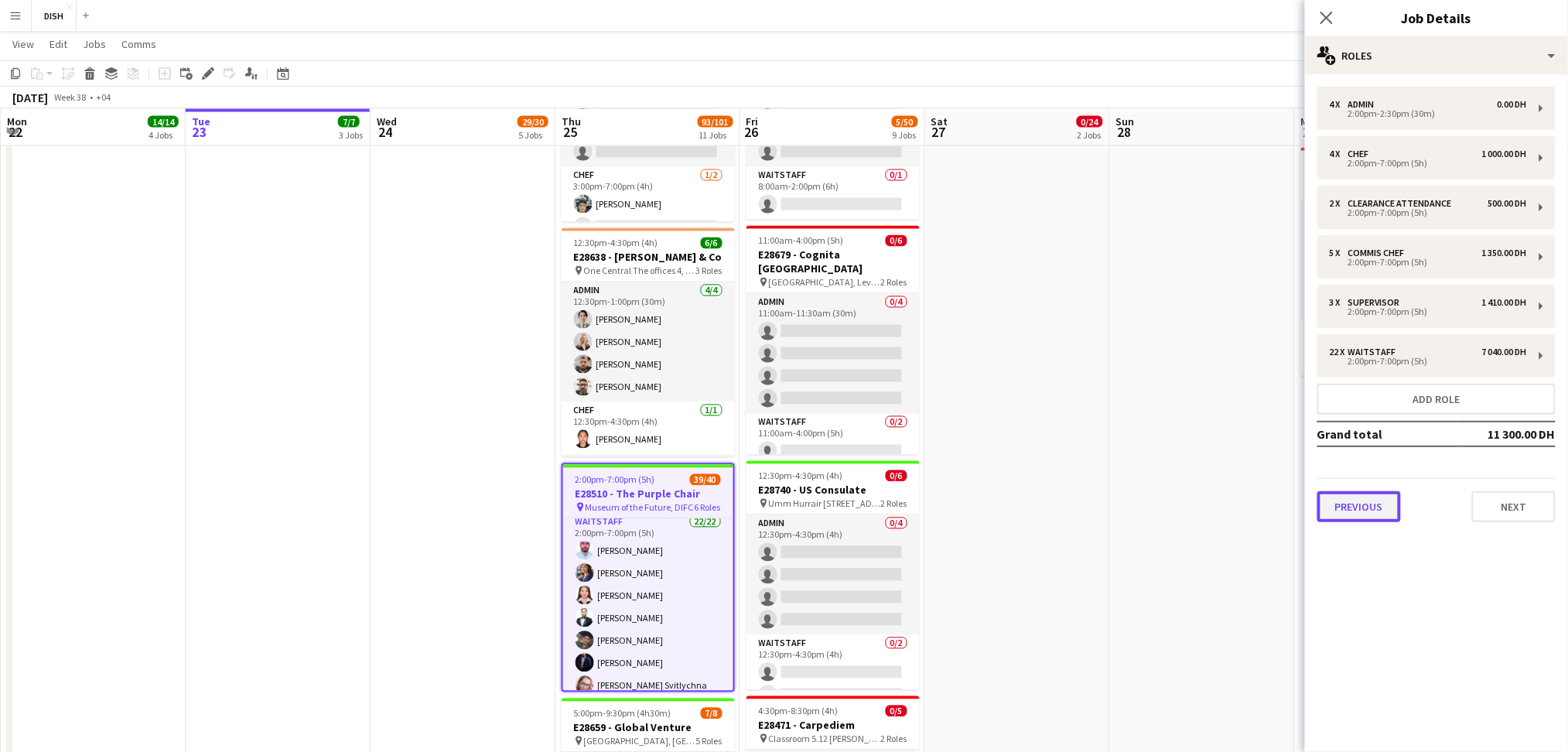
click at [1358, 499] on button "Previous" at bounding box center [1359, 507] width 84 height 31
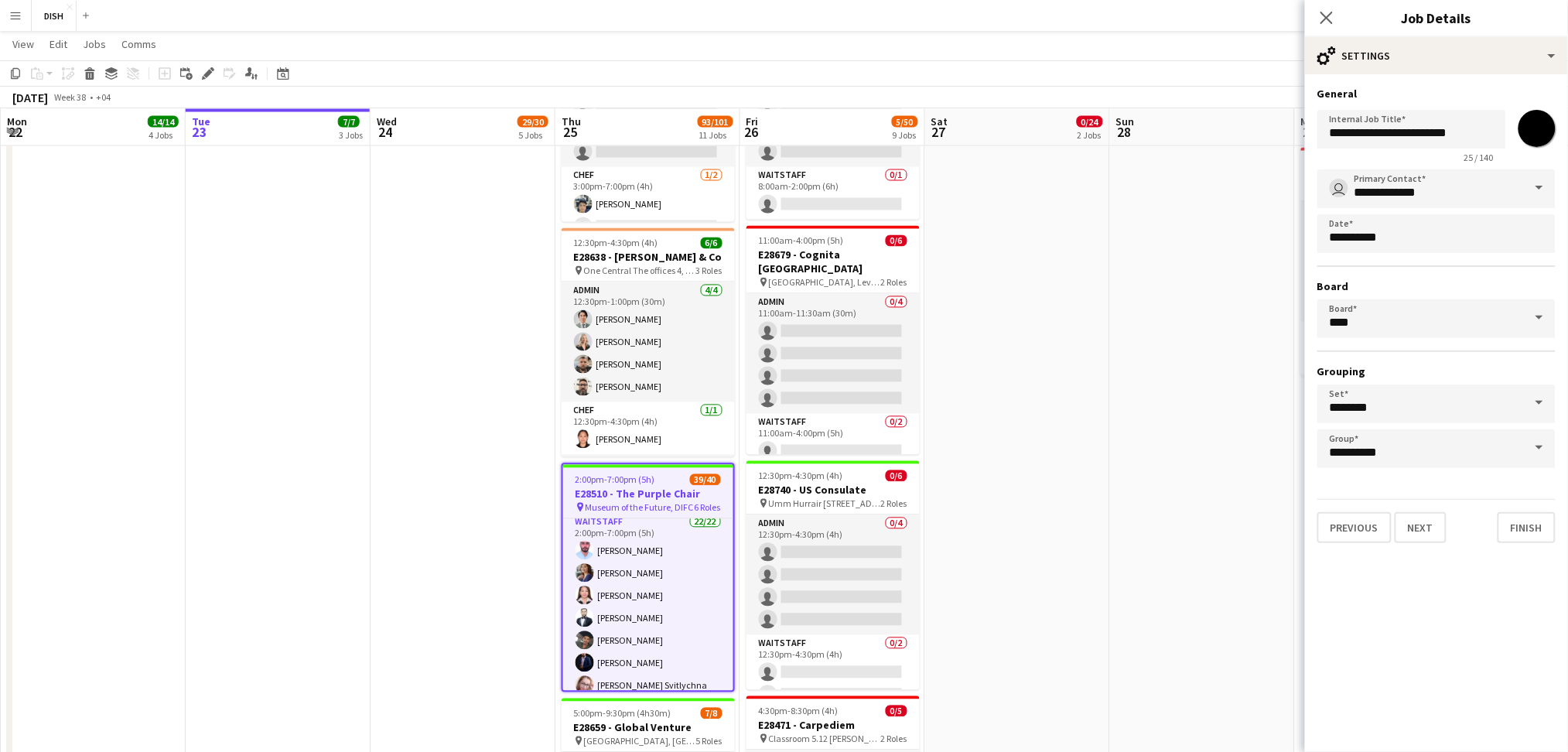
click at [1540, 131] on input "*******" at bounding box center [1536, 128] width 56 height 56
type input "*******"
click at [1519, 515] on button "Finish" at bounding box center [1527, 528] width 58 height 31
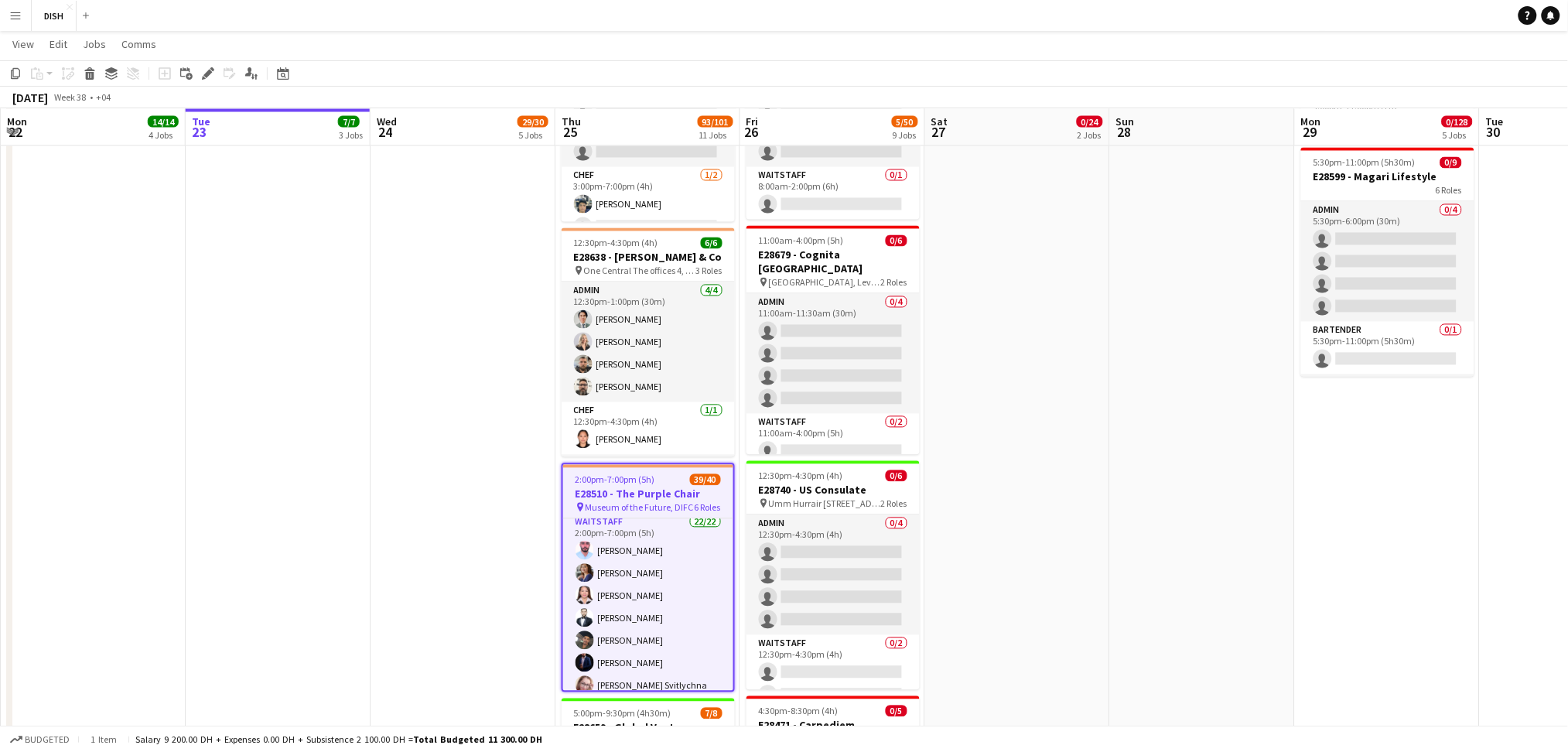
click at [1123, 384] on app-date-cell at bounding box center [1203, 315] width 185 height 2229
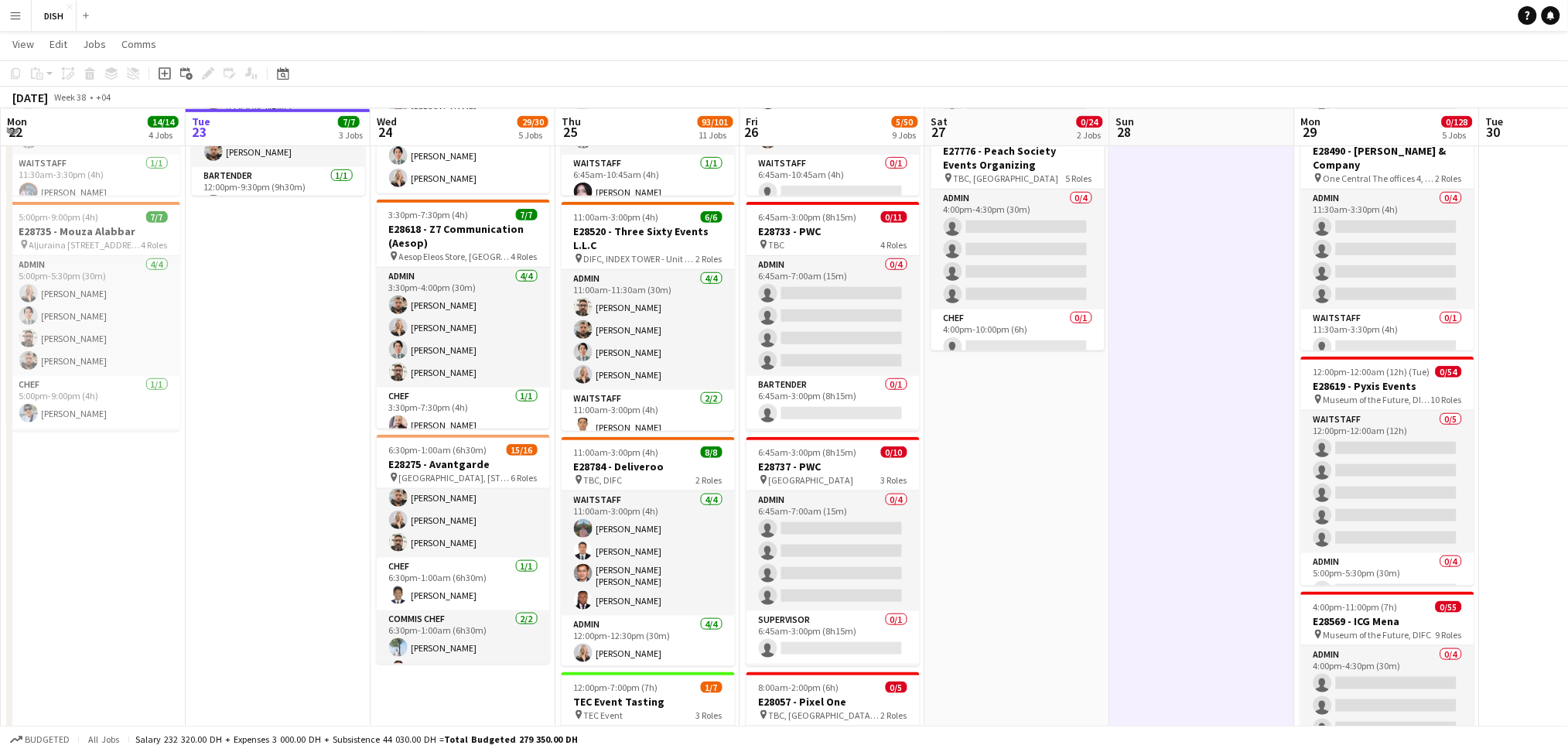
scroll to position [366, 0]
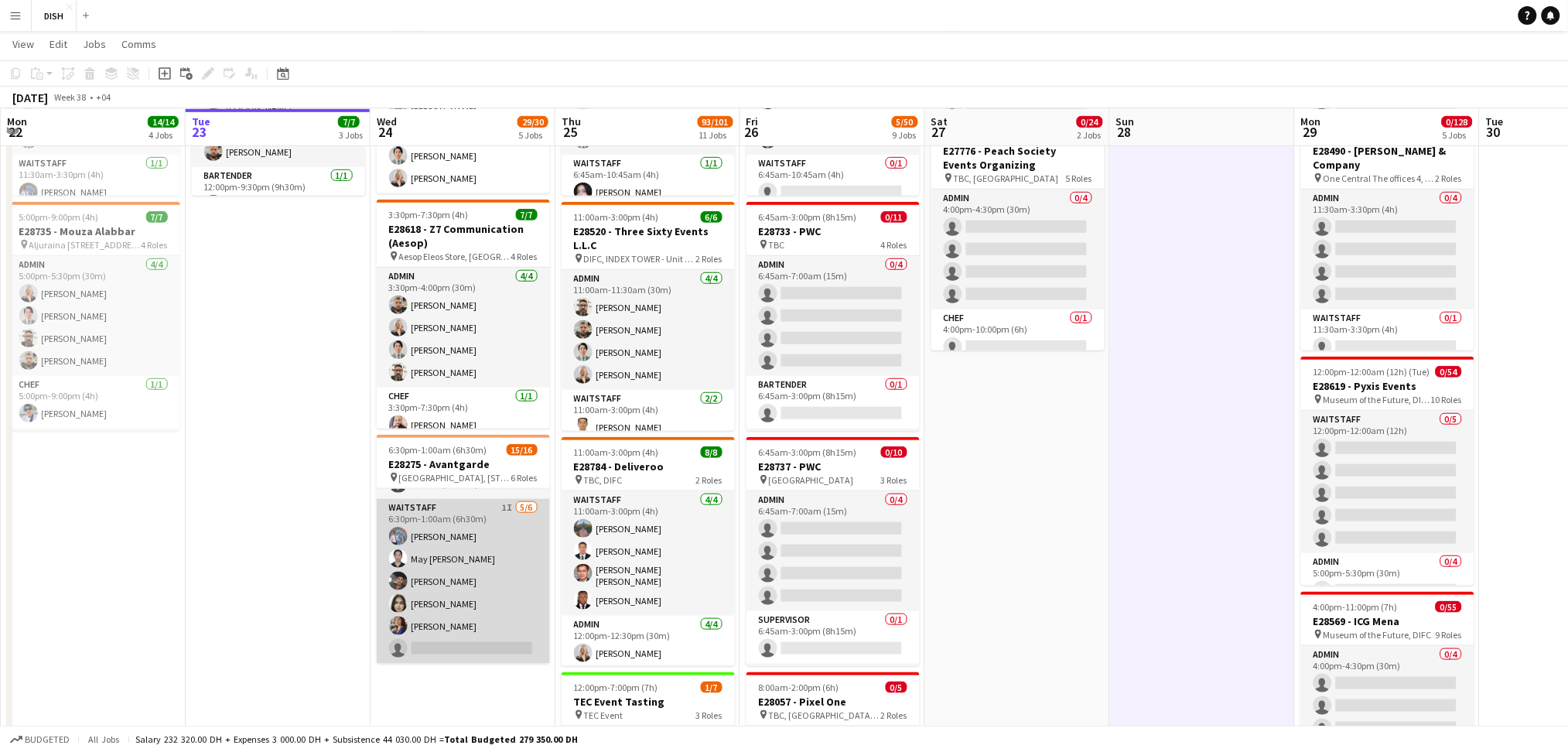
click at [460, 617] on app-card-role "Waitstaff 1I [DATE] 6:30pm-1:00am (6h30m) [PERSON_NAME] May [PERSON_NAME] Sidi …" at bounding box center [463, 581] width 173 height 165
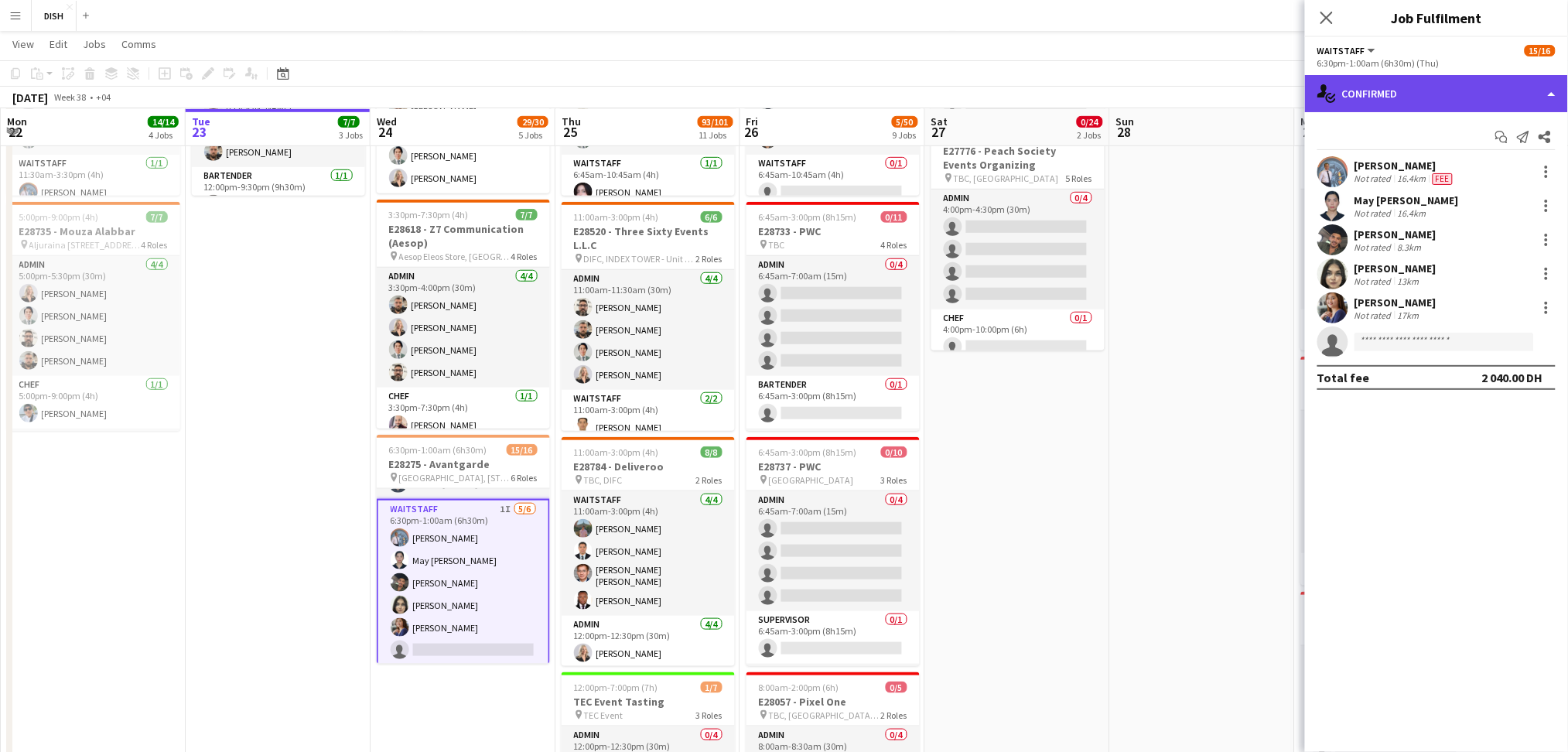
click at [1516, 103] on div "single-neutral-actions-check-2 Confirmed" at bounding box center [1436, 93] width 263 height 37
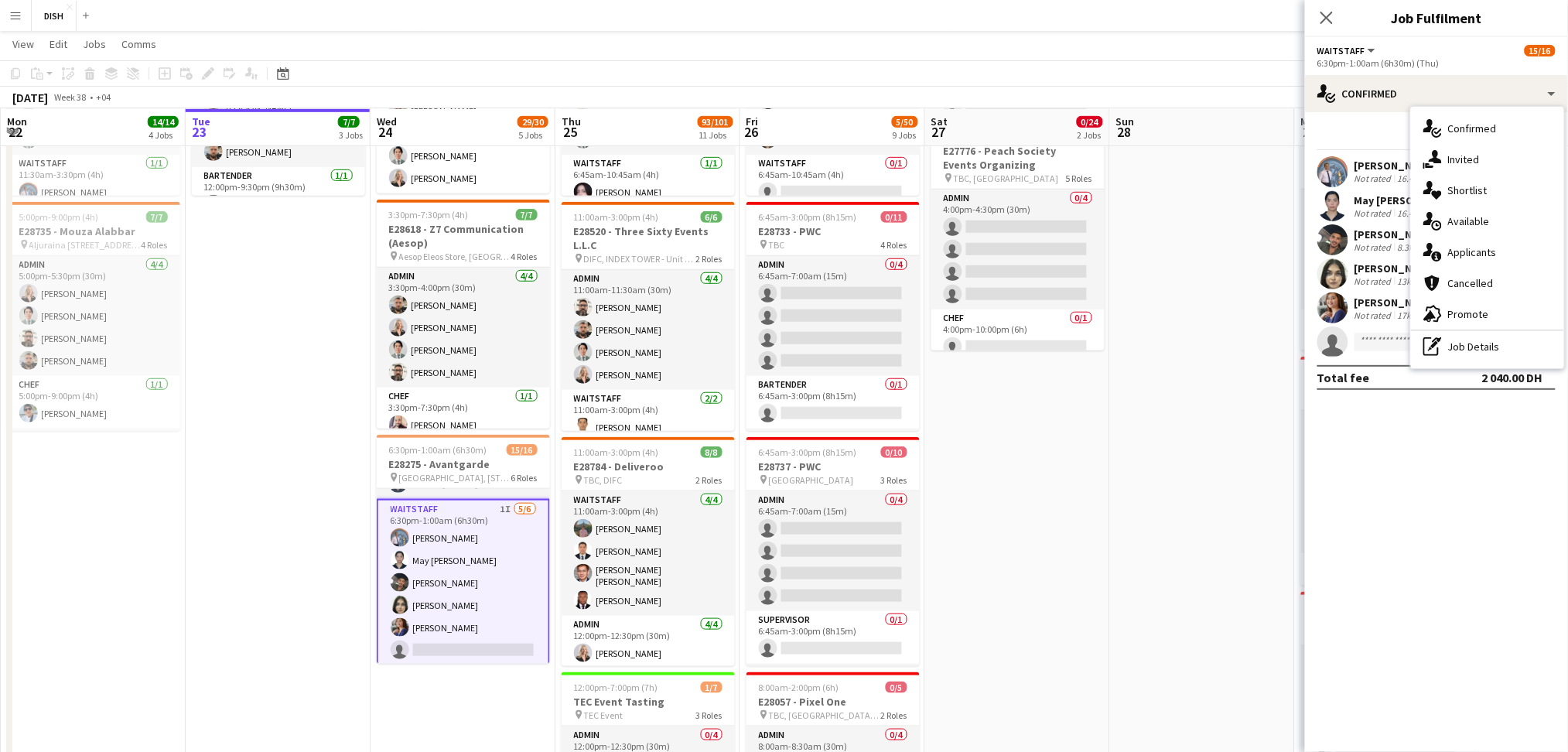
click at [17, 16] on app-icon "Menu" at bounding box center [15, 15] width 12 height 12
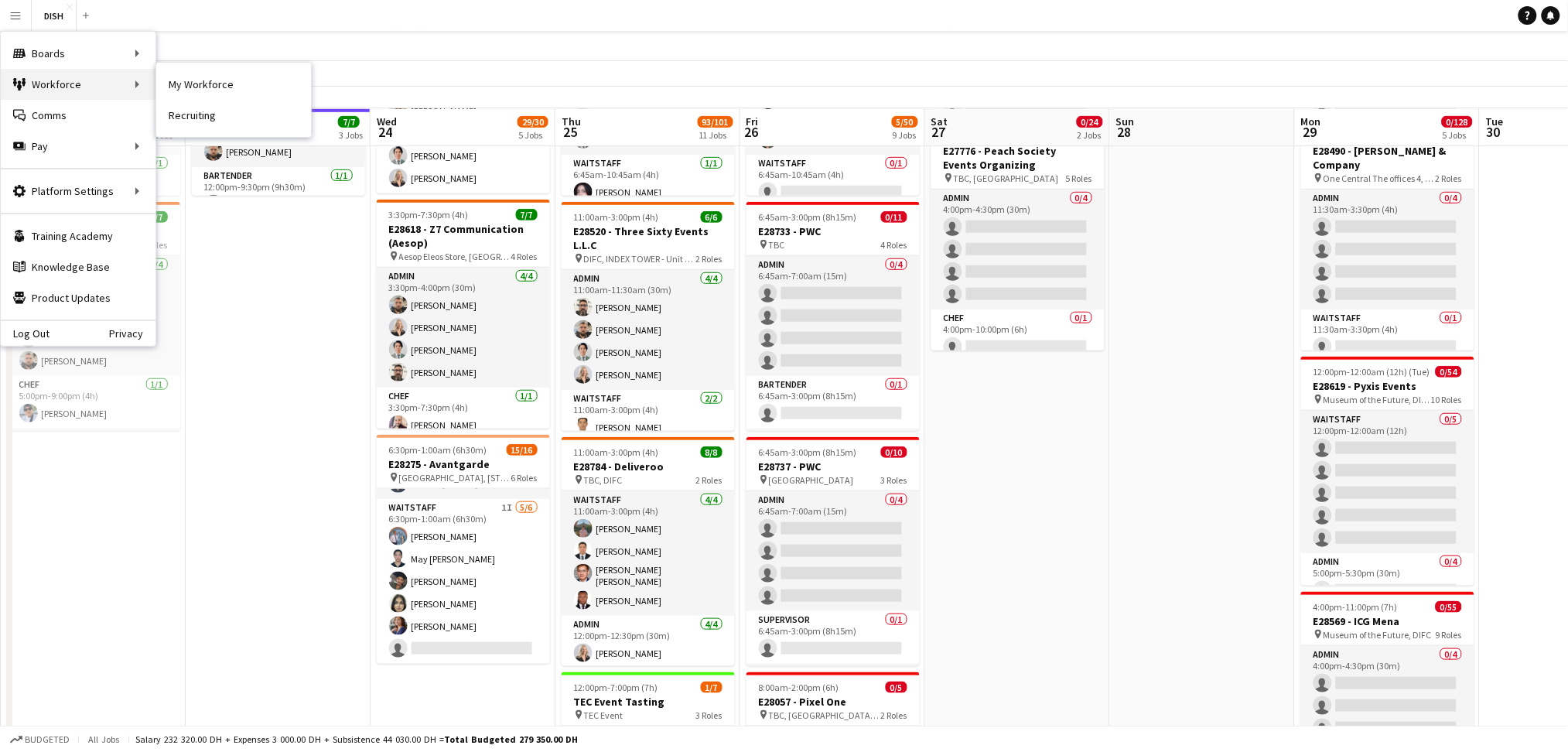
click at [80, 87] on div "Workforce Workforce" at bounding box center [78, 84] width 154 height 31
click at [142, 85] on div "Workforce Workforce" at bounding box center [78, 84] width 154 height 31
click at [205, 101] on link "Recruiting" at bounding box center [234, 115] width 154 height 31
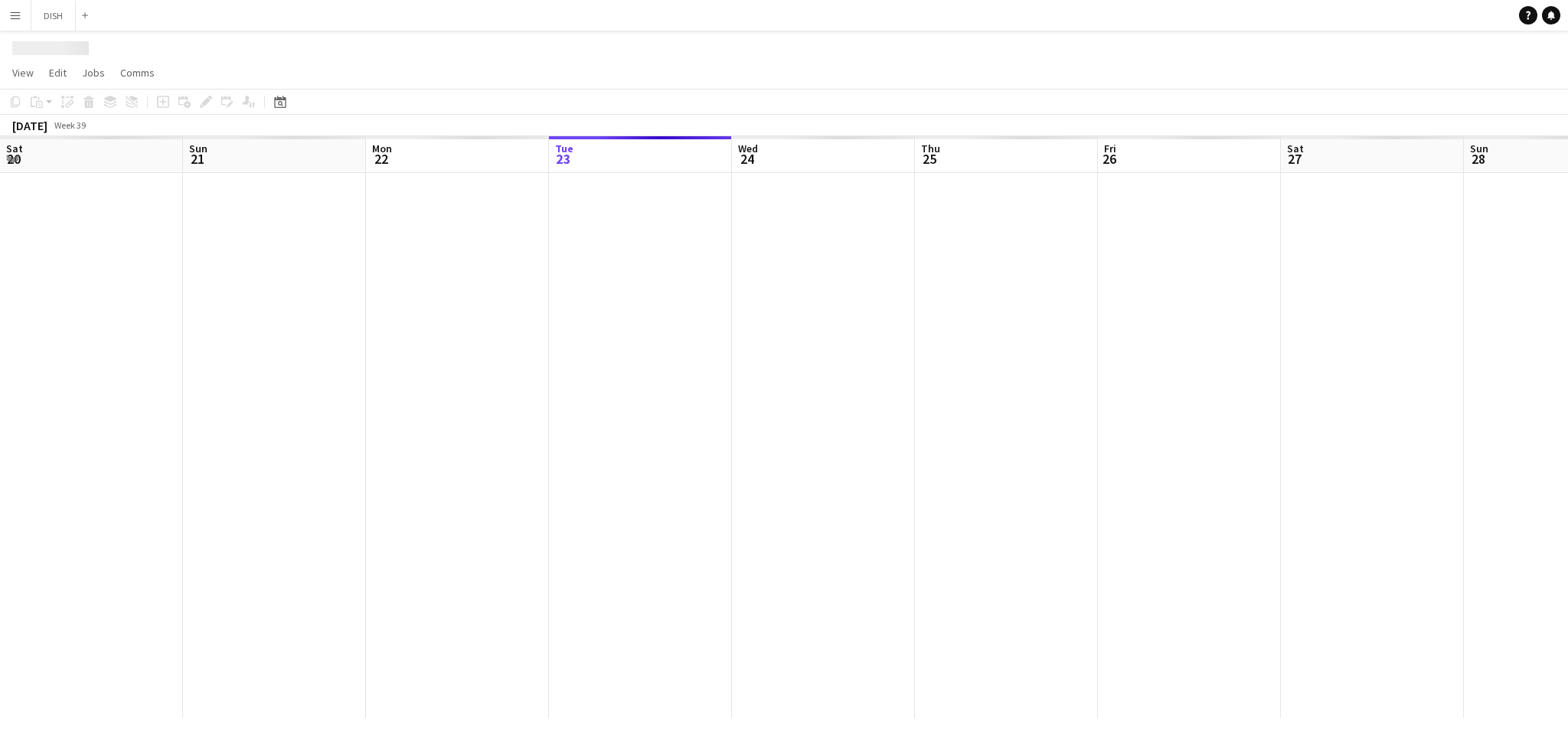
scroll to position [0, 365]
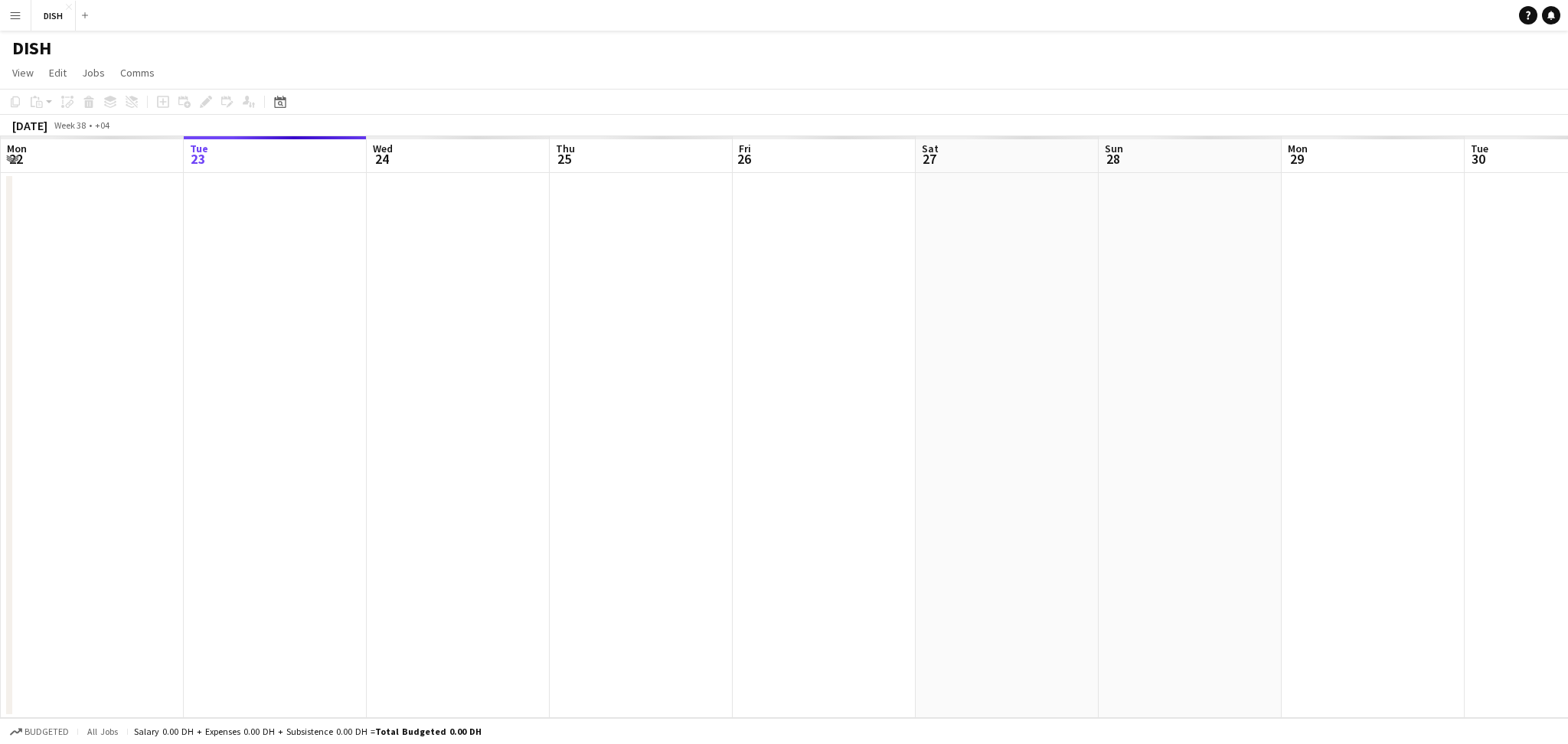
click at [21, 25] on button "Menu" at bounding box center [15, 15] width 31 height 31
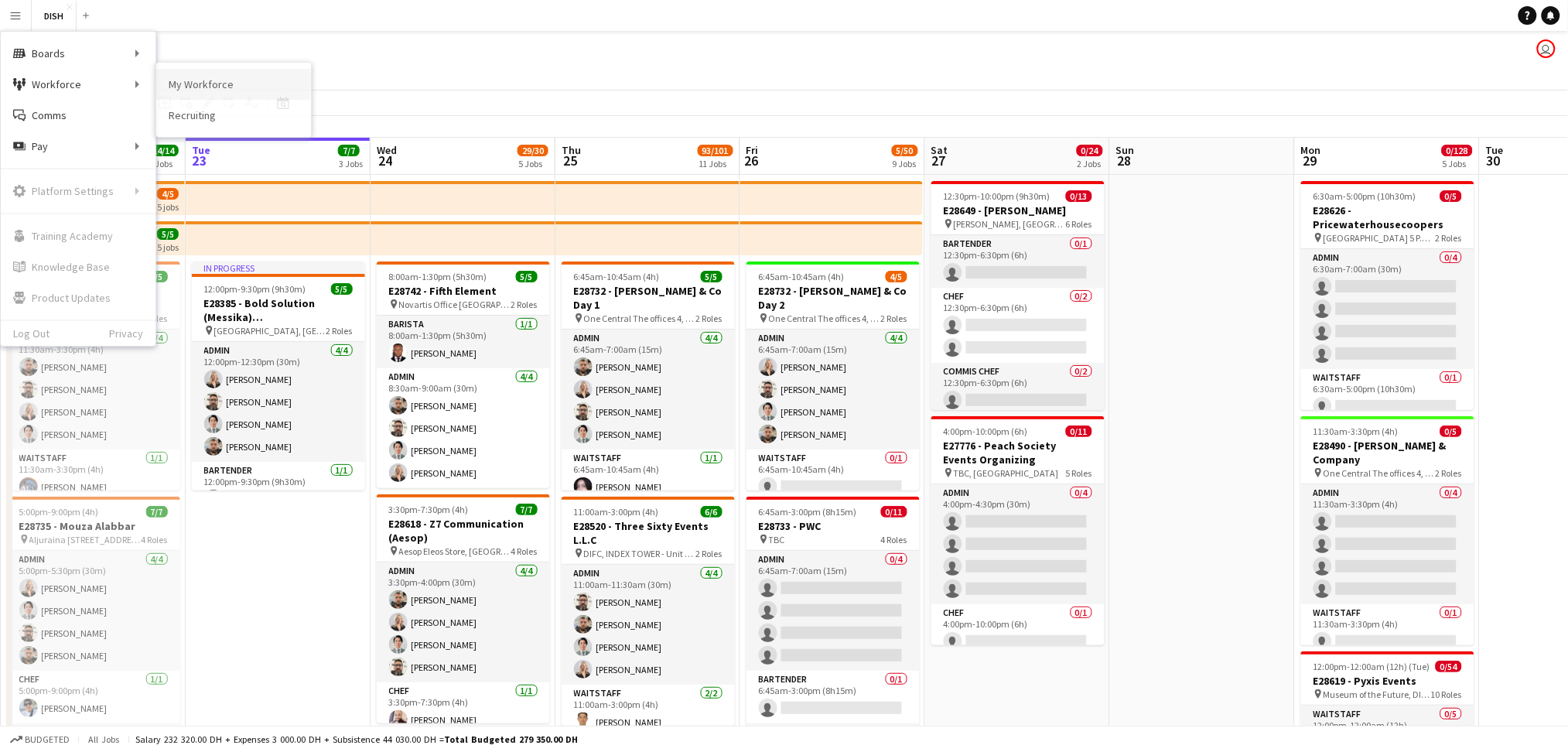
click at [206, 93] on link "My Workforce" at bounding box center [234, 84] width 154 height 31
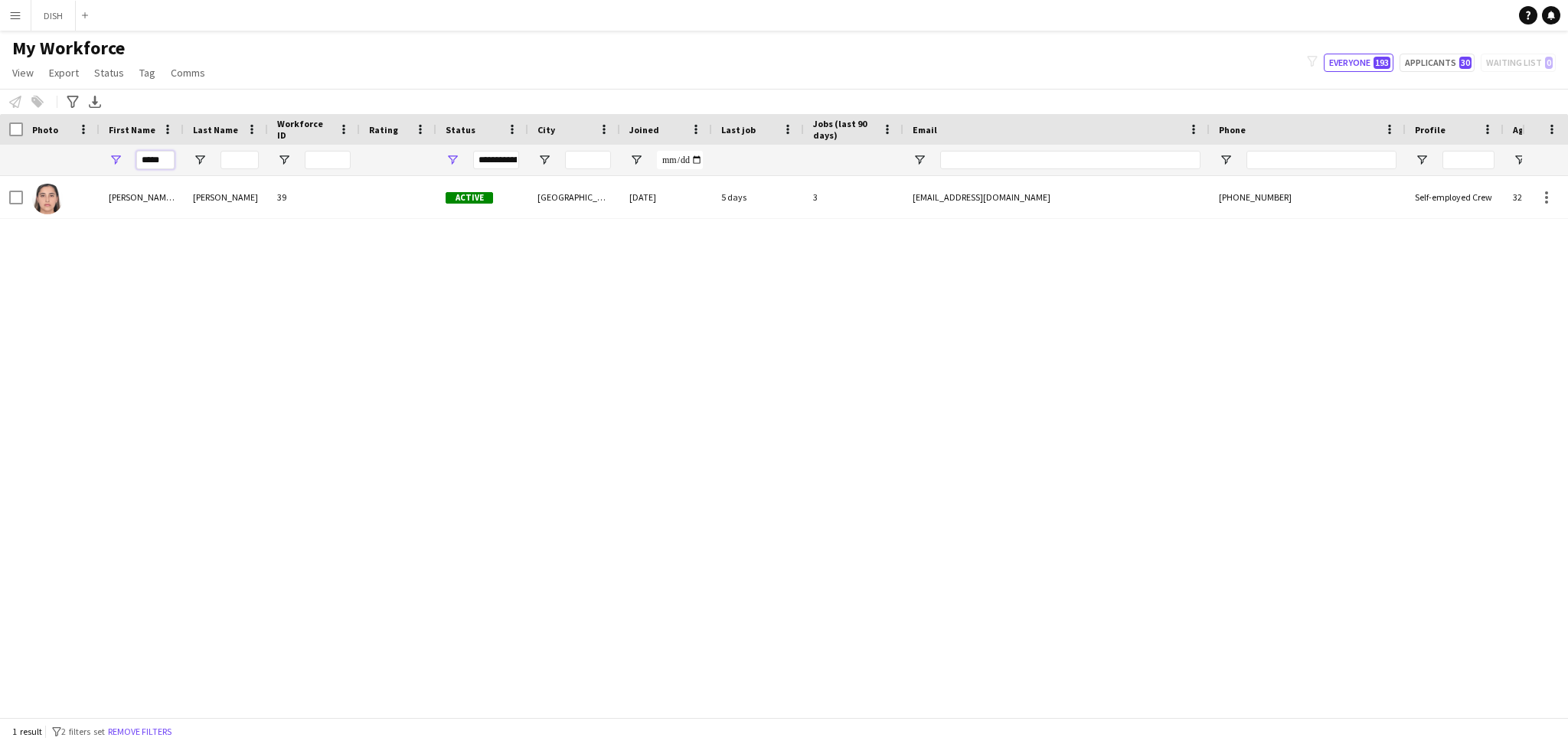
drag, startPoint x: 165, startPoint y: 158, endPoint x: 131, endPoint y: 158, distance: 34.0
click at [131, 158] on div "*****" at bounding box center [142, 159] width 84 height 31
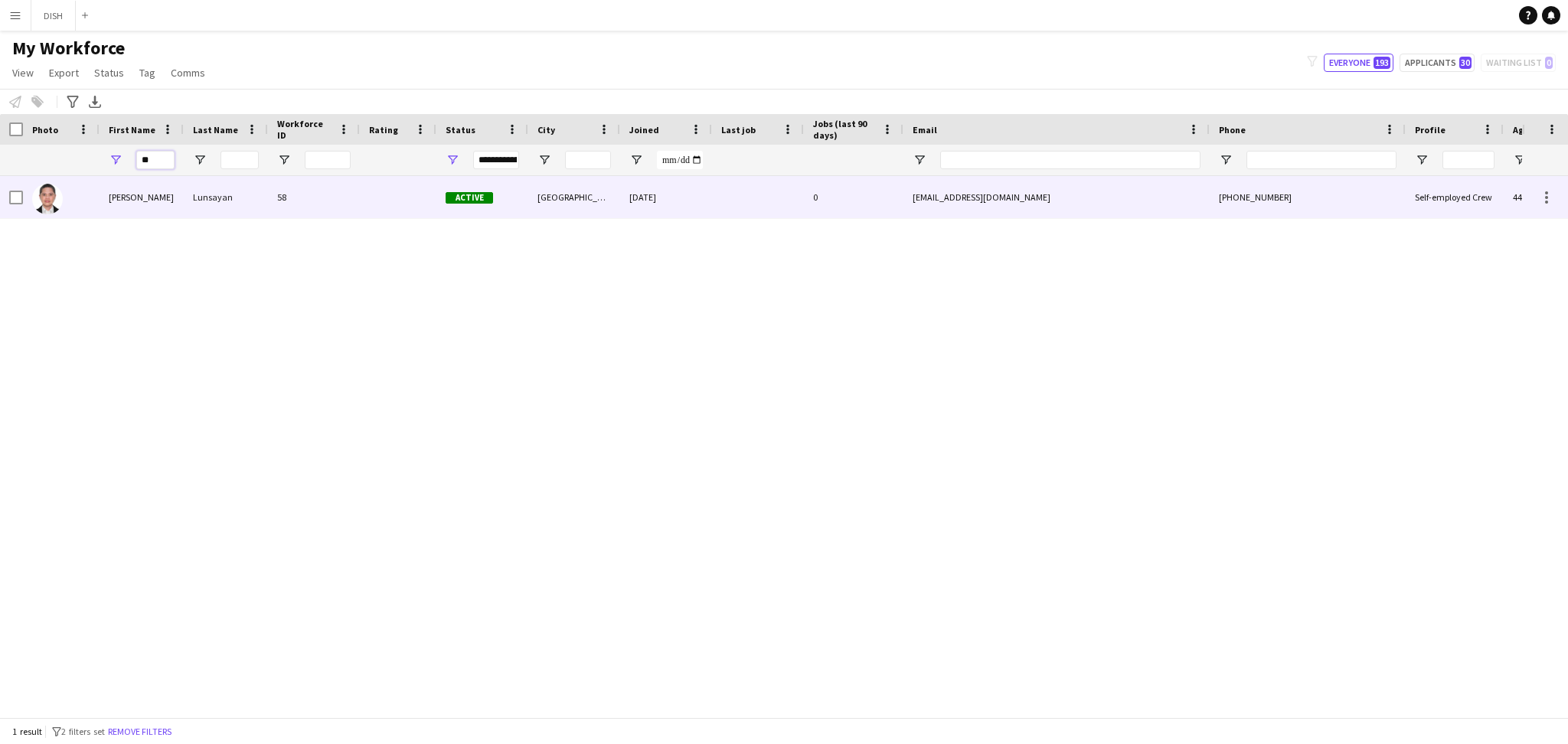
type input "*"
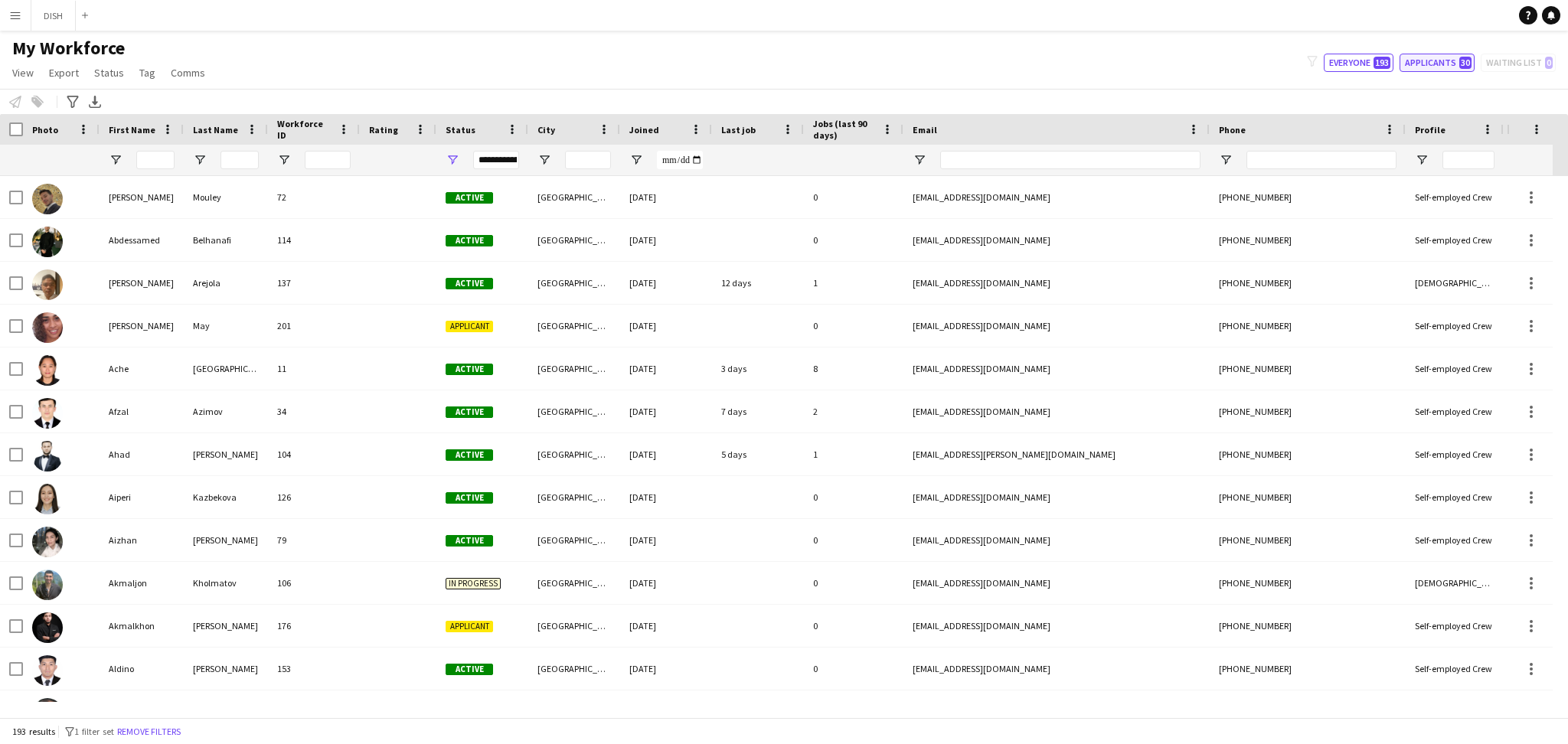
click at [1446, 53] on button "Applicants 30" at bounding box center [1437, 62] width 75 height 19
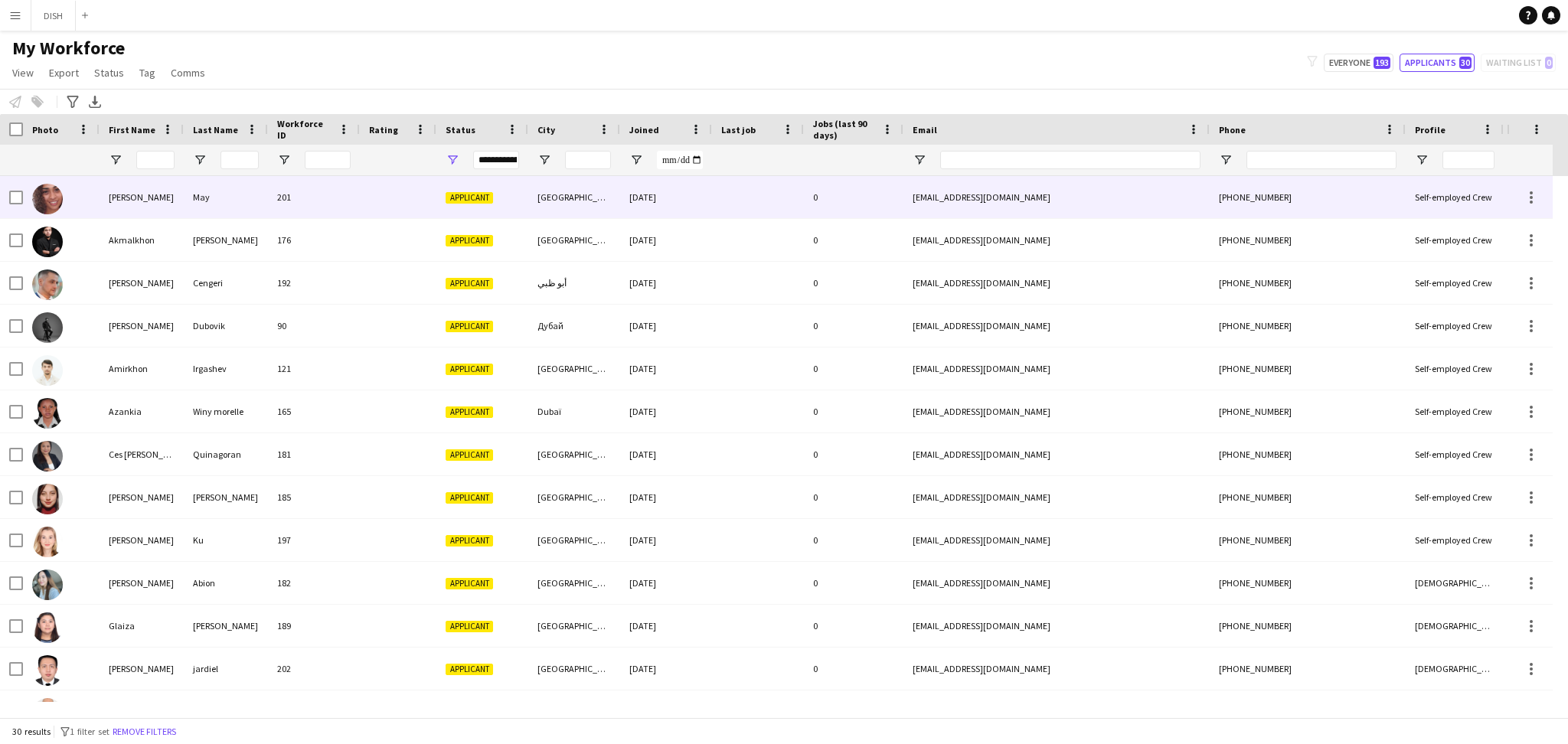
click at [55, 203] on img at bounding box center [47, 199] width 31 height 31
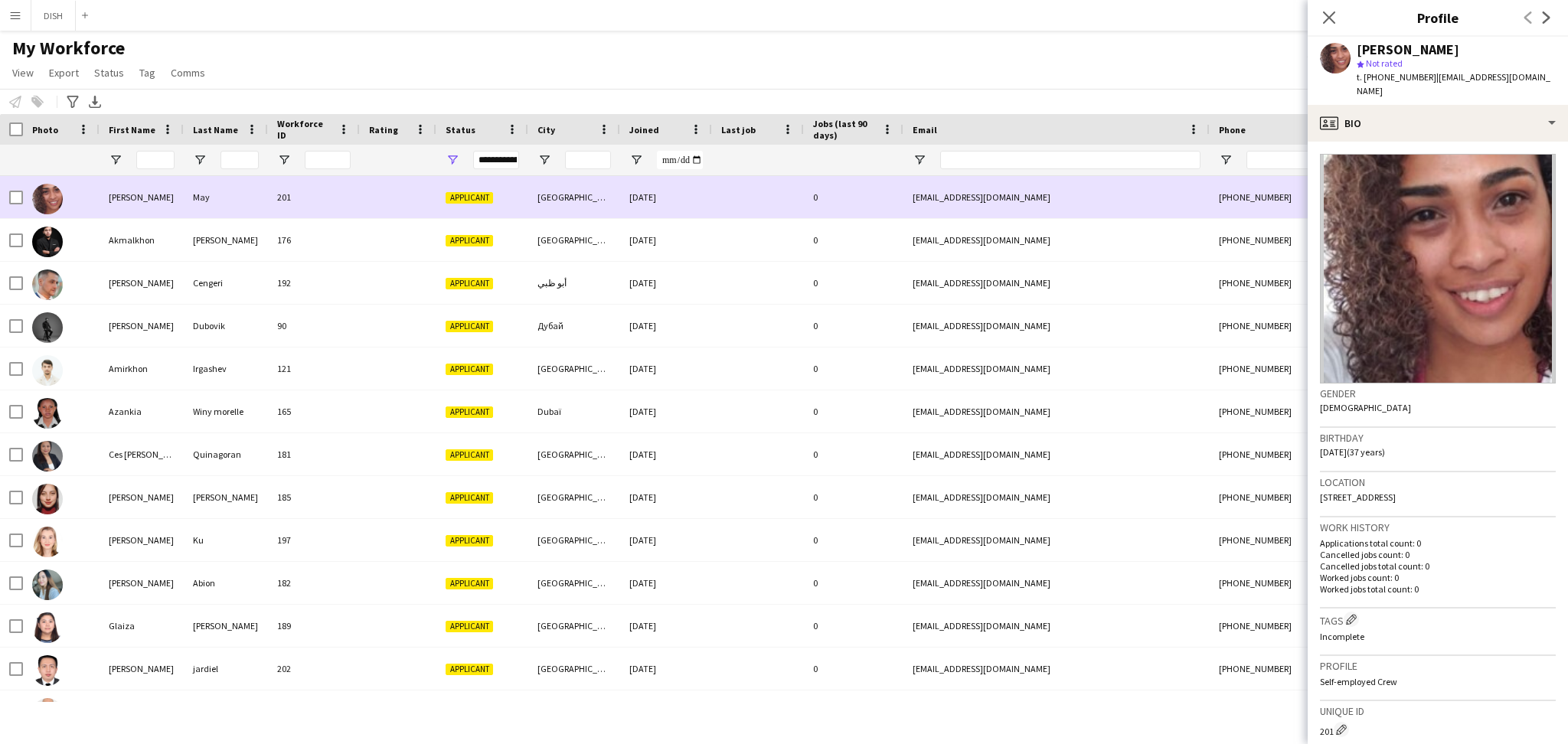
click at [53, 201] on img at bounding box center [47, 199] width 31 height 31
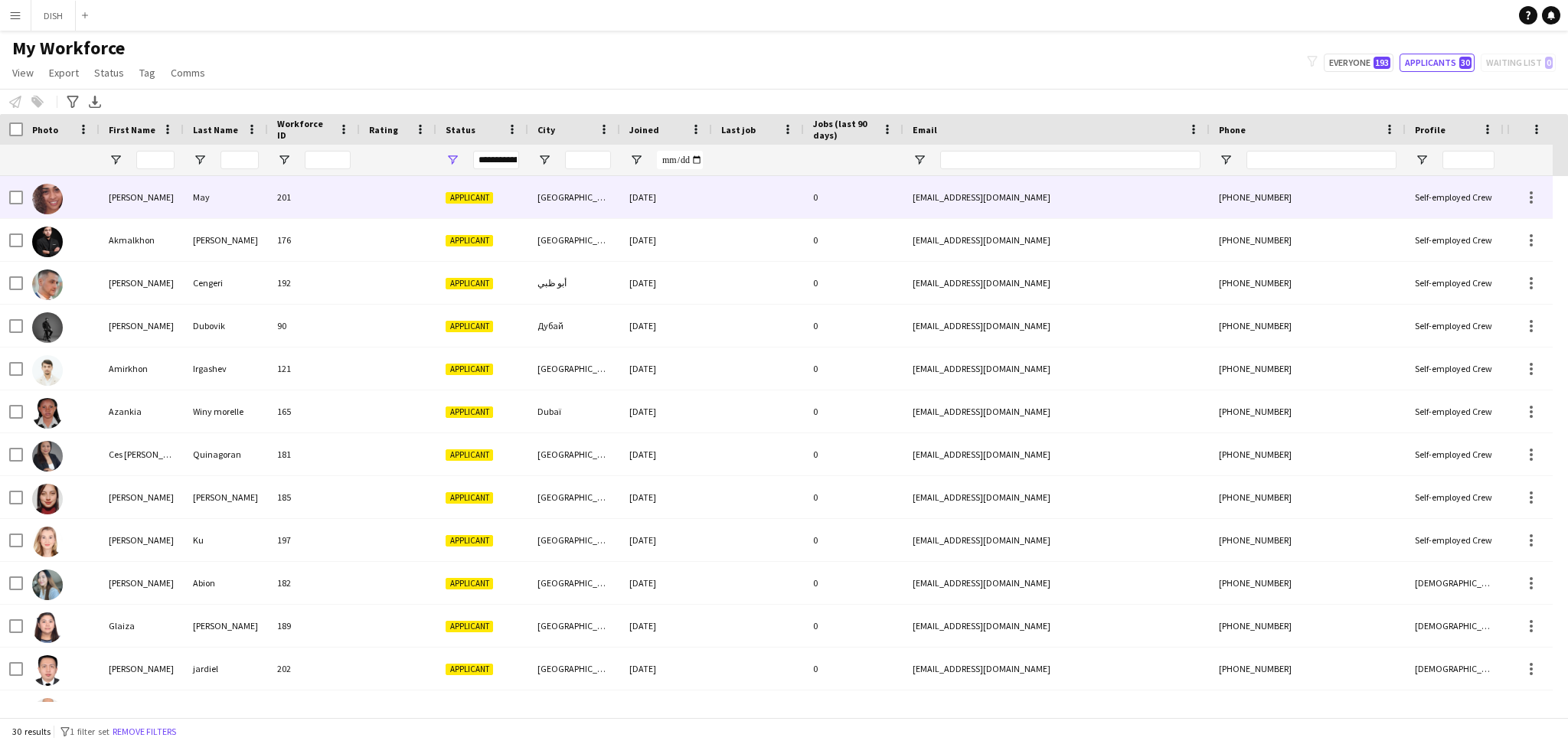
click at [55, 202] on img at bounding box center [47, 199] width 31 height 31
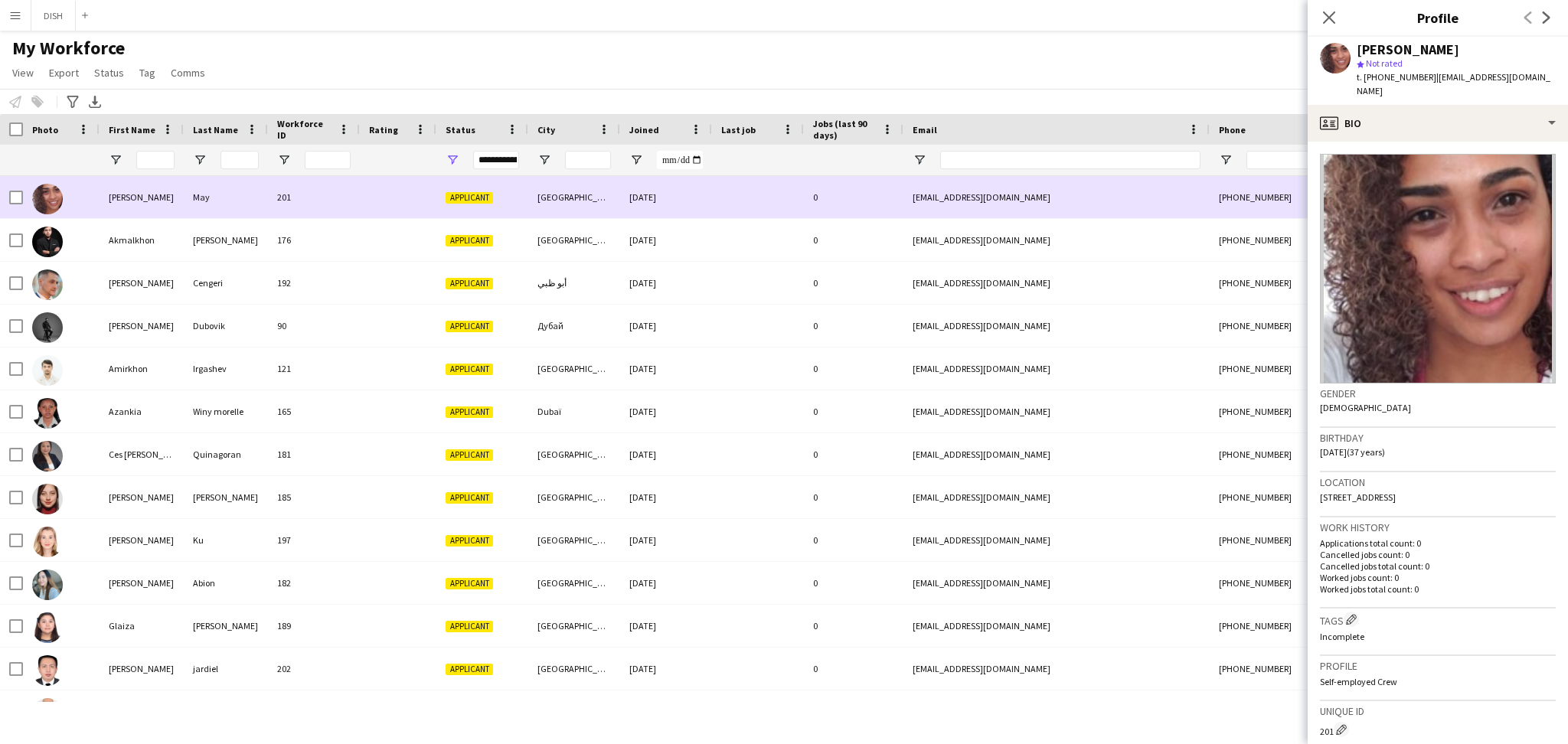
click at [49, 203] on img at bounding box center [47, 199] width 31 height 31
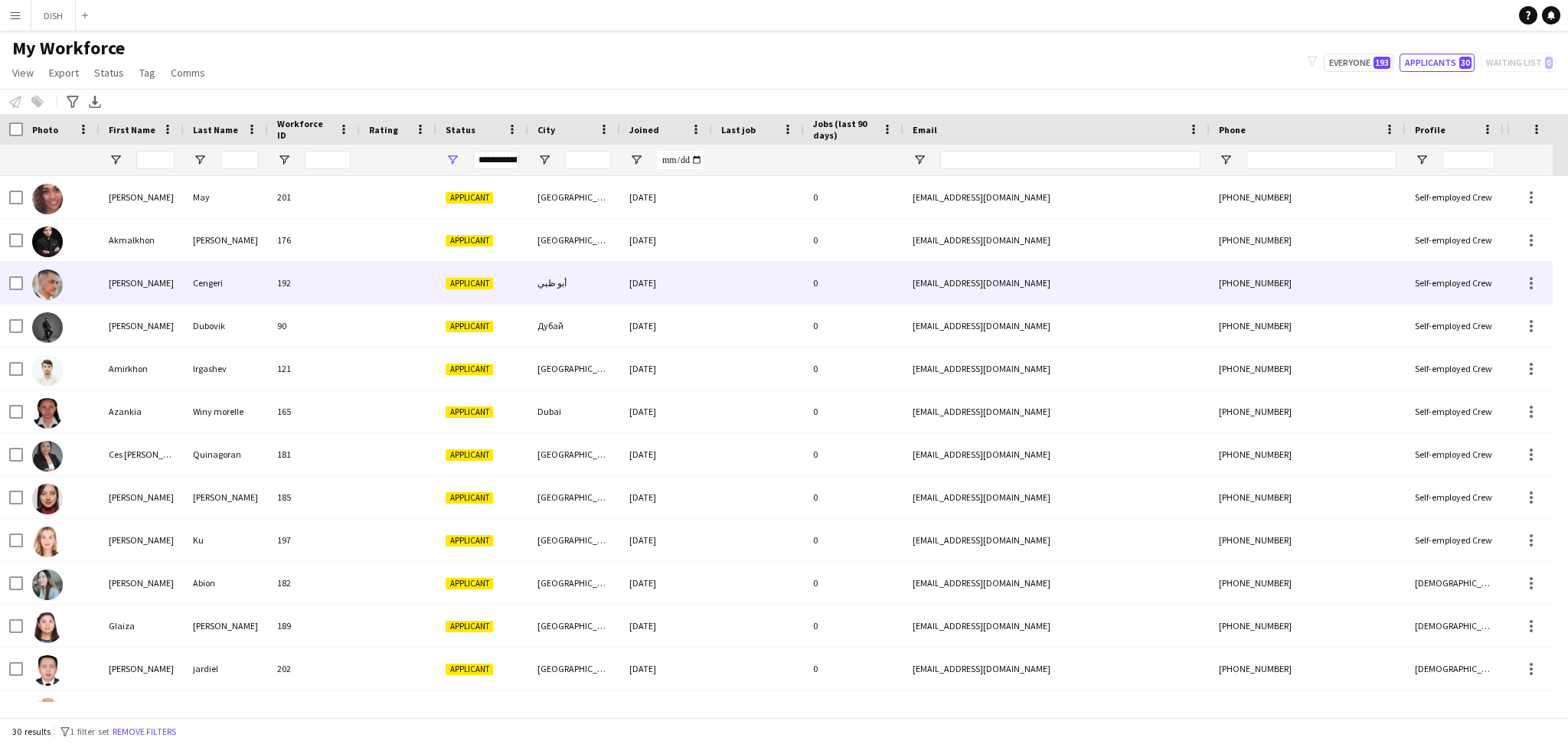
click at [49, 285] on img at bounding box center [47, 284] width 31 height 31
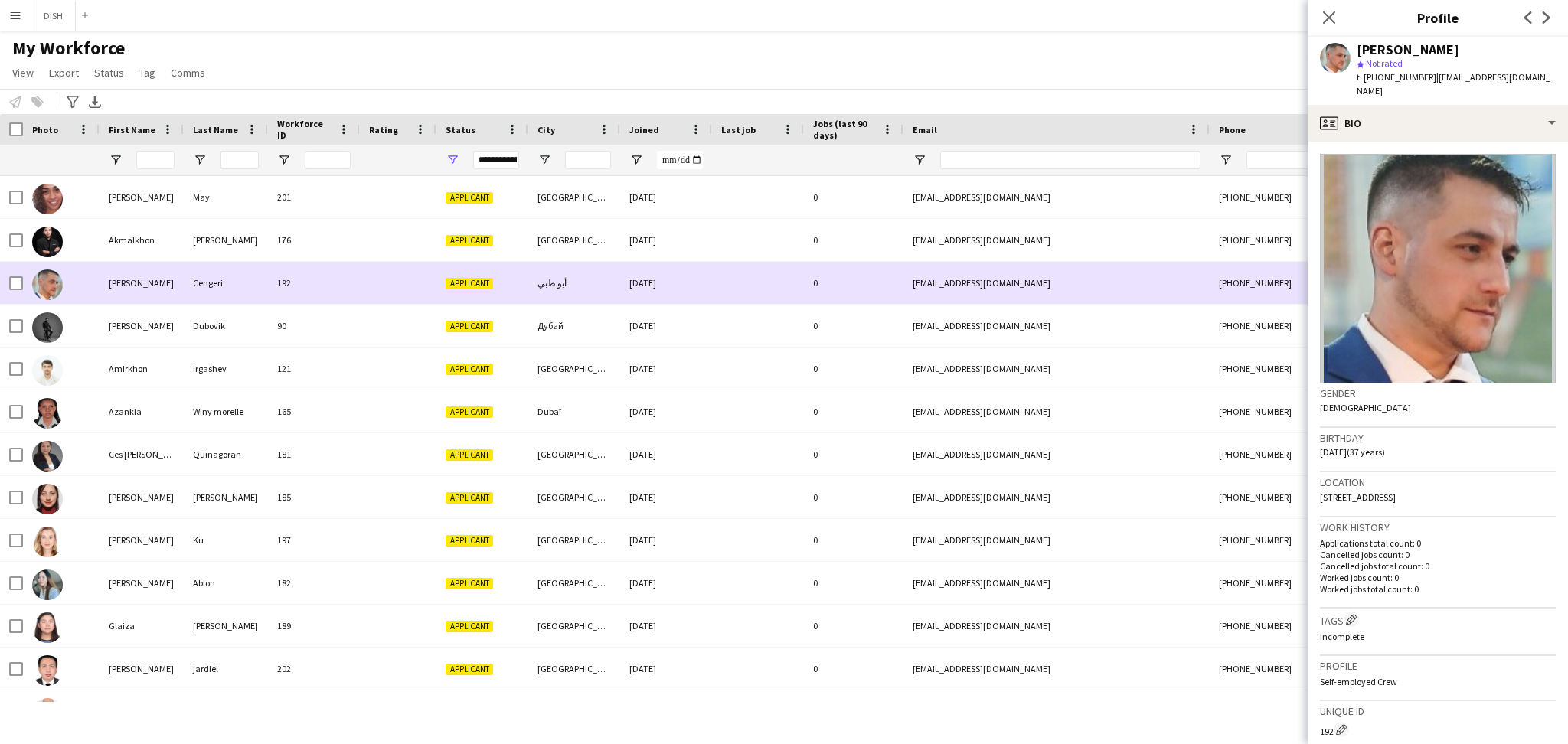
click at [49, 291] on img at bounding box center [47, 284] width 31 height 31
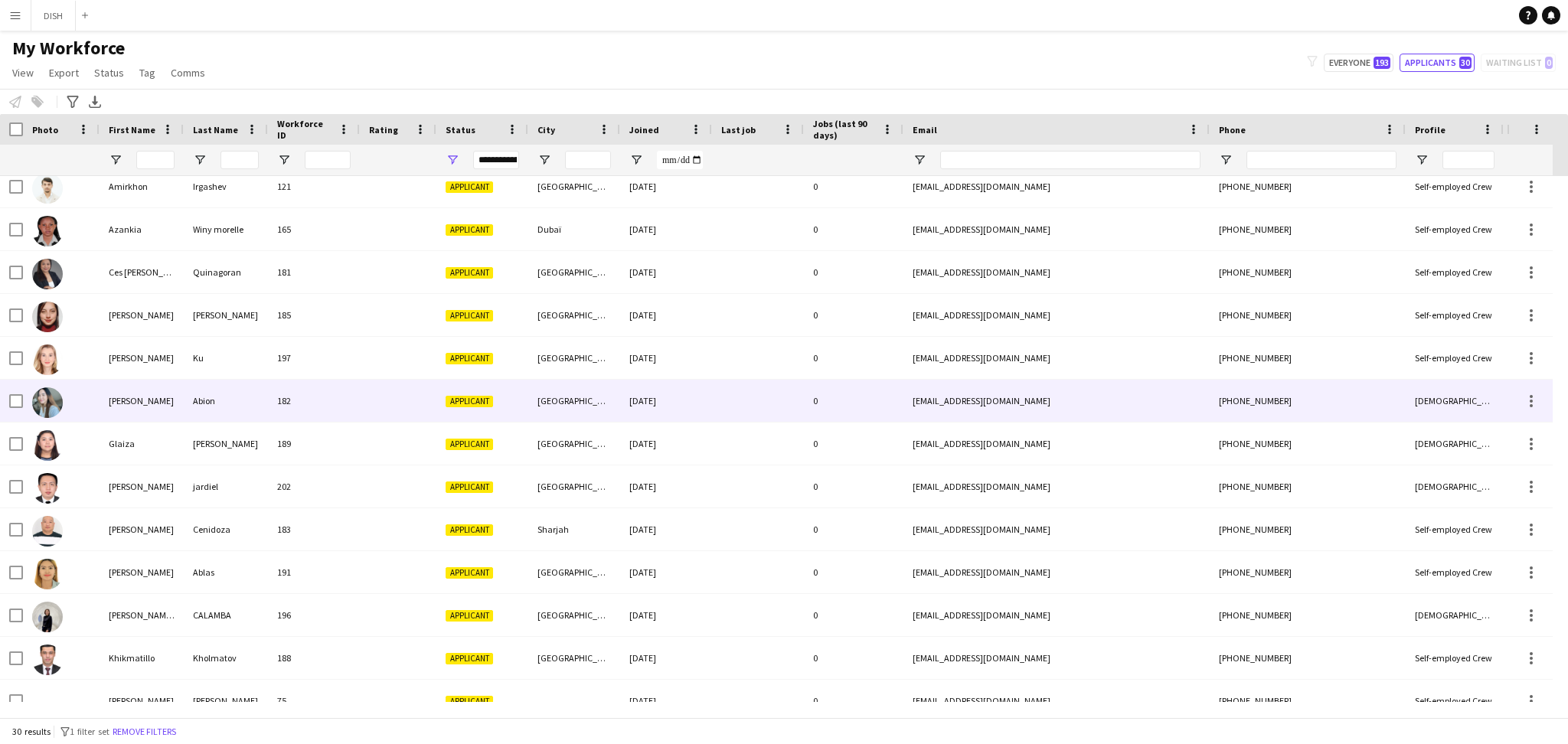
scroll to position [188, 0]
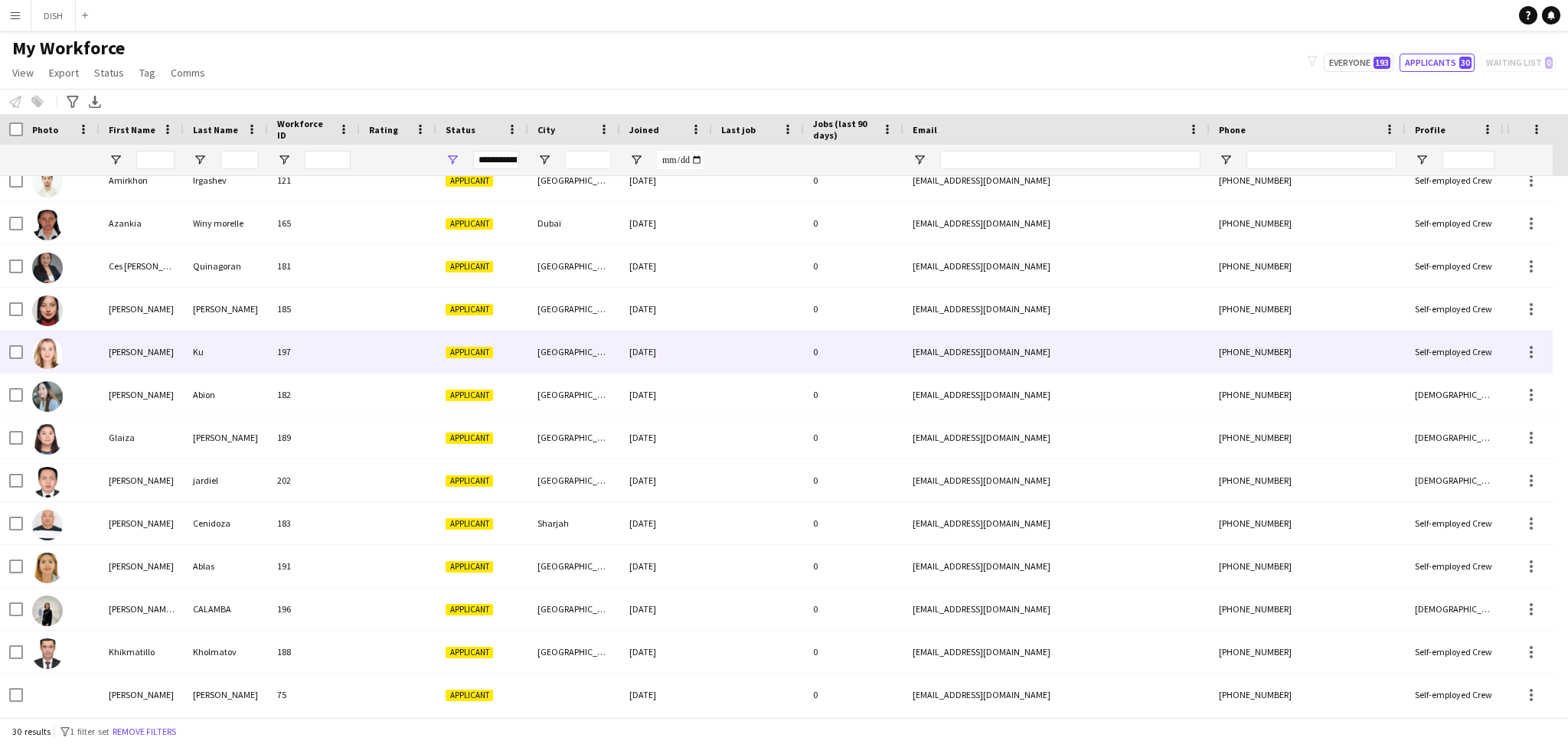
click at [51, 348] on img at bounding box center [47, 353] width 31 height 31
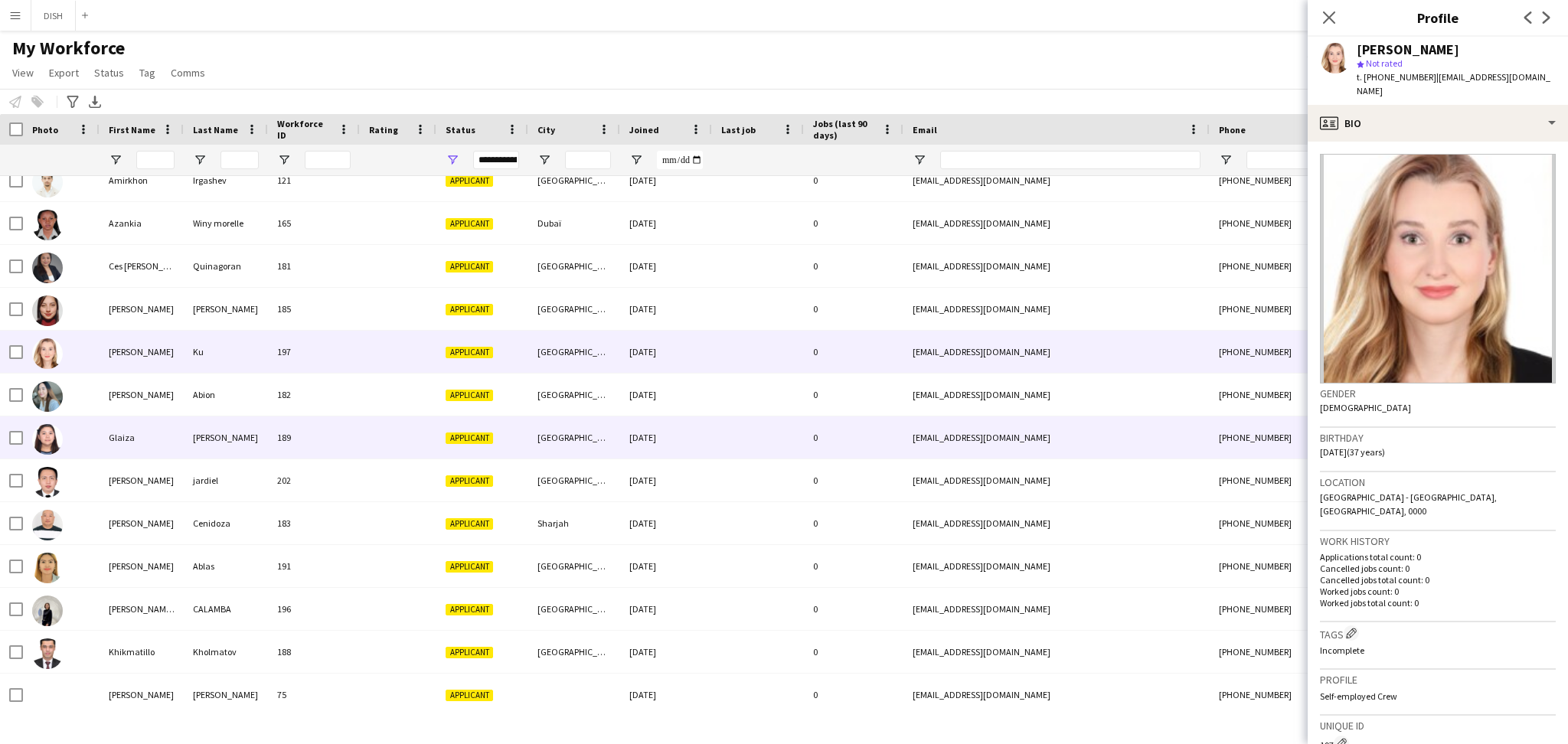
click at [35, 433] on img at bounding box center [47, 439] width 31 height 31
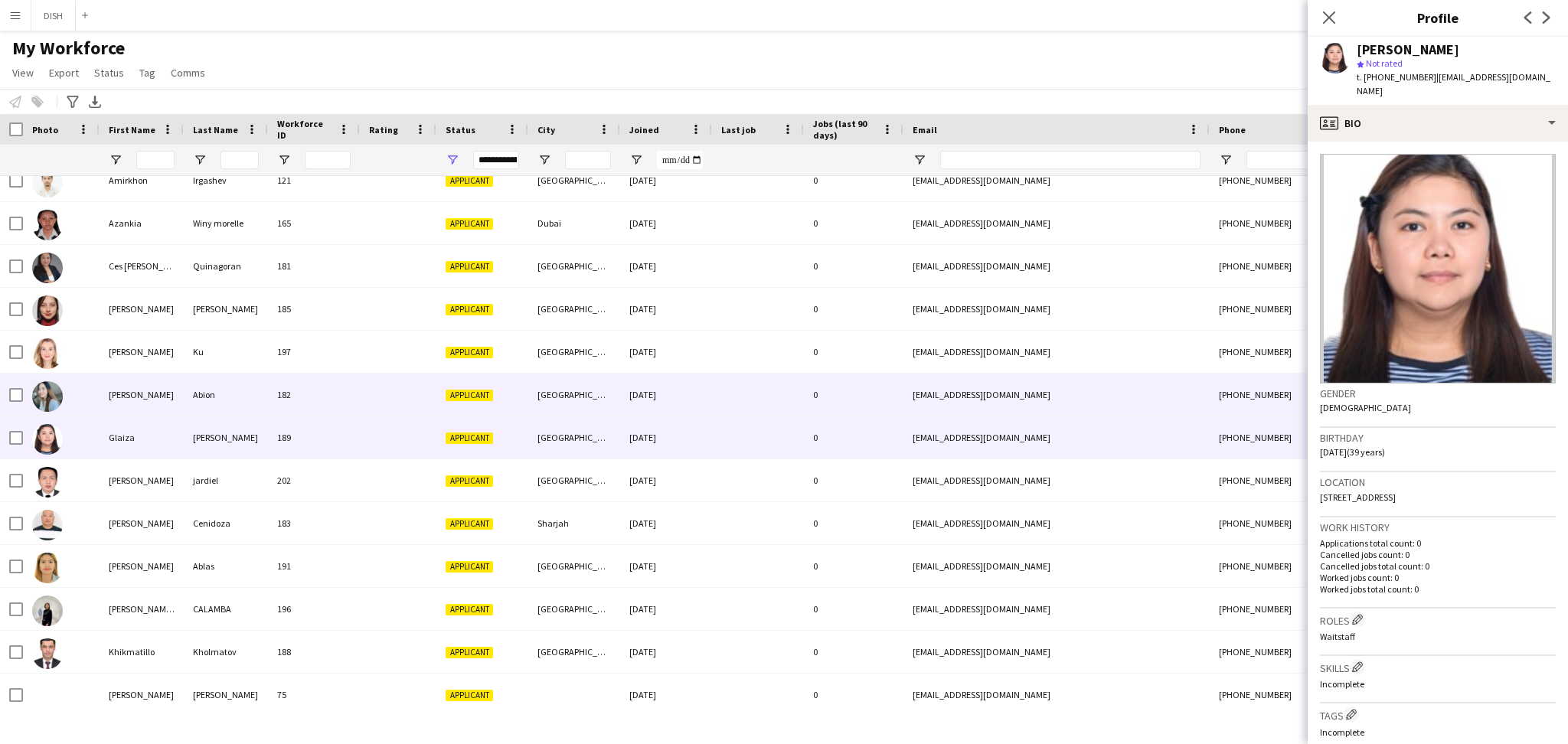
click at [55, 398] on img at bounding box center [47, 396] width 31 height 31
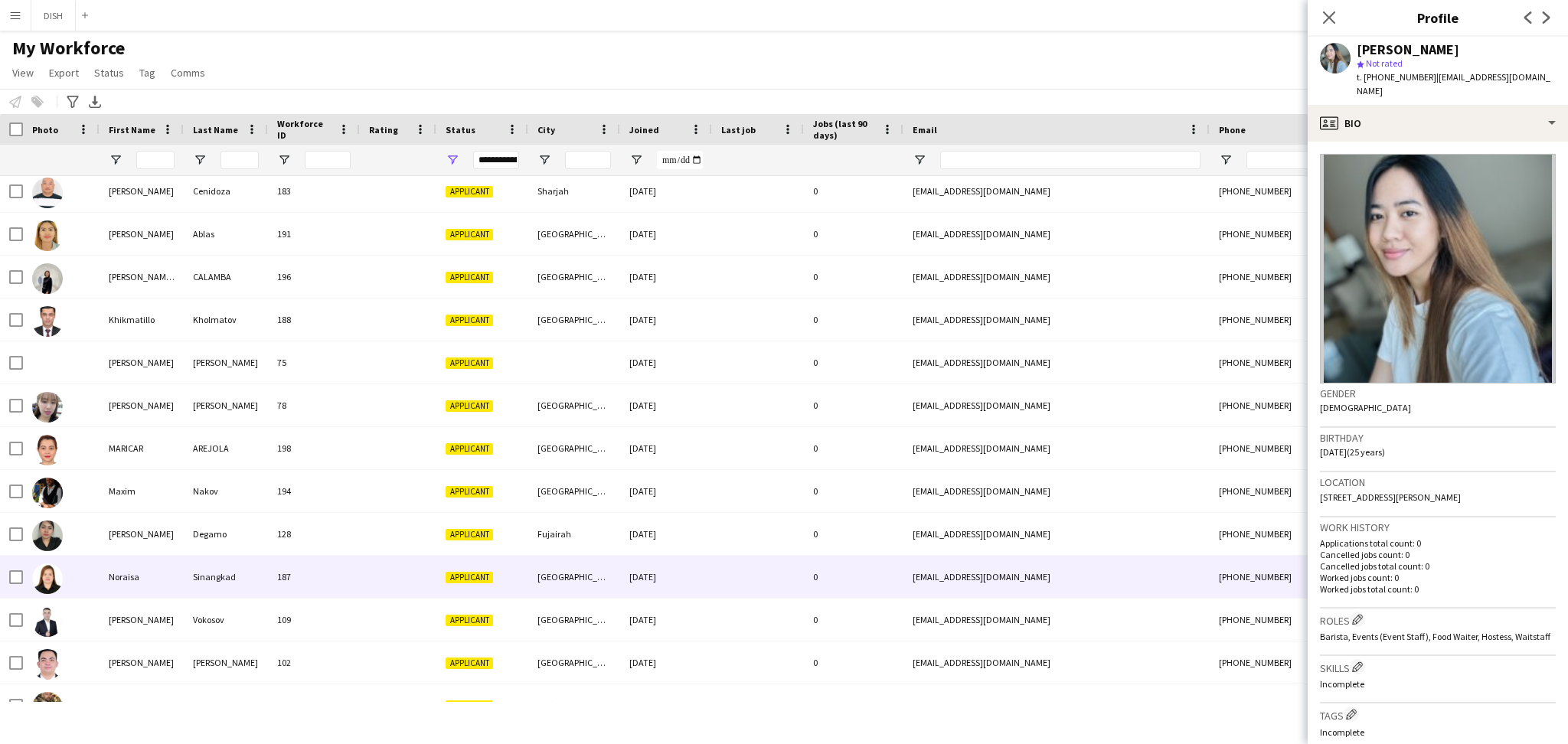
scroll to position [0, 0]
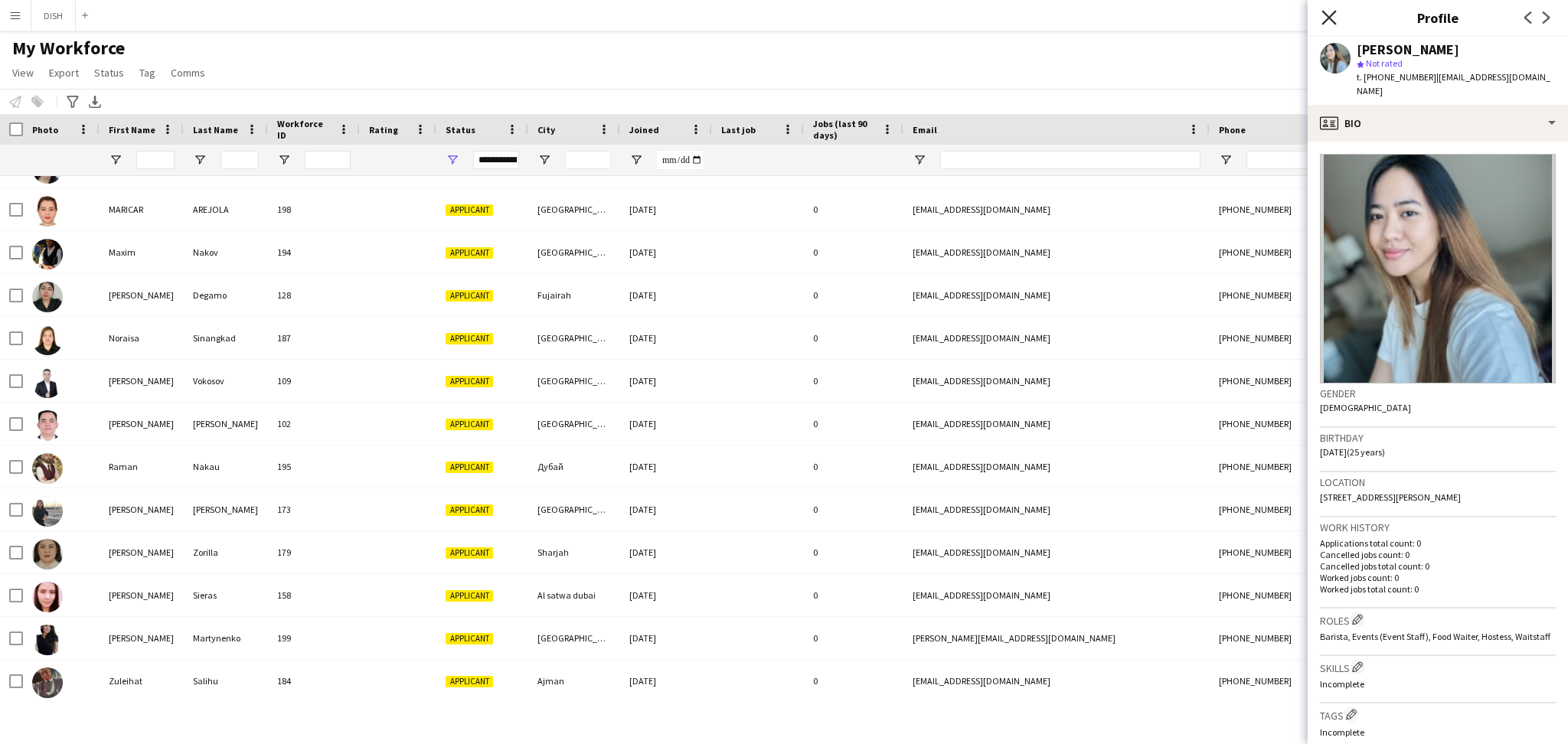
click at [1331, 17] on icon "Close pop-in" at bounding box center [1329, 18] width 15 height 15
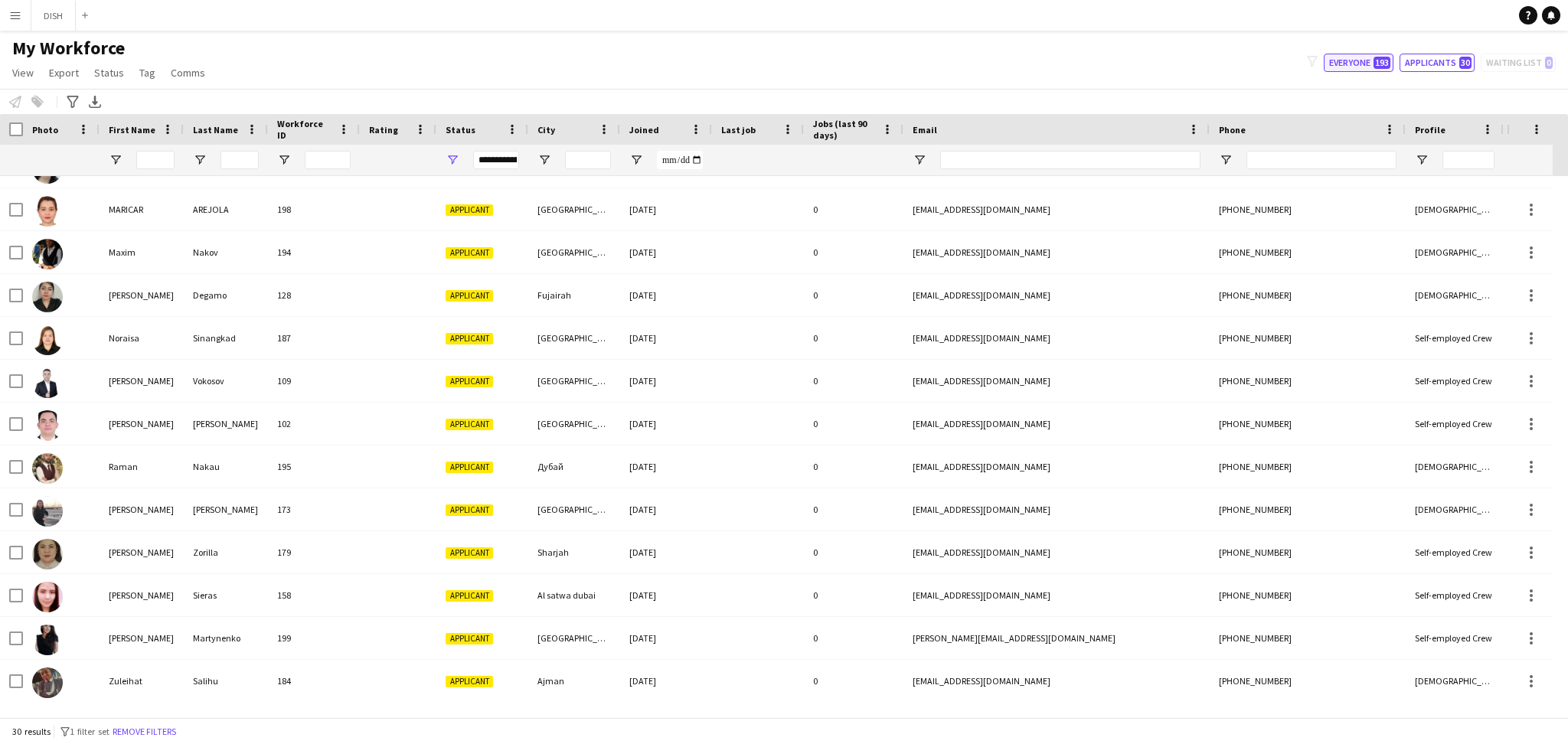
click at [1382, 57] on span "193" at bounding box center [1382, 62] width 17 height 12
type input "**********"
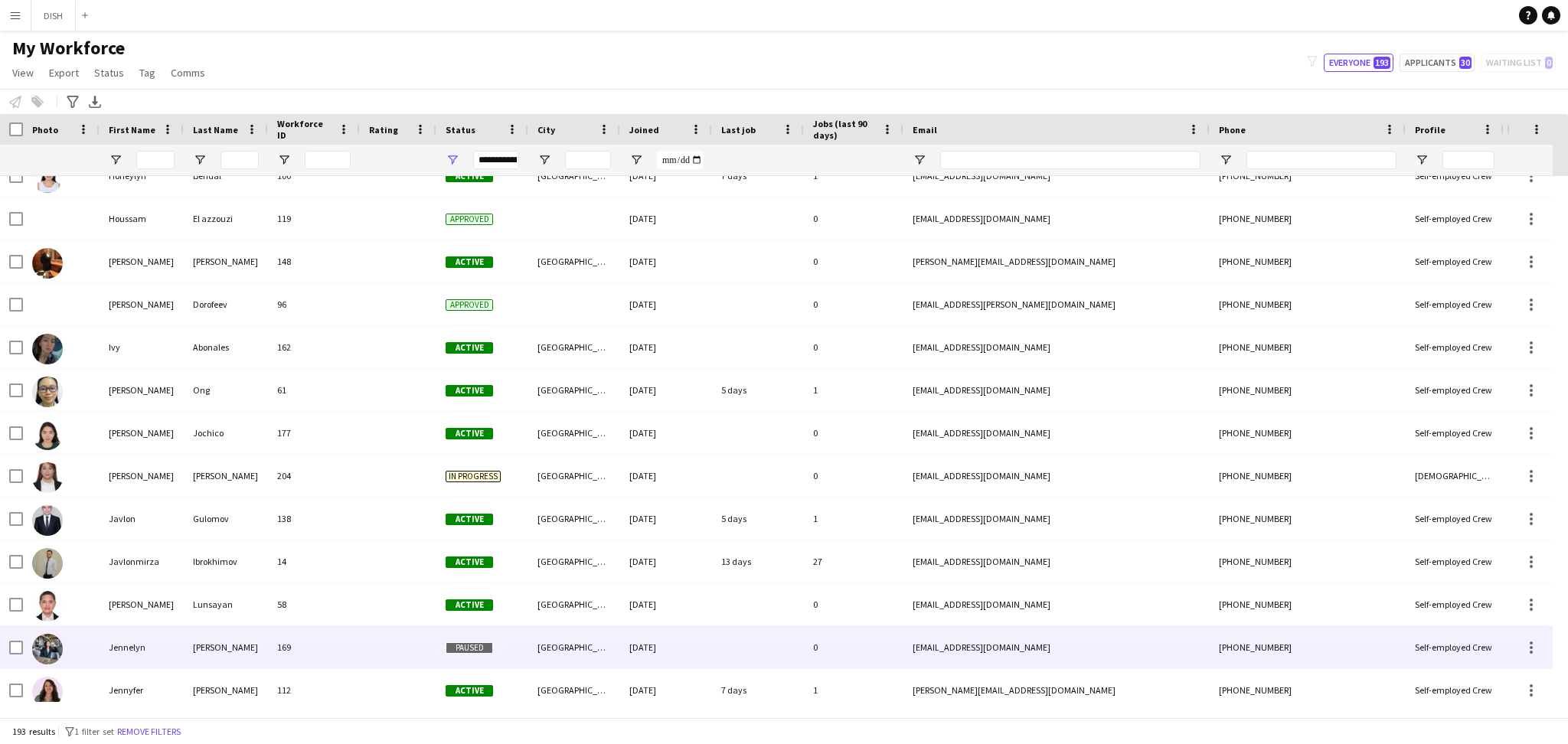
click at [50, 646] on img at bounding box center [47, 649] width 31 height 31
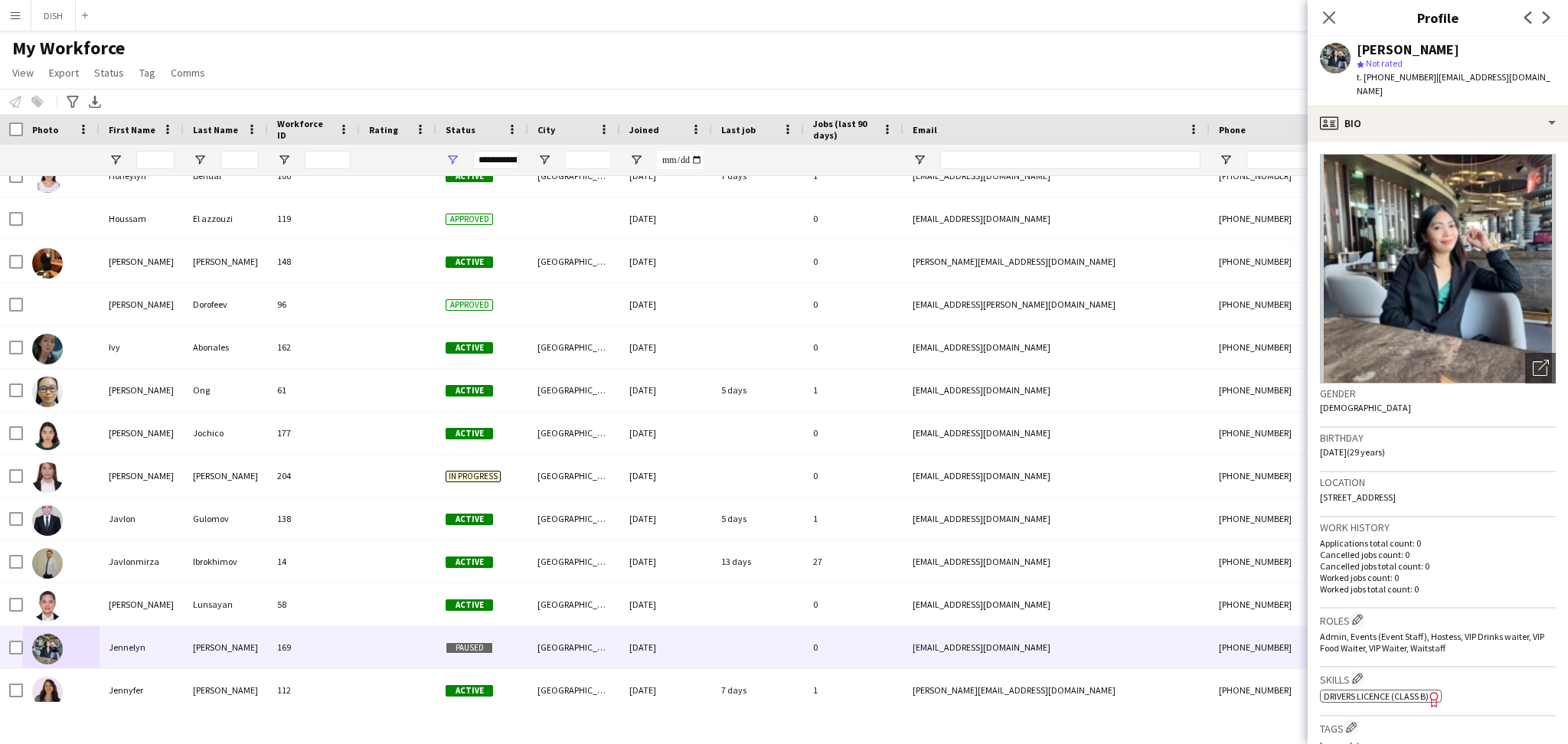
click at [1414, 560] on p "Cancelled jobs total count: 0" at bounding box center [1437, 566] width 236 height 11
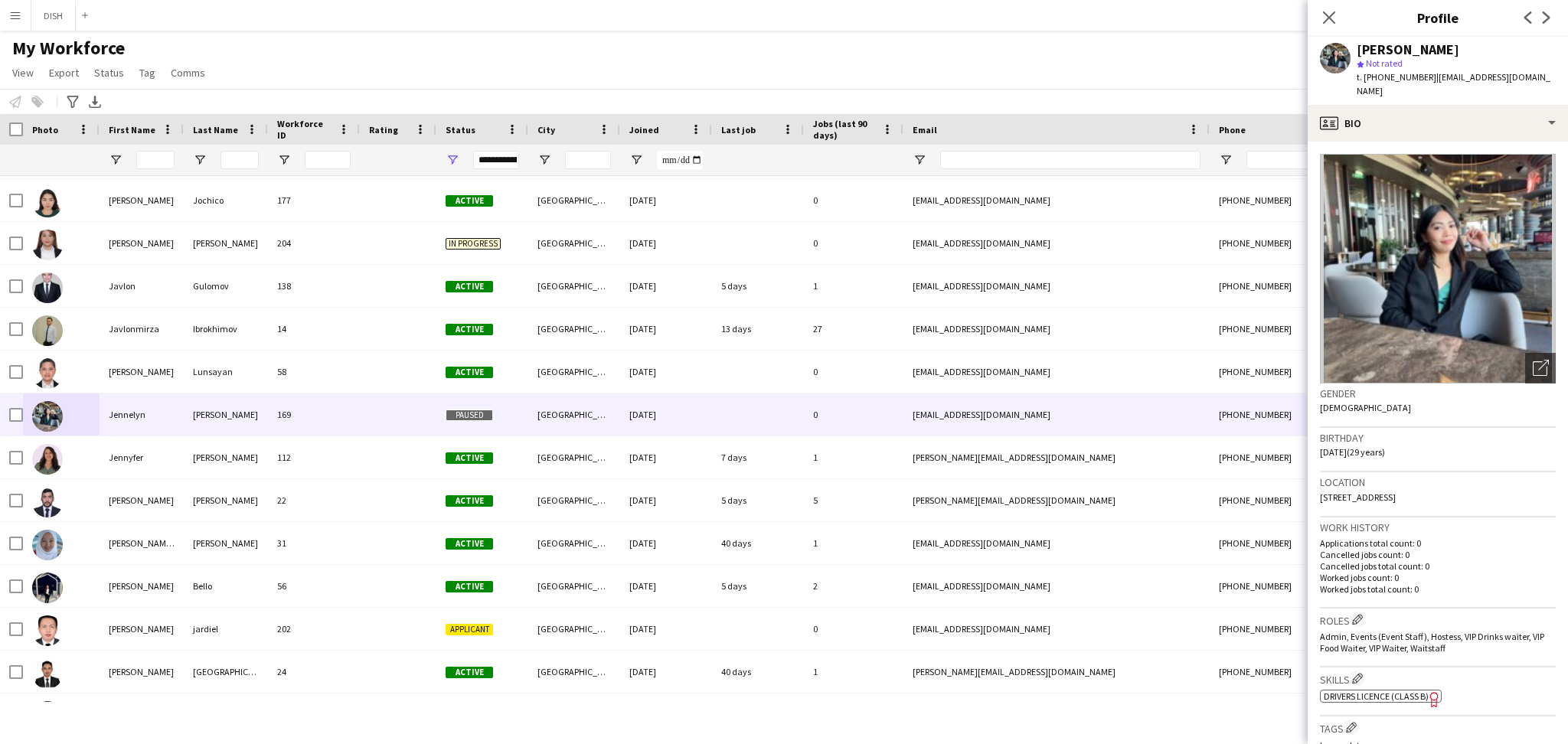
click at [1447, 224] on img at bounding box center [1437, 269] width 236 height 229
click at [1533, 360] on icon "Open photos pop-in" at bounding box center [1540, 367] width 16 height 16
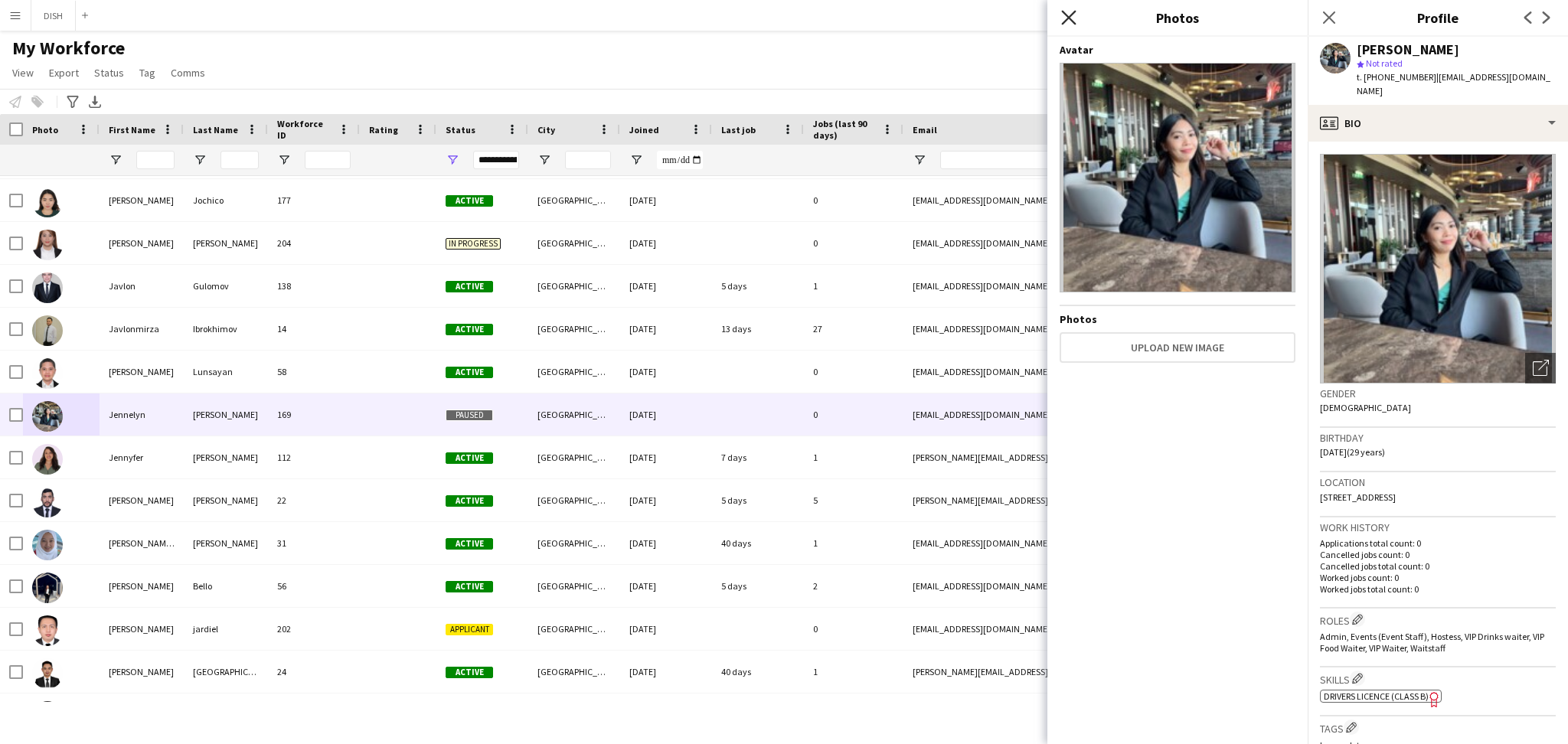
click at [1072, 22] on icon at bounding box center [1068, 18] width 15 height 15
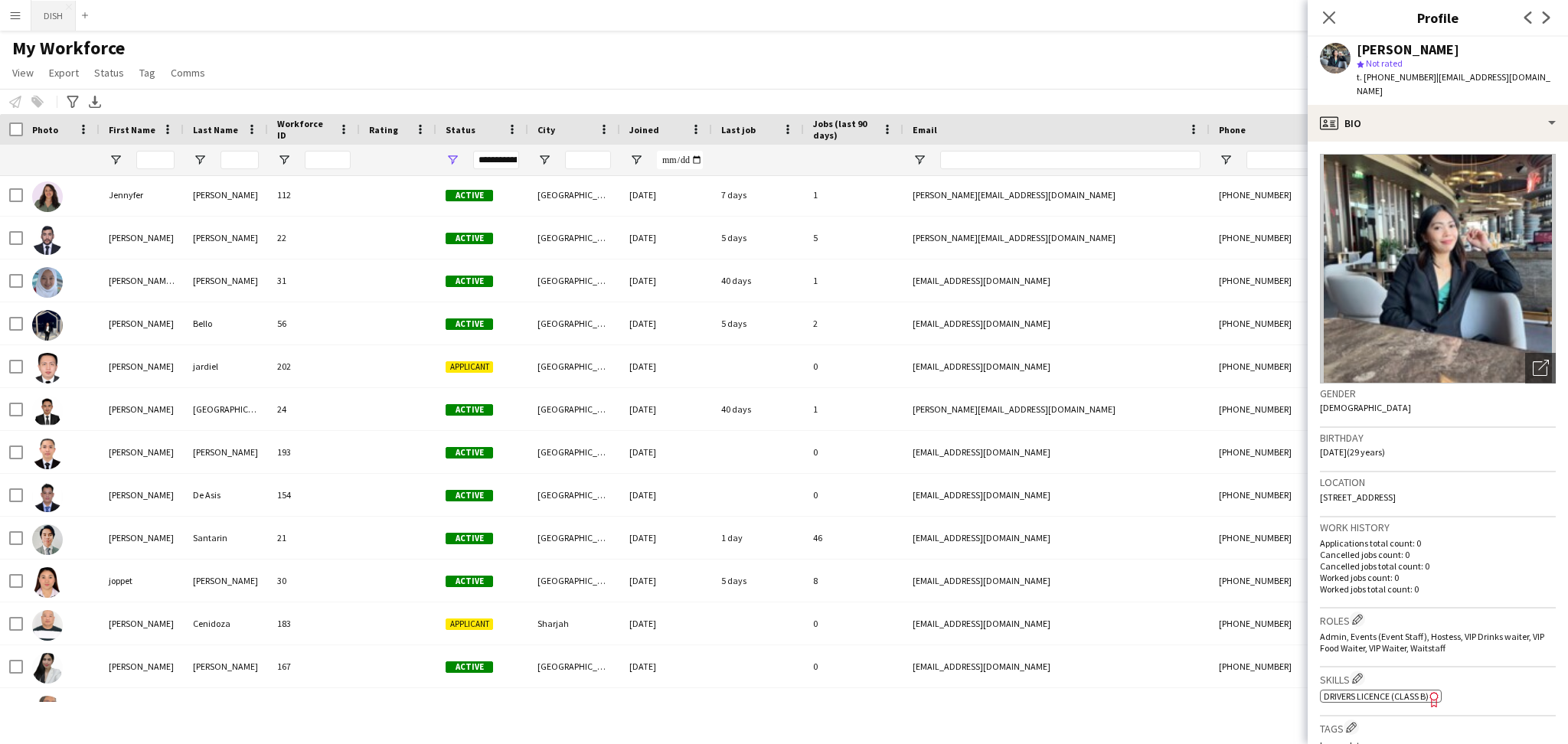
click at [62, 26] on button "DISH Close" at bounding box center [54, 16] width 45 height 30
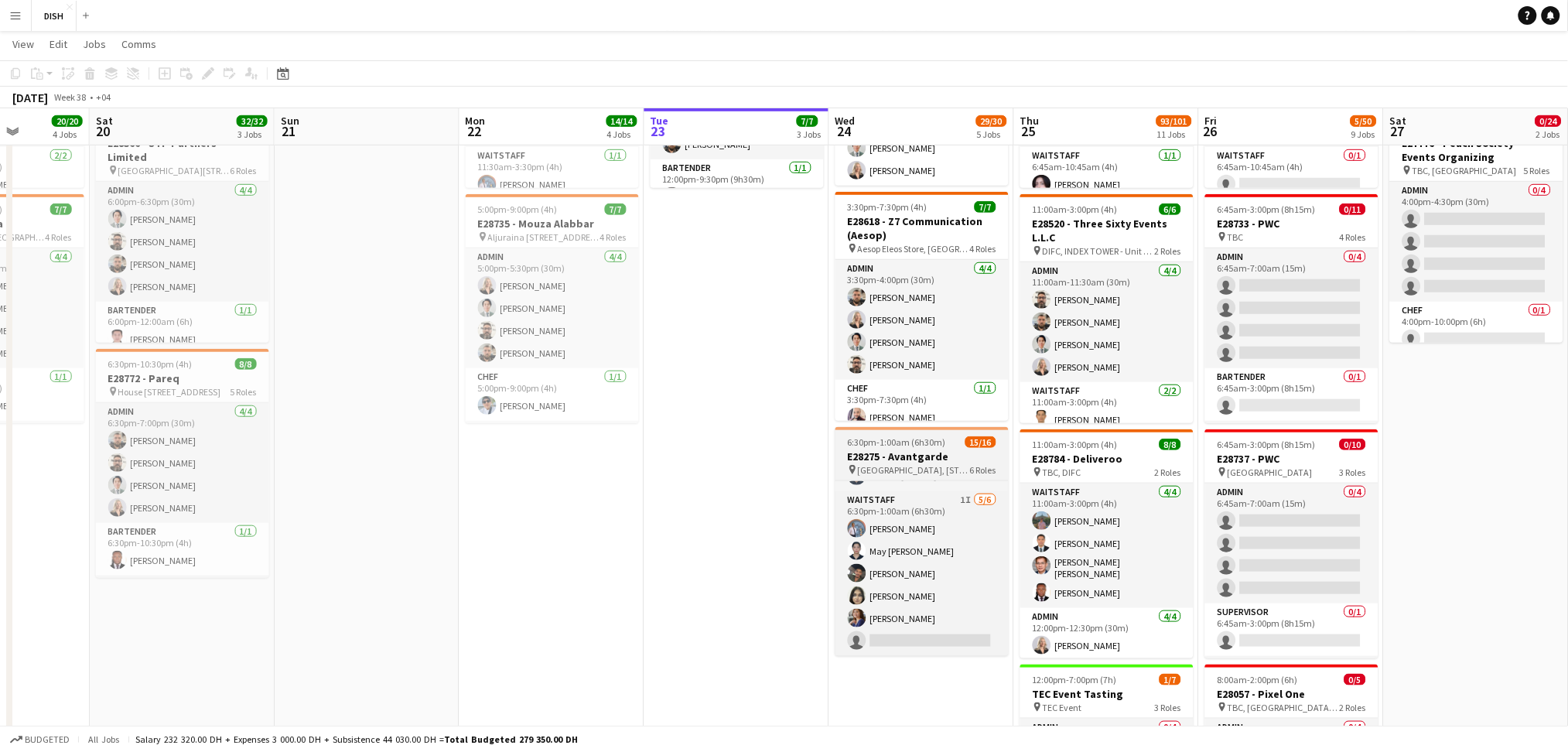
click at [955, 467] on span "[GEOGRAPHIC_DATA], [STREET_ADDRESS]" at bounding box center [913, 470] width 112 height 11
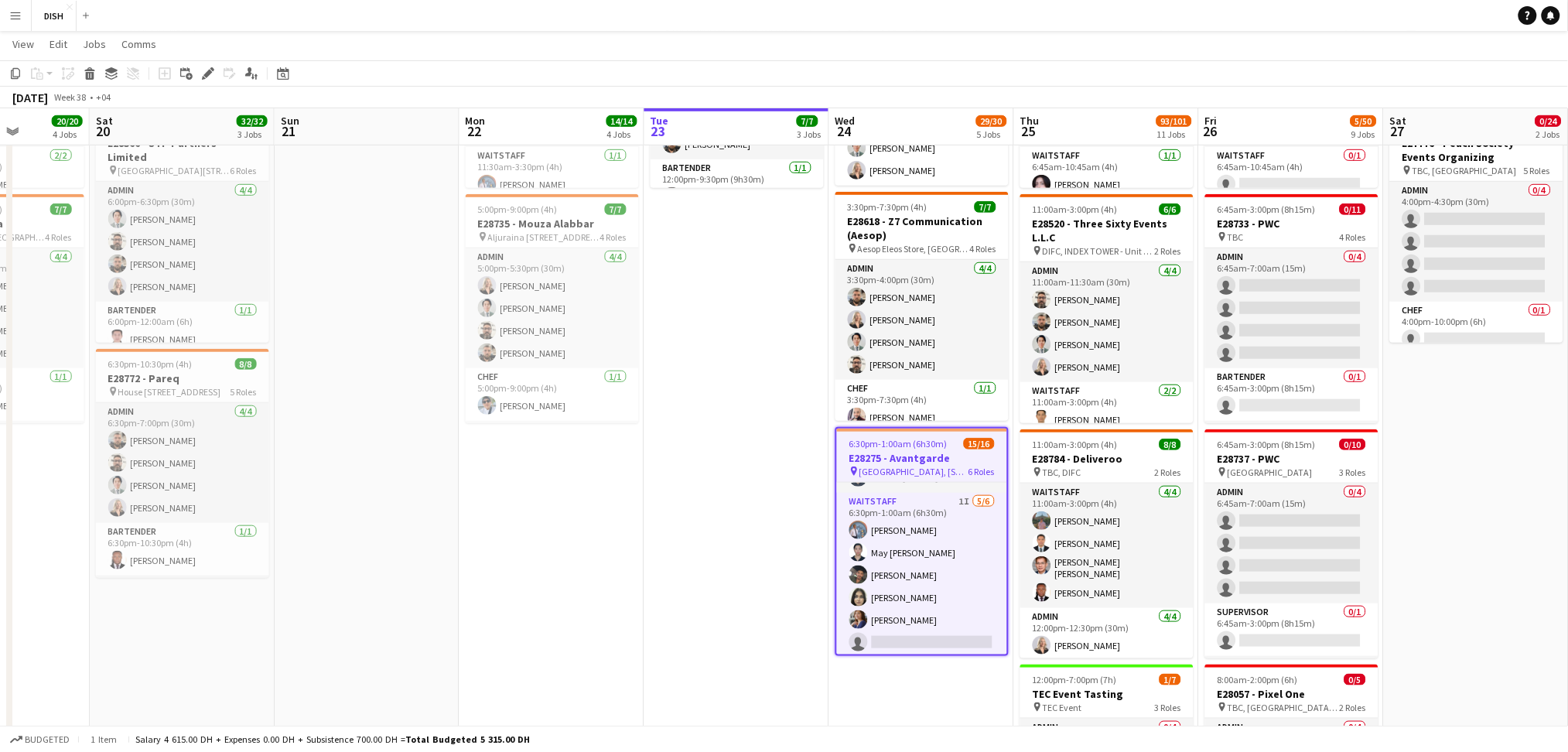
click at [9, 18] on app-icon "Menu" at bounding box center [15, 15] width 12 height 12
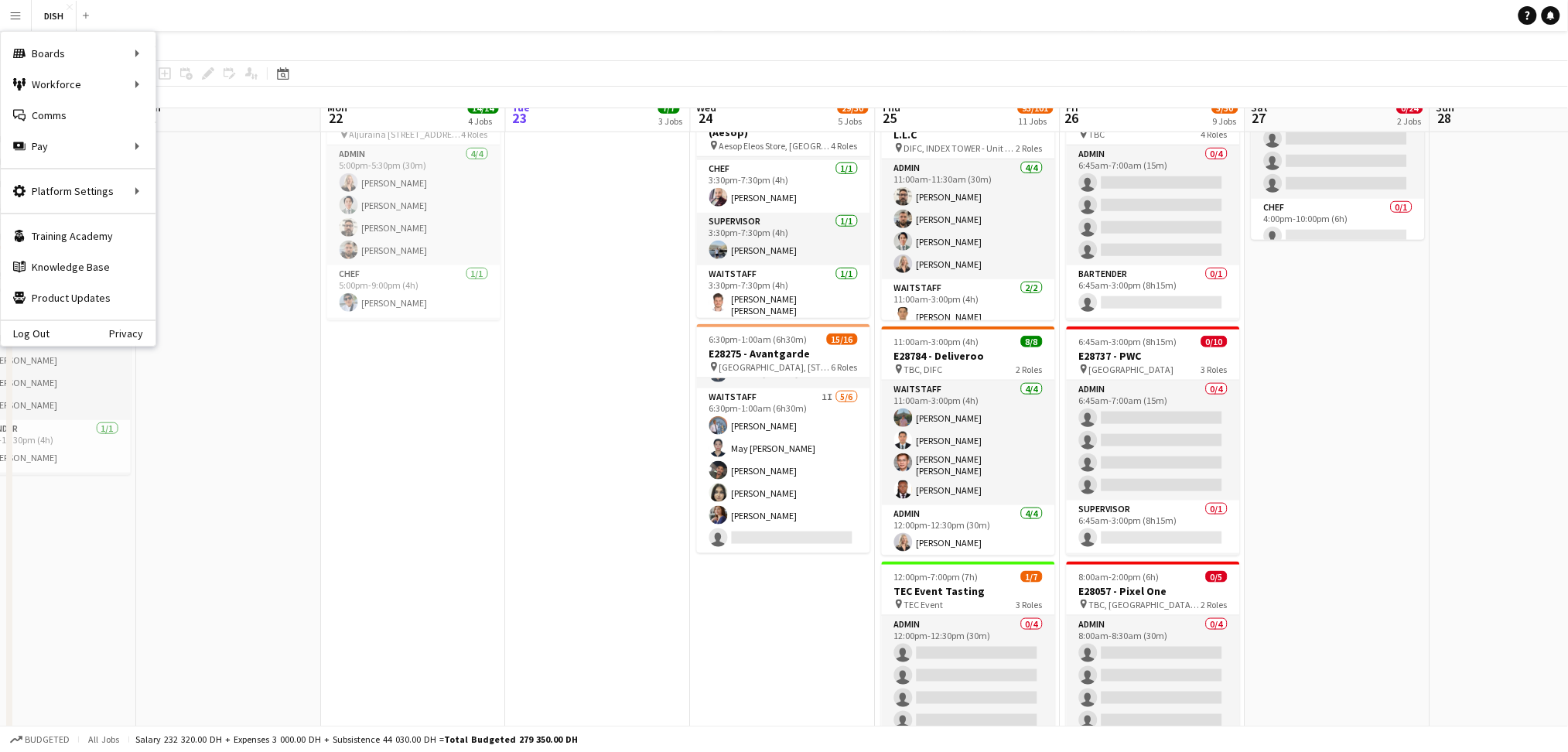
scroll to position [390, 0]
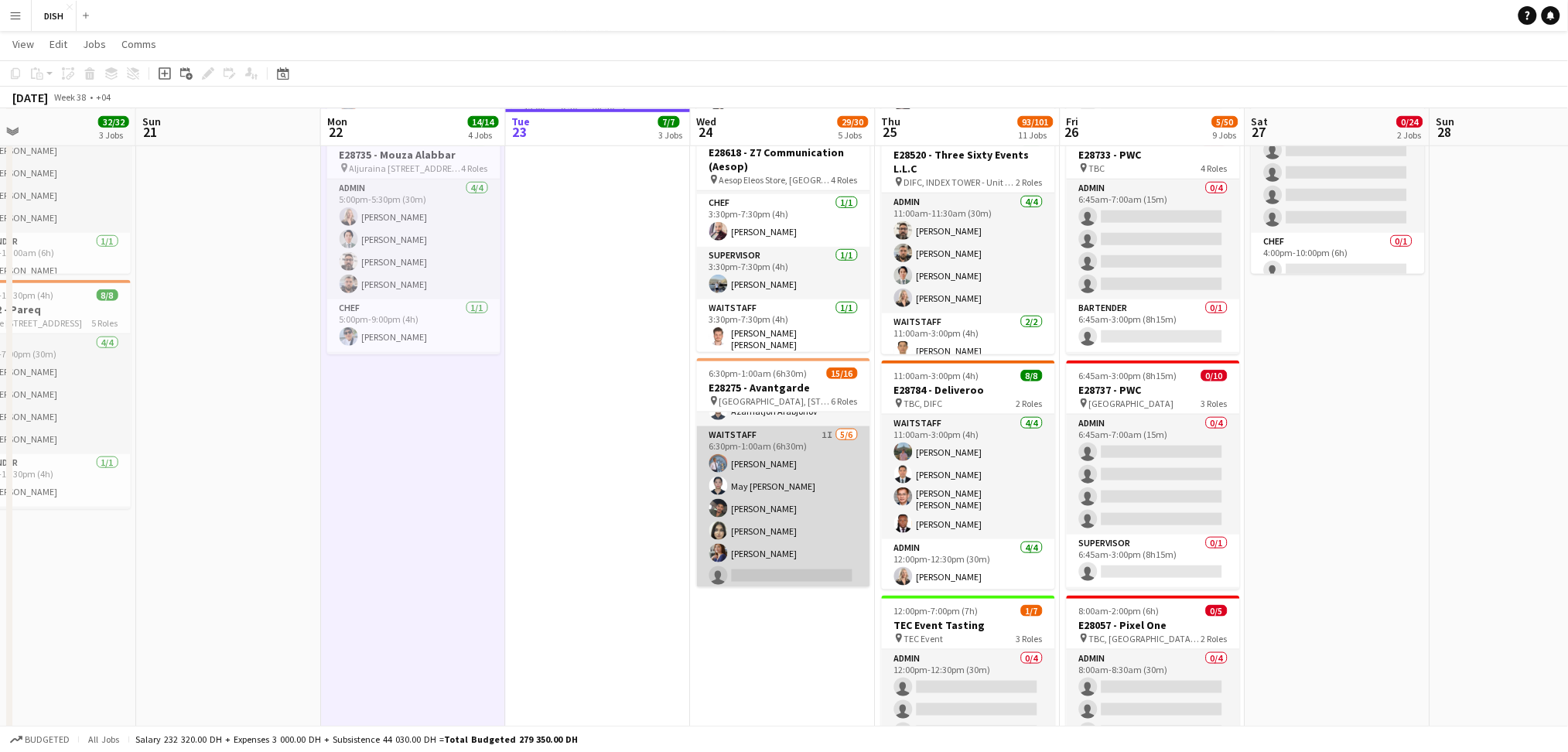
scroll to position [366, 0]
click at [775, 545] on app-card-role "Waitstaff 1I [DATE] 6:30pm-1:00am (6h30m) [PERSON_NAME] May [PERSON_NAME] Sidi …" at bounding box center [784, 504] width 173 height 165
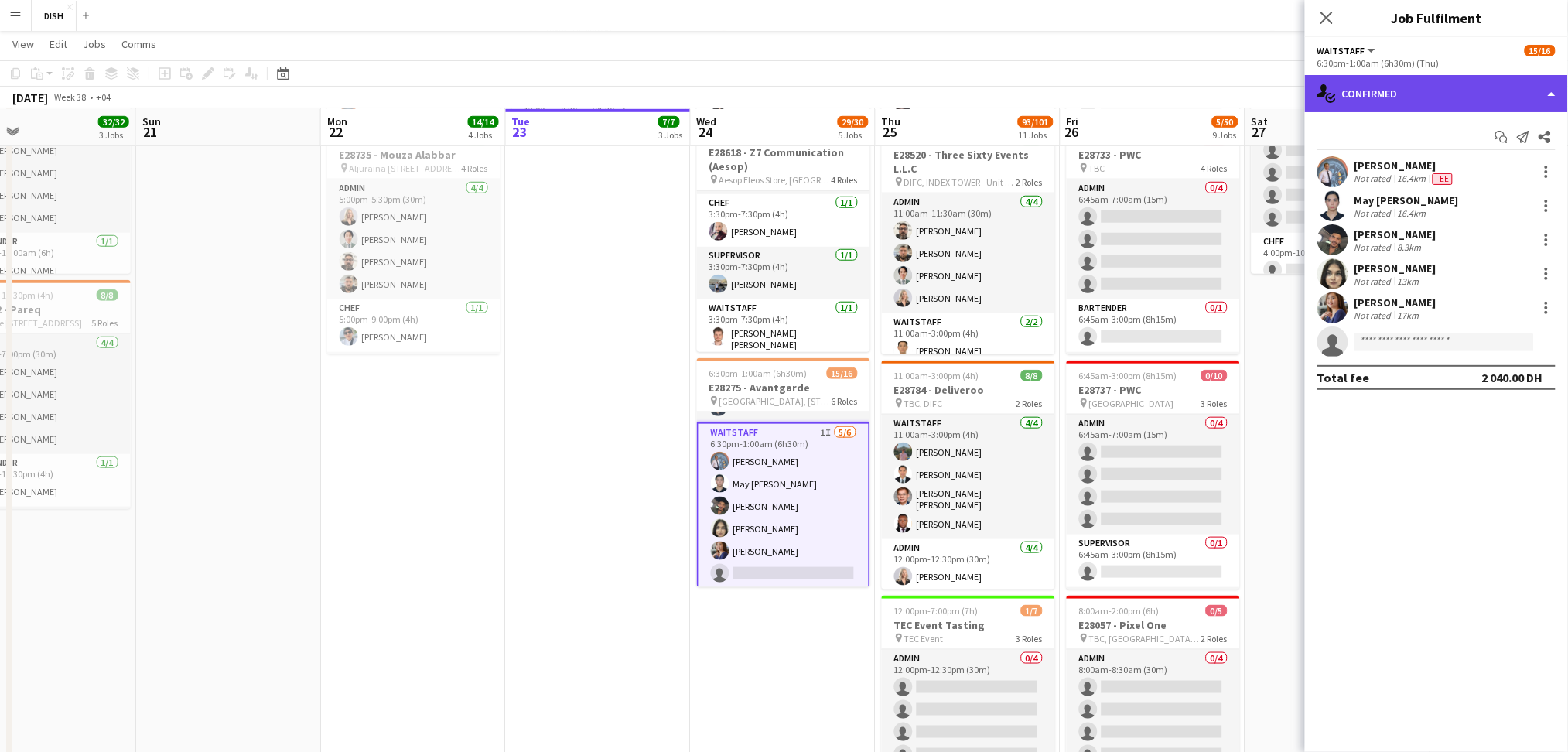
click at [1551, 103] on div "single-neutral-actions-check-2 Confirmed" at bounding box center [1436, 93] width 263 height 37
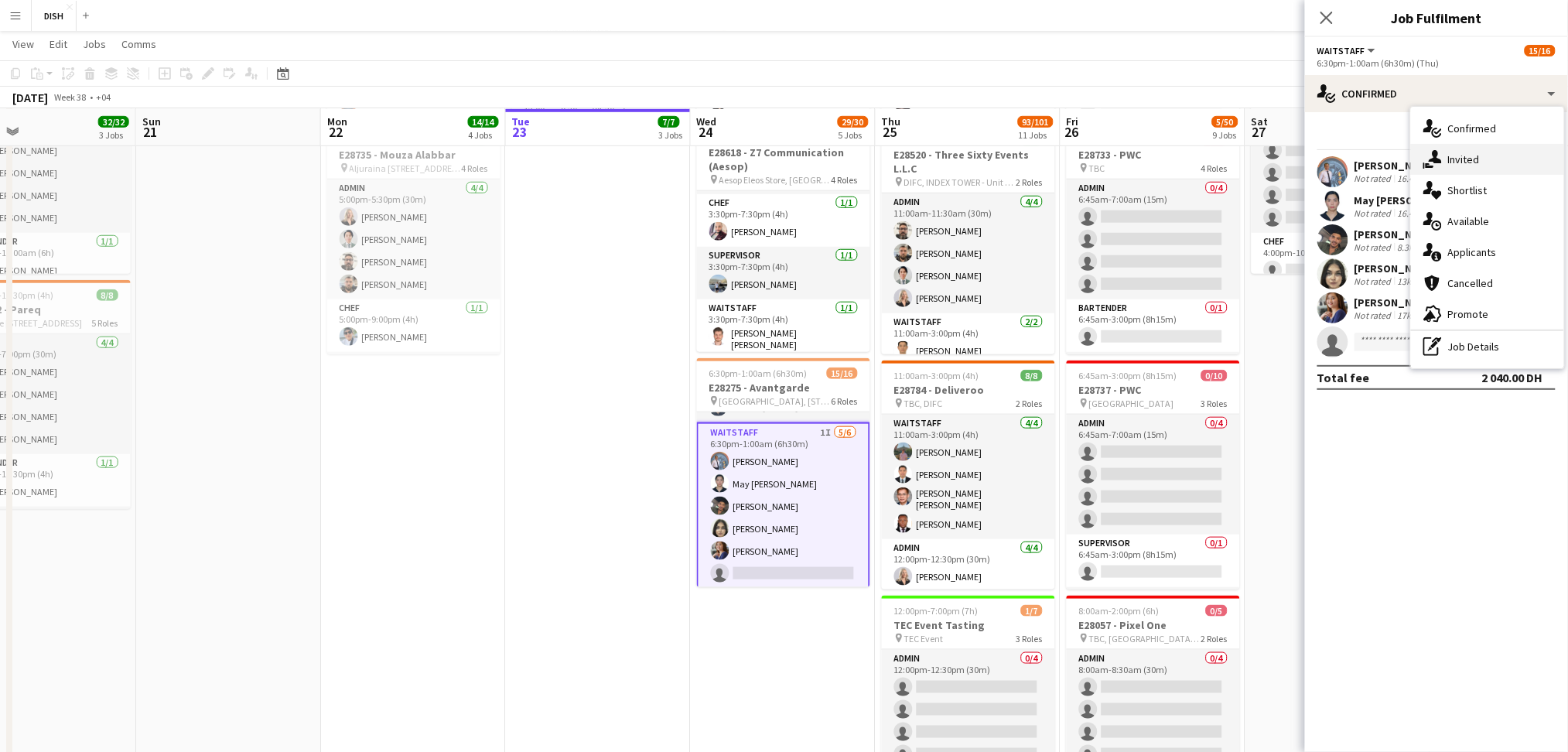
click at [1453, 168] on div "single-neutral-actions-share-1 Invited" at bounding box center [1487, 159] width 154 height 31
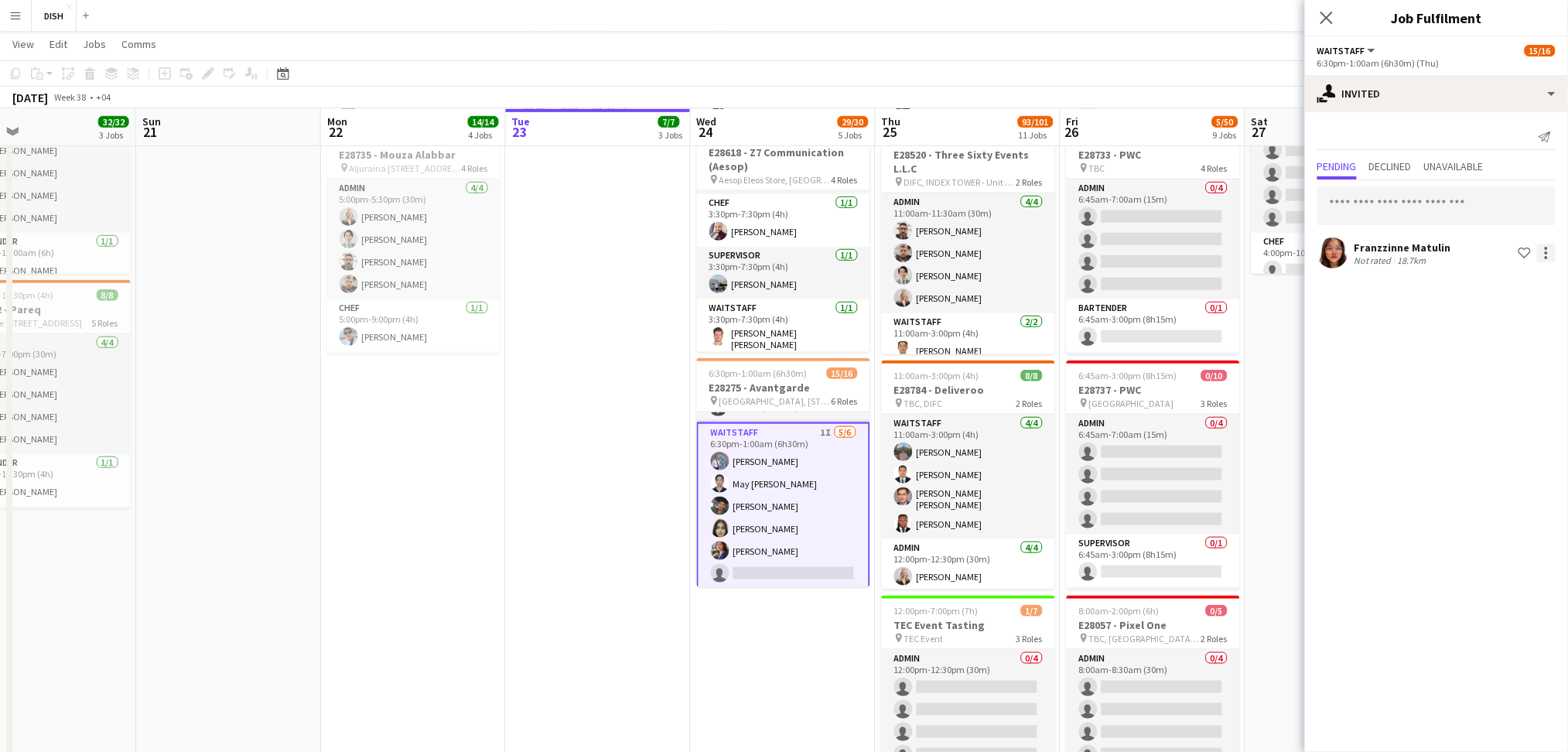
click at [1548, 258] on div at bounding box center [1546, 253] width 19 height 19
click at [1503, 403] on button "Cancel invitation" at bounding box center [1497, 392] width 116 height 37
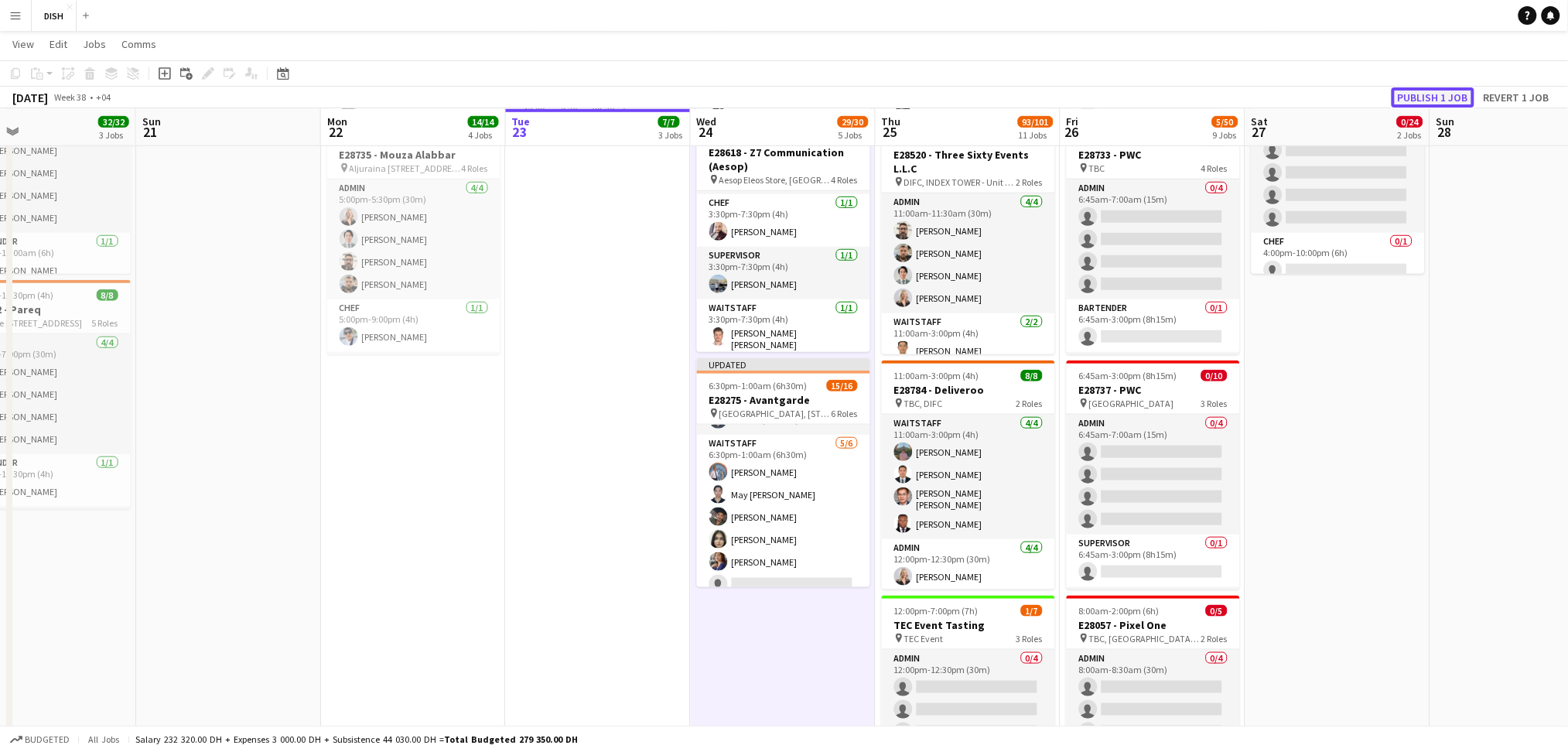
click at [1422, 93] on button "Publish 1 job" at bounding box center [1433, 97] width 83 height 20
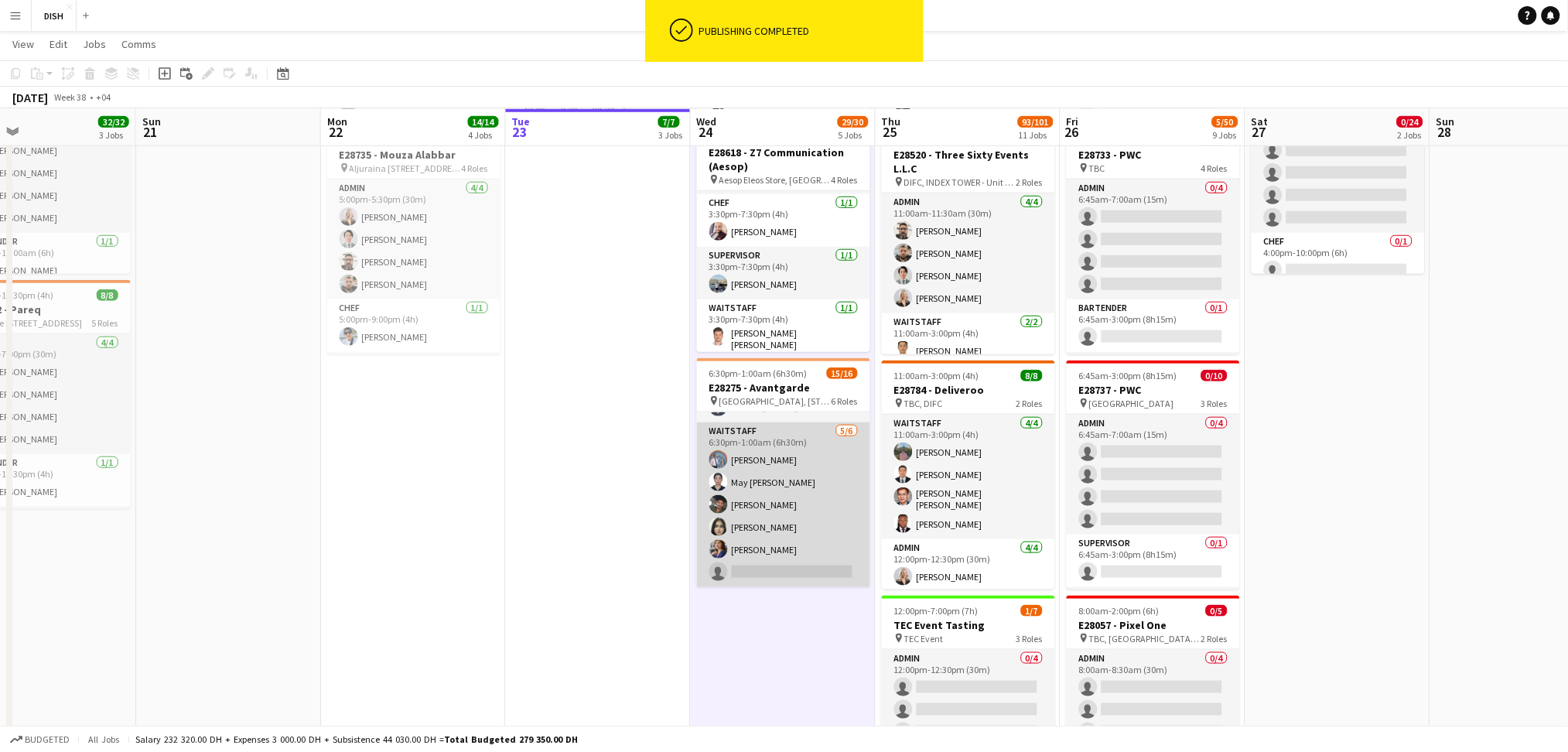
click at [788, 565] on app-card-role "Waitstaff [DATE] 6:30pm-1:00am (6h30m) [PERSON_NAME] May [PERSON_NAME] [PERSON_…" at bounding box center [784, 504] width 173 height 165
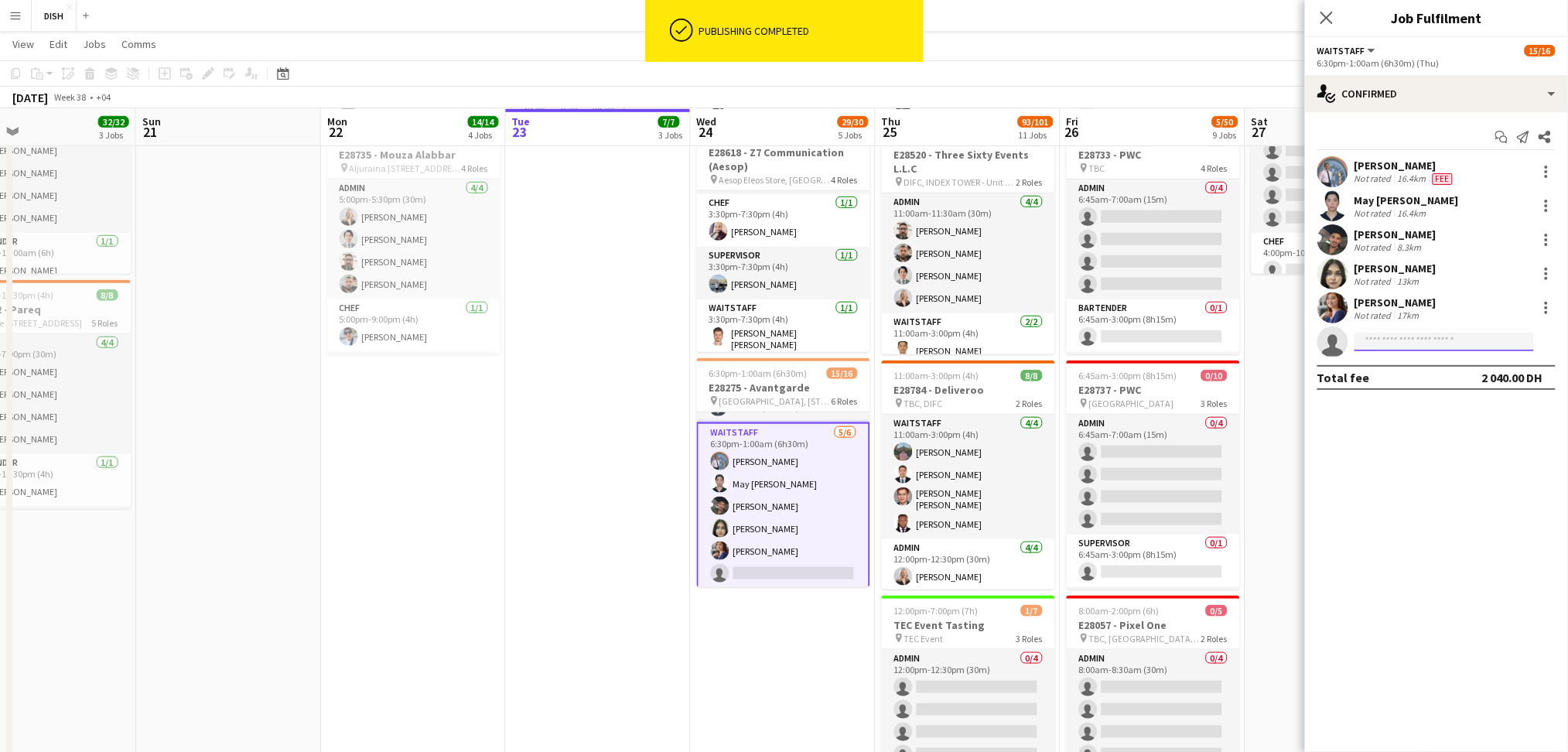
click at [1372, 333] on input at bounding box center [1444, 342] width 180 height 19
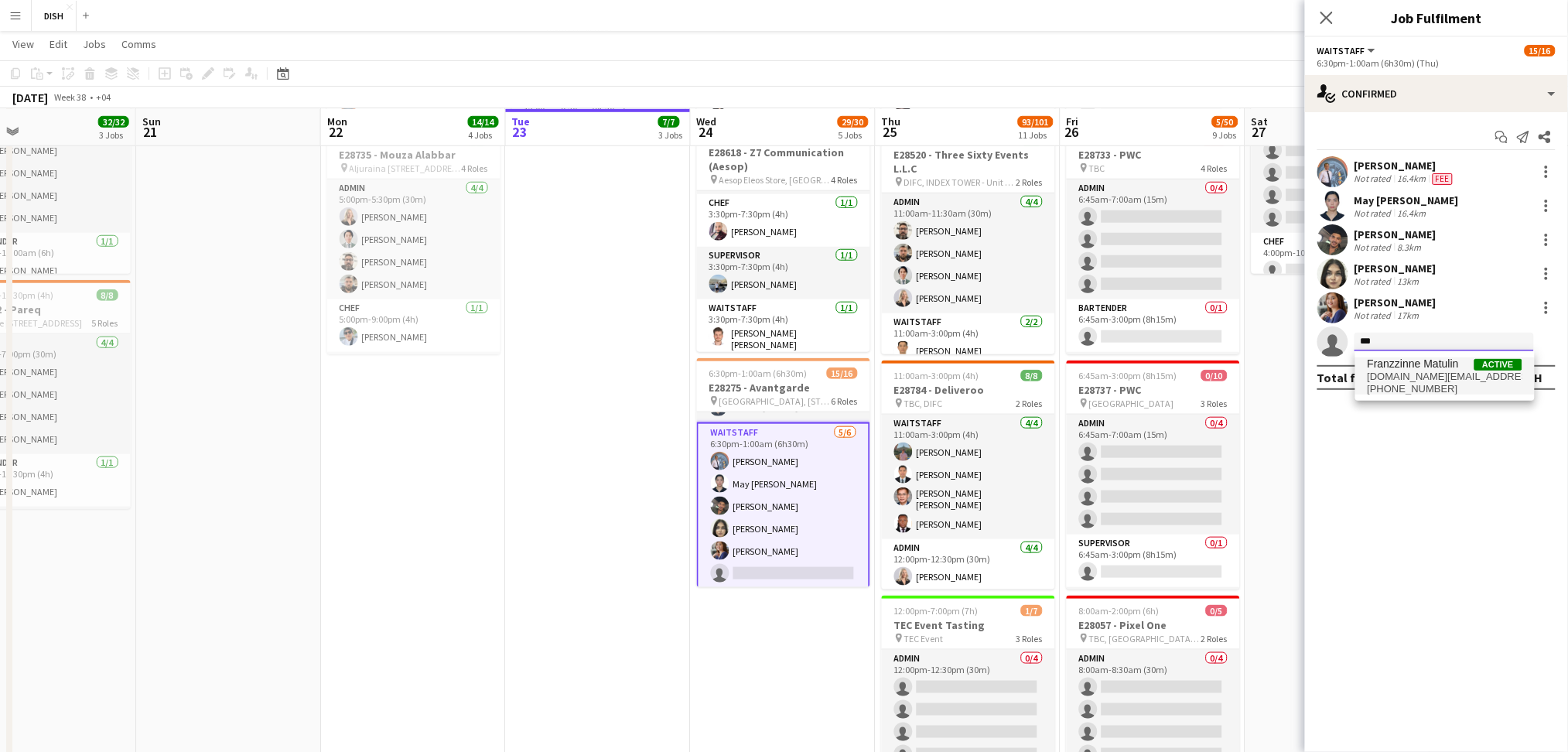
type input "***"
click at [1414, 385] on span "[PHONE_NUMBER]" at bounding box center [1445, 389] width 154 height 12
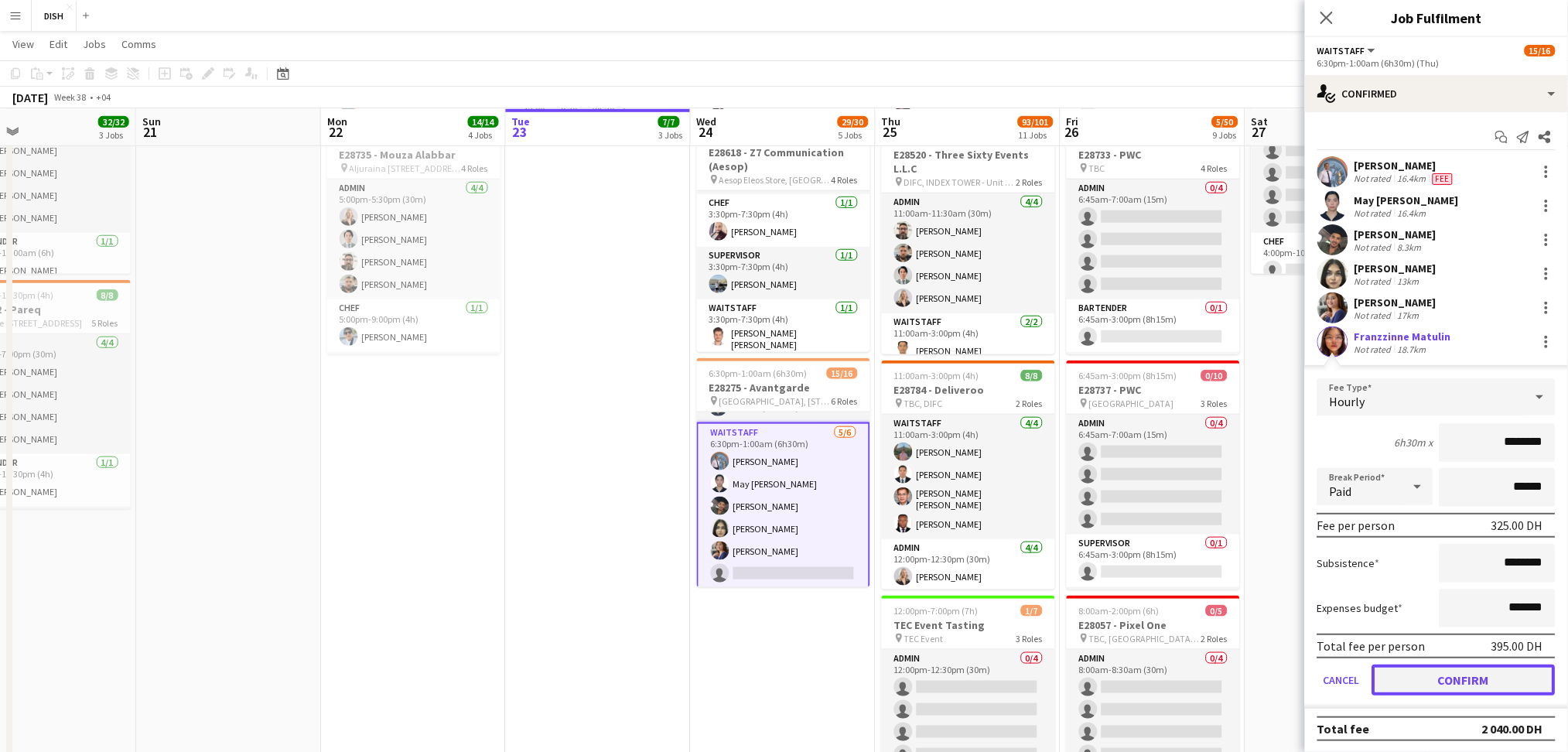
click at [1513, 674] on button "Confirm" at bounding box center [1463, 680] width 184 height 31
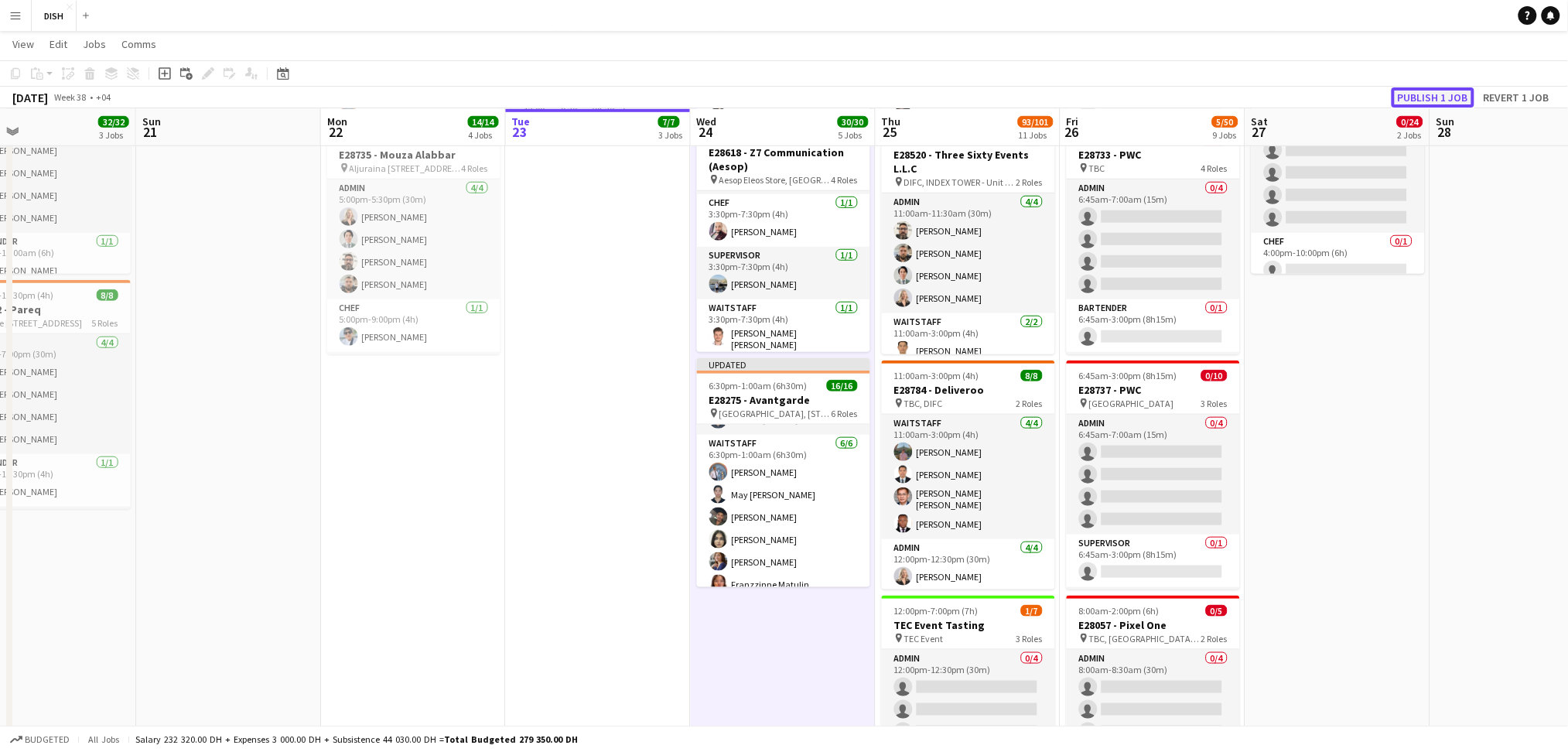
click at [1430, 101] on button "Publish 1 job" at bounding box center [1433, 97] width 83 height 20
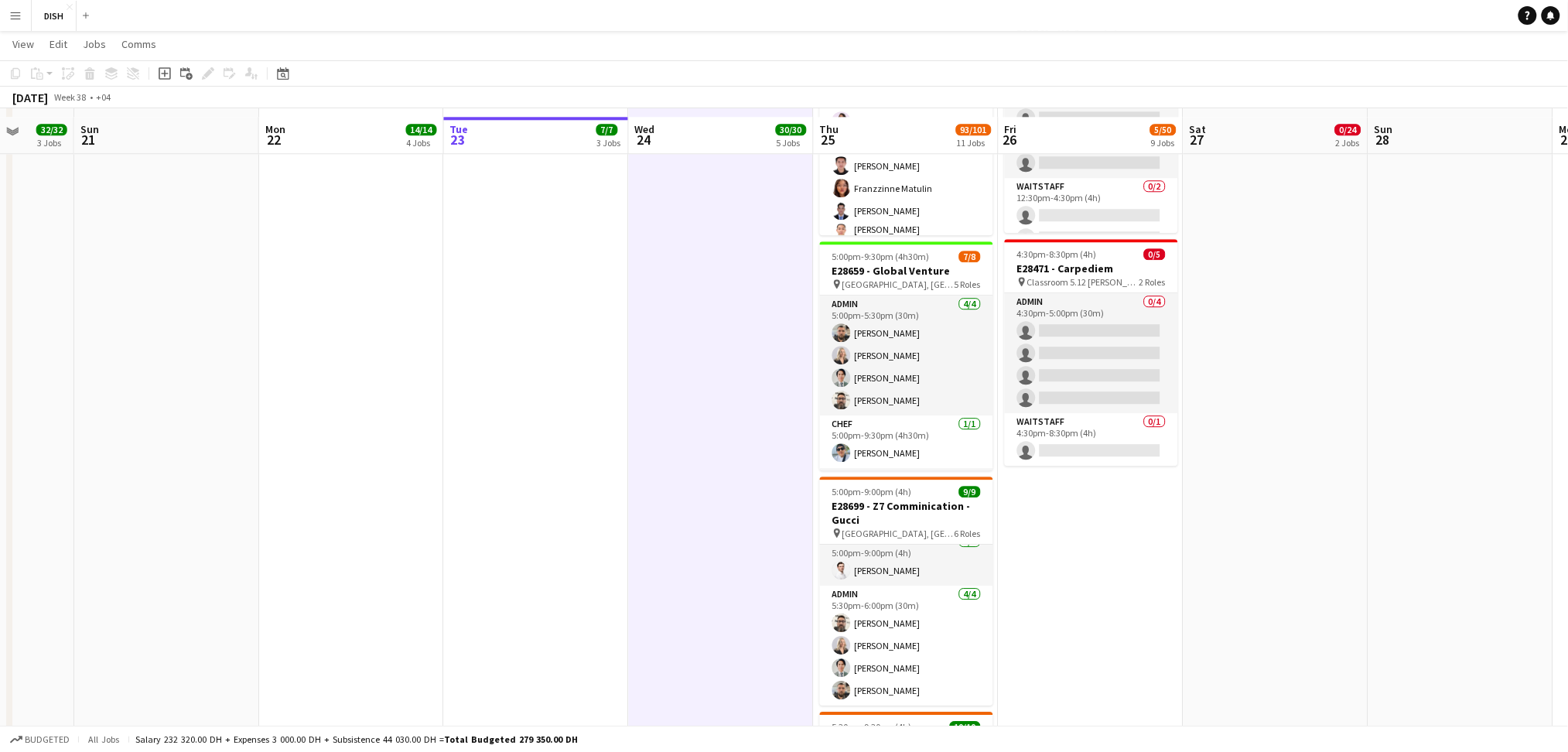
scroll to position [1439, 0]
